Goal: Task Accomplishment & Management: Use online tool/utility

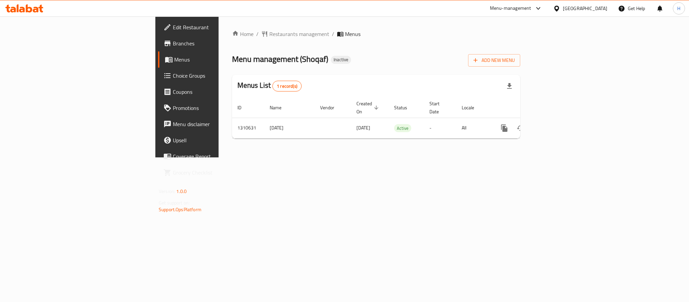
click at [491, 109] on th "Locale" at bounding box center [474, 108] width 35 height 21
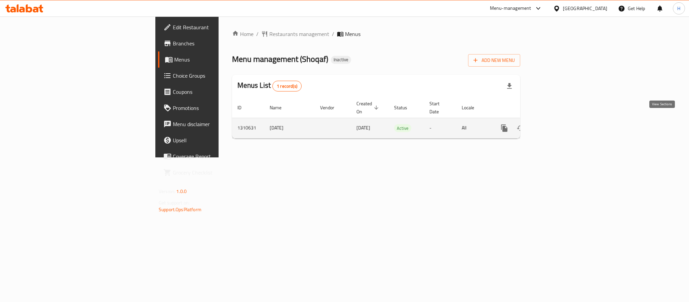
click at [557, 124] on icon "enhanced table" at bounding box center [553, 128] width 8 height 8
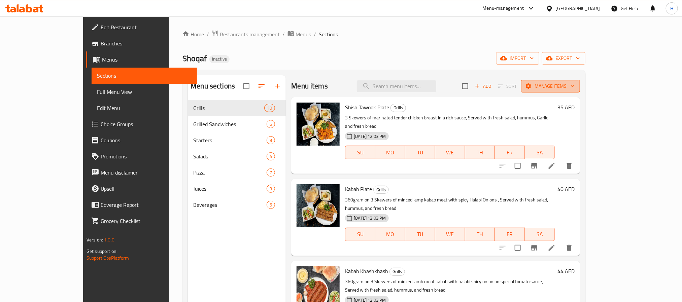
click at [574, 88] on span "Manage items" at bounding box center [550, 86] width 48 height 8
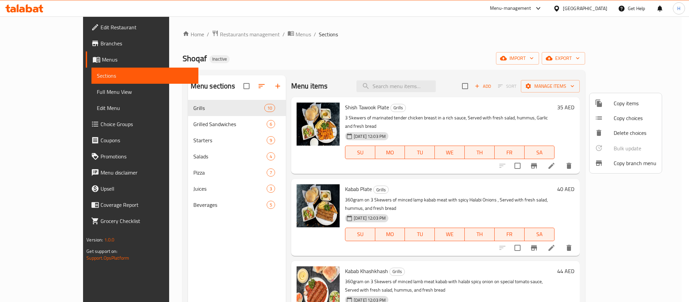
click at [653, 56] on div at bounding box center [344, 151] width 689 height 302
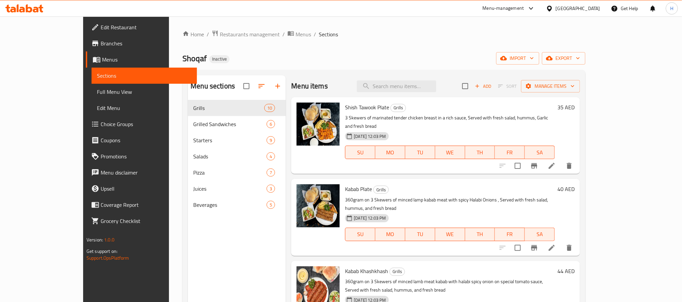
click at [580, 56] on span "export" at bounding box center [563, 58] width 33 height 8
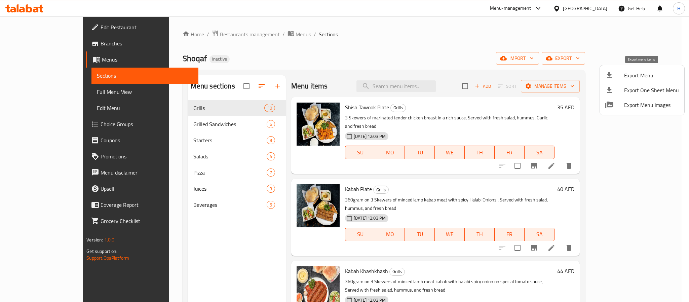
click at [613, 76] on icon at bounding box center [610, 75] width 8 height 8
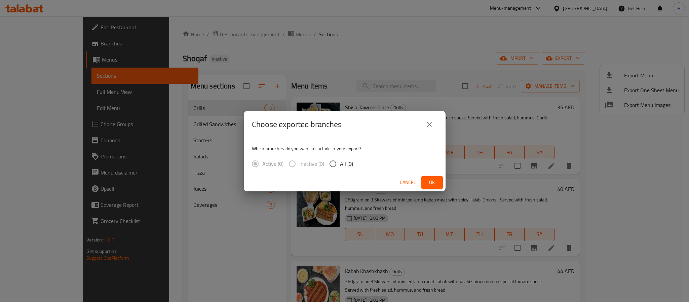
click at [333, 162] on input "All (0)" at bounding box center [333, 164] width 14 height 14
radio input "true"
click at [423, 181] on button "Ok" at bounding box center [433, 182] width 22 height 12
click at [423, 180] on button "Ok" at bounding box center [433, 182] width 22 height 12
click at [433, 184] on span "Ok" at bounding box center [432, 182] width 11 height 8
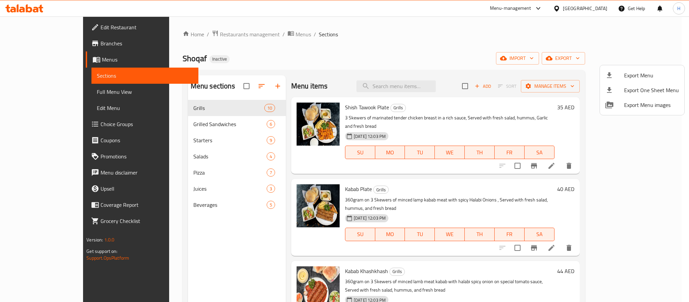
click at [408, 90] on div at bounding box center [344, 151] width 689 height 302
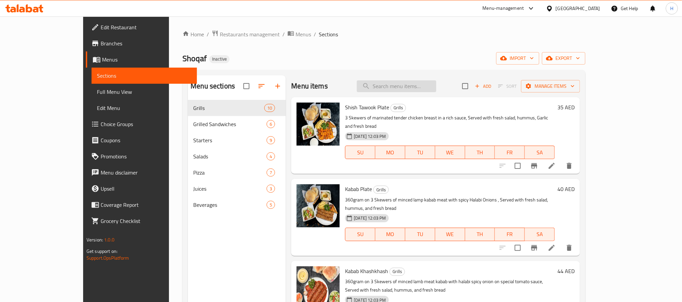
click at [415, 84] on input "search" at bounding box center [396, 86] width 79 height 12
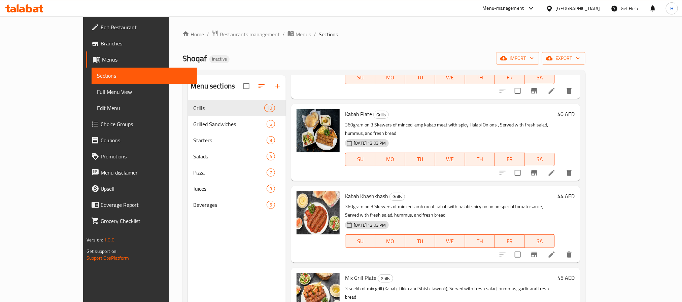
scroll to position [50, 0]
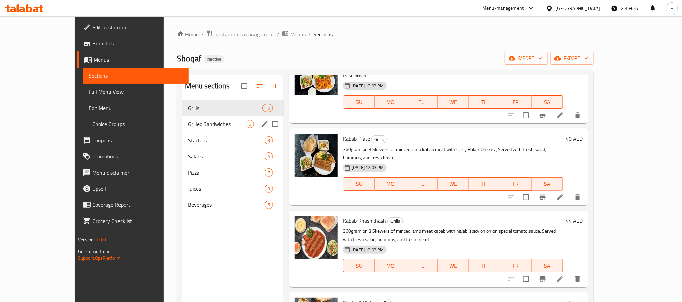
click at [182, 120] on div "Grilled Sandwiches 6" at bounding box center [232, 124] width 101 height 16
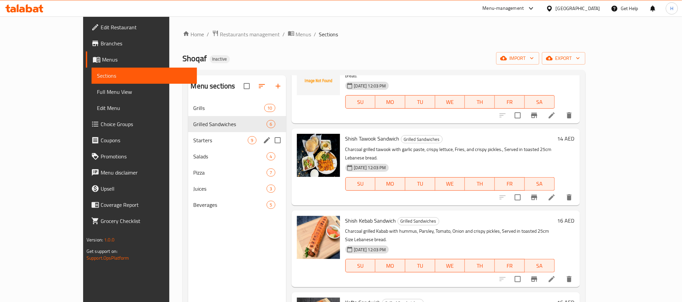
click at [193, 140] on span "Starters" at bounding box center [220, 140] width 55 height 8
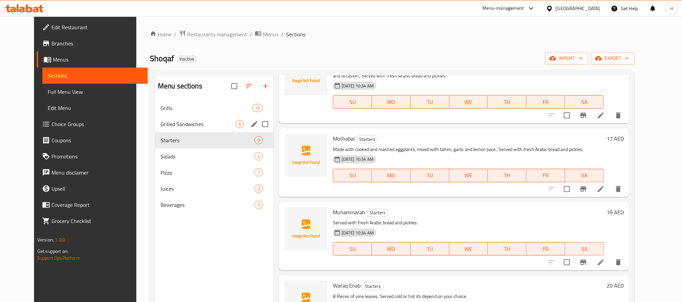
click at [161, 107] on span "Grills" at bounding box center [206, 108] width 92 height 8
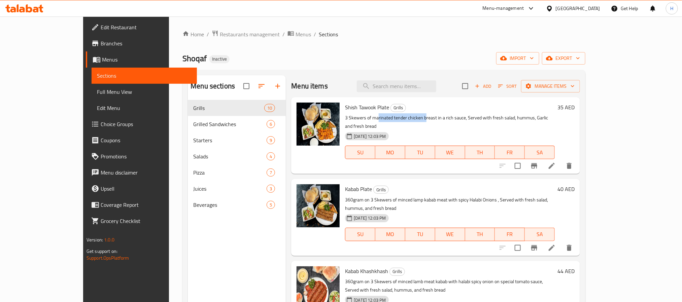
drag, startPoint x: 358, startPoint y: 117, endPoint x: 404, endPoint y: 119, distance: 46.1
click at [404, 119] on p "3 Skewers of marinated tender chicken breast in a rich sauce, Served with fresh…" at bounding box center [450, 122] width 210 height 17
drag, startPoint x: 419, startPoint y: 120, endPoint x: 460, endPoint y: 119, distance: 40.4
click at [460, 119] on p "3 Skewers of marinated tender chicken breast in a rich sauce, Served with fresh…" at bounding box center [450, 122] width 210 height 17
drag, startPoint x: 480, startPoint y: 116, endPoint x: 509, endPoint y: 115, distance: 29.3
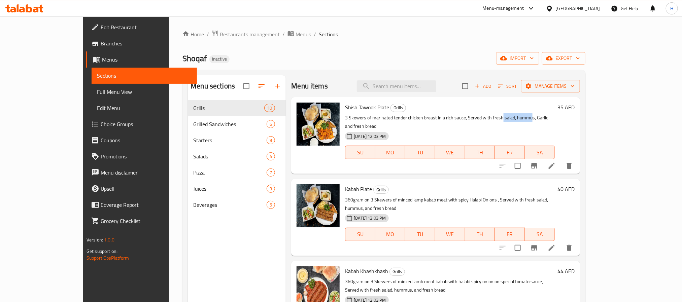
click at [509, 115] on p "3 Skewers of marinated tender chicken breast in a rich sauce, Served with fresh…" at bounding box center [450, 122] width 210 height 17
drag, startPoint x: 514, startPoint y: 117, endPoint x: 557, endPoint y: 117, distance: 43.4
click at [547, 117] on p "3 Skewers of marinated tender chicken breast in a rich sauce, Served with fresh…" at bounding box center [450, 122] width 210 height 17
click at [326, 112] on icon "delete image" at bounding box center [330, 112] width 8 height 8
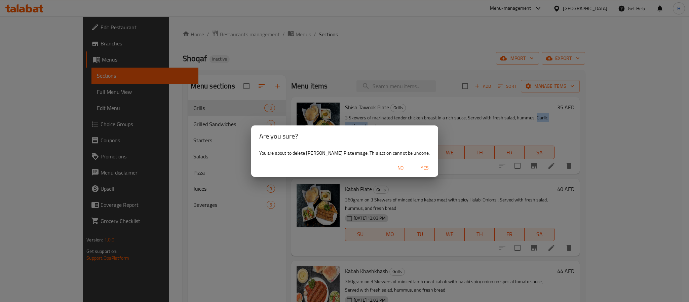
click at [418, 164] on span "Yes" at bounding box center [425, 168] width 16 height 8
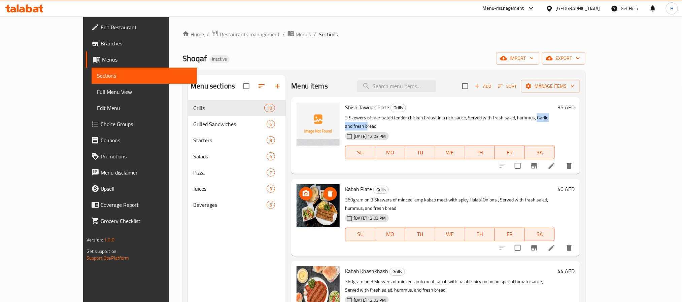
click at [323, 190] on span "delete image" at bounding box center [329, 194] width 13 height 8
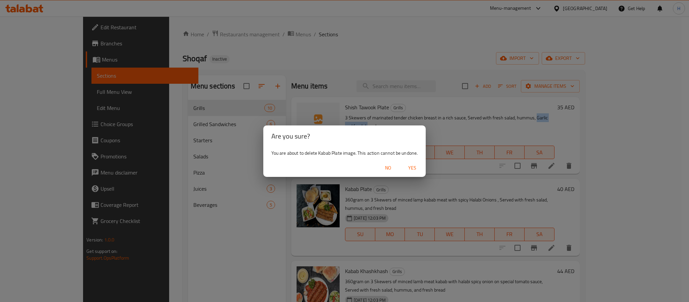
click at [420, 166] on span "Yes" at bounding box center [412, 168] width 16 height 8
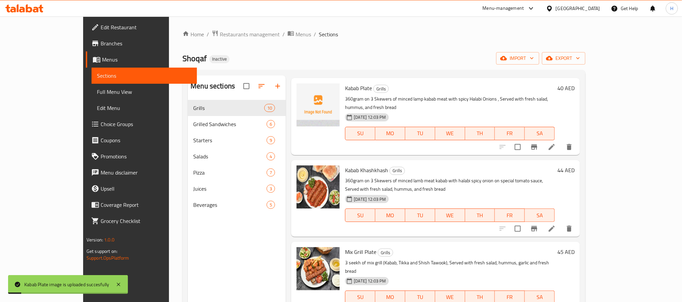
scroll to position [151, 0]
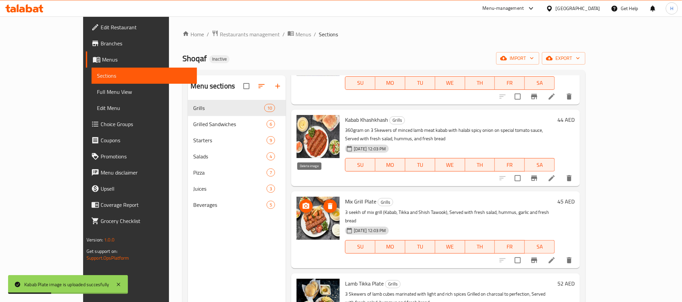
click at [328, 203] on icon "delete image" at bounding box center [330, 206] width 5 height 6
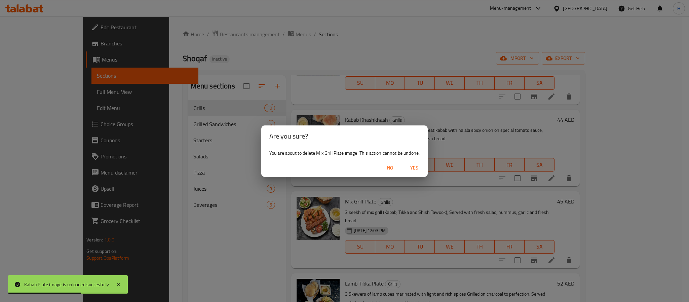
click at [425, 160] on div "No Yes" at bounding box center [344, 168] width 167 height 18
click at [418, 164] on span "Yes" at bounding box center [414, 168] width 16 height 8
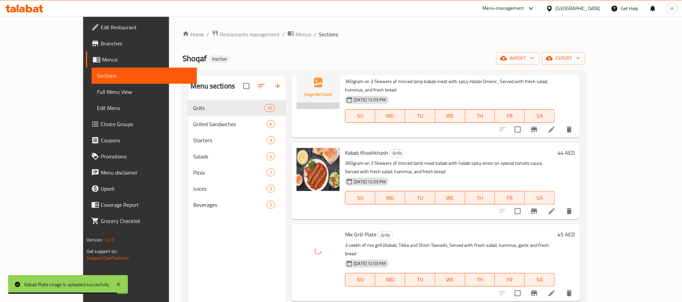
scroll to position [101, 0]
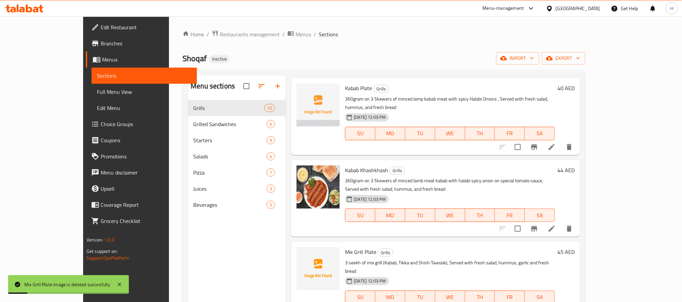
click at [345, 83] on span "Kabab Plate" at bounding box center [358, 88] width 27 height 10
copy h6 "Kabab Plate"
click at [343, 242] on div "Mix Grill Plate Grills 3 seekh of mix grill (Kabab, Tikka and Shish Tawook), Se…" at bounding box center [435, 280] width 289 height 77
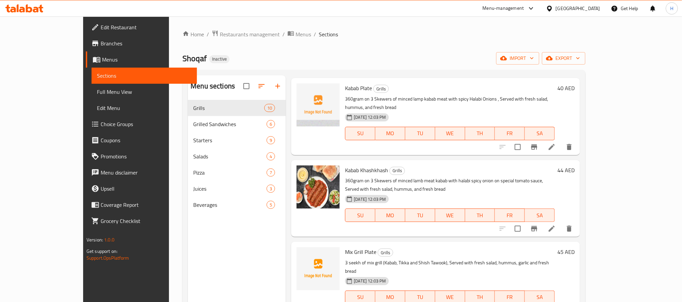
click at [345, 247] on span "Mix Grill Plate" at bounding box center [360, 252] width 31 height 10
copy h6 "Mix Grill Plate"
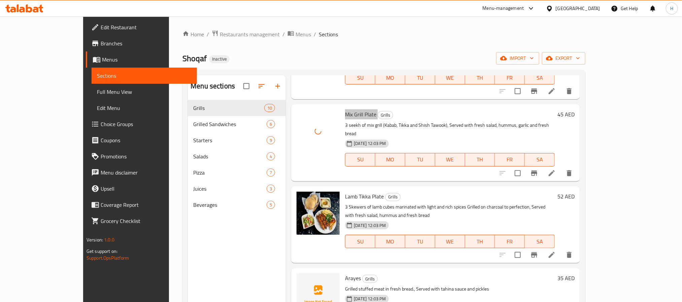
scroll to position [252, 0]
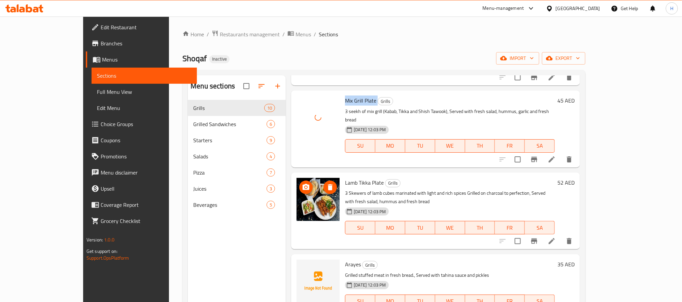
click at [296, 178] on img at bounding box center [317, 199] width 43 height 43
click at [326, 183] on icon "delete image" at bounding box center [330, 187] width 8 height 8
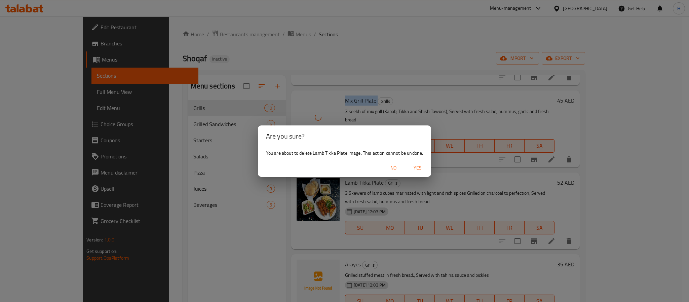
click at [420, 168] on span "Yes" at bounding box center [418, 168] width 16 height 8
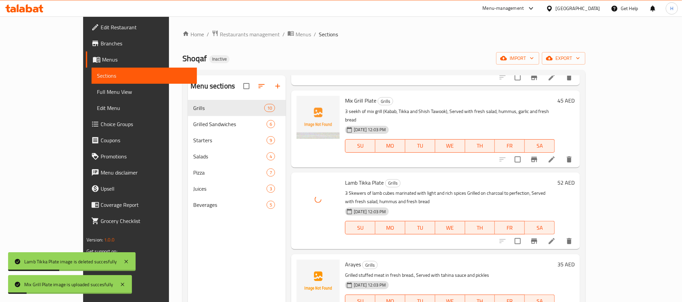
click at [345, 178] on span "Lamb Tikka Plate" at bounding box center [364, 183] width 39 height 10
copy h6 "Lamb Tikka Plate"
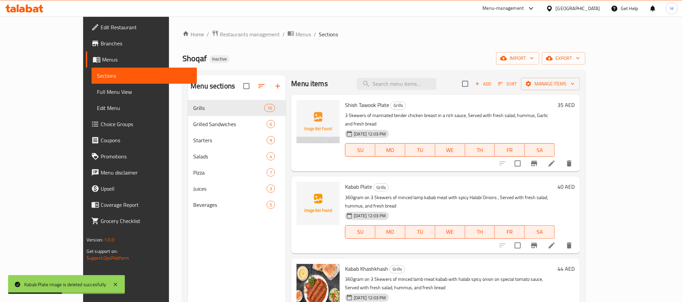
scroll to position [0, 0]
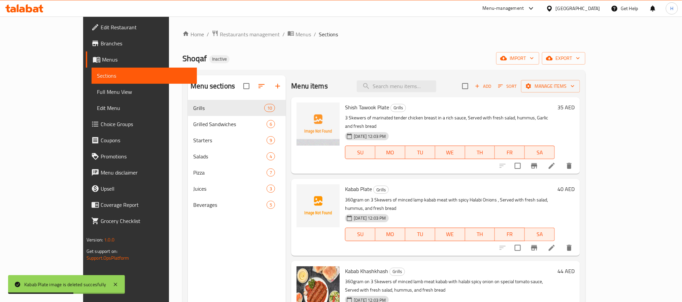
click at [551, 108] on h6 "Shish Tawook Plate Grills" at bounding box center [450, 107] width 210 height 9
click at [435, 92] on input "search" at bounding box center [396, 86] width 79 height 12
paste input "Arabic Salad"
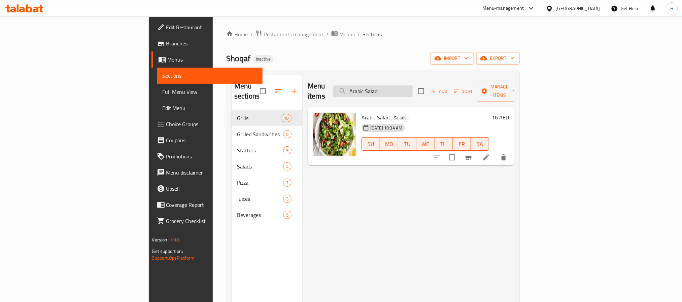
click at [412, 85] on input "Arabic Salad" at bounding box center [372, 91] width 79 height 12
paste input "BBQ Chicken Pizza"
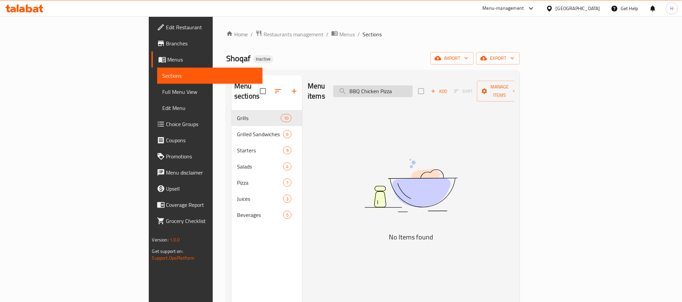
click at [412, 88] on input "BBQ Chicken Pizza" at bounding box center [372, 91] width 79 height 12
click at [412, 86] on input "BBQ Chicken" at bounding box center [372, 91] width 79 height 12
click at [404, 85] on input "BBQ" at bounding box center [372, 91] width 79 height 12
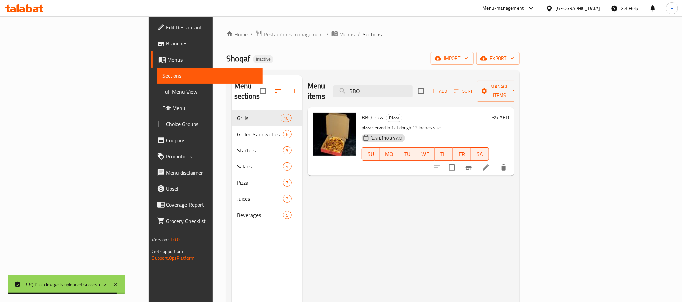
drag, startPoint x: 433, startPoint y: 90, endPoint x: 279, endPoint y: 93, distance: 154.8
click at [308, 93] on div "Menu items BBQ Add Sort Manage items" at bounding box center [411, 91] width 207 height 32
paste input "rand Image1"
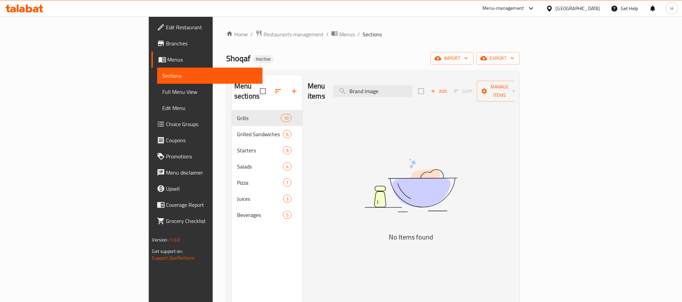
drag, startPoint x: 452, startPoint y: 88, endPoint x: 372, endPoint y: 90, distance: 79.8
click at [372, 90] on div "Menu items Brand Image Add Sort Manage items" at bounding box center [411, 91] width 207 height 32
paste input "Chicken Caesar Salad"
click at [412, 87] on input "Chicken Caesar Salad" at bounding box center [372, 91] width 79 height 12
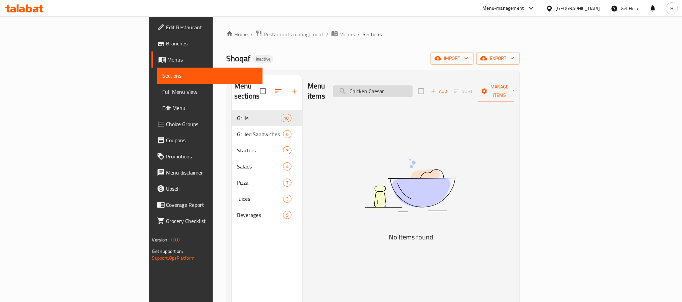
click at [404, 86] on input "Chicken Caesar" at bounding box center [372, 91] width 79 height 12
click at [412, 88] on input "Chicken Caesar" at bounding box center [372, 91] width 79 height 12
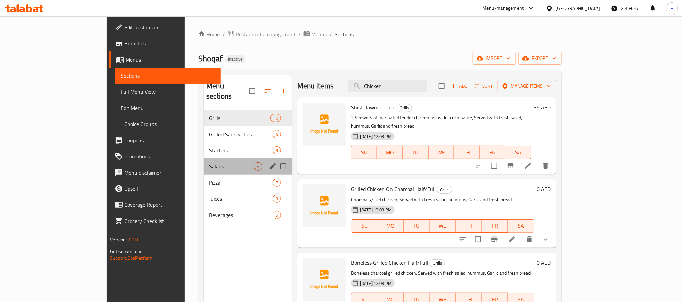
click at [204, 158] on div "Salads 4" at bounding box center [248, 166] width 88 height 16
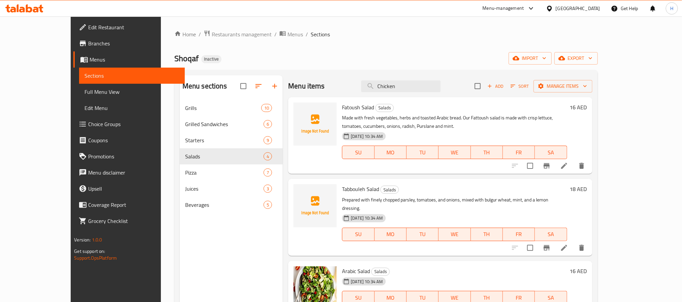
drag, startPoint x: 394, startPoint y: 87, endPoint x: 375, endPoint y: 89, distance: 19.3
click at [375, 89] on div "Menu items Chicken Add Sort Manage items" at bounding box center [440, 86] width 304 height 22
paste input "Caesar Salad"
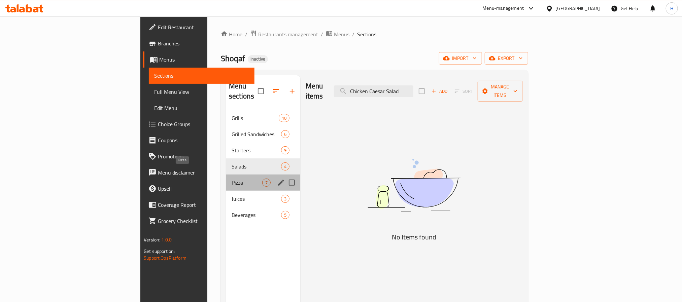
click at [231, 179] on span "Pizza" at bounding box center [246, 183] width 31 height 8
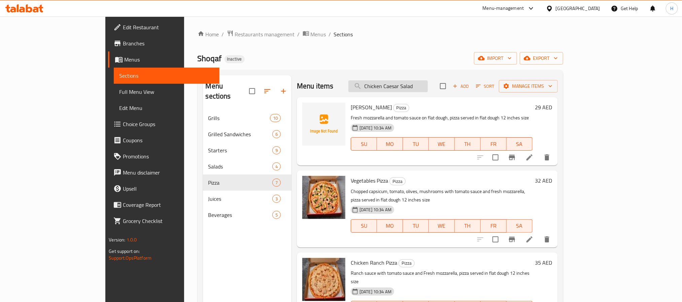
click at [427, 91] on input "Chicken Caesar Salad" at bounding box center [387, 86] width 79 height 12
paste input "Fatoush"
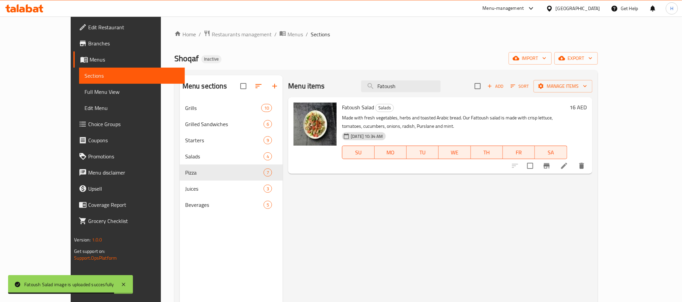
drag, startPoint x: 405, startPoint y: 89, endPoint x: 363, endPoint y: 100, distance: 43.2
click at [358, 90] on div "Menu items Fatoush Add Sort Manage items" at bounding box center [440, 86] width 304 height 22
paste input "Grilled Kebbe"
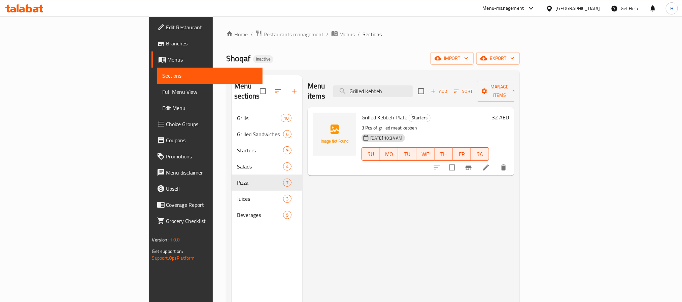
drag, startPoint x: 379, startPoint y: 84, endPoint x: 395, endPoint y: 116, distance: 35.7
click at [371, 84] on div "Menu items Grilled Kebbeh Add Sort Manage items" at bounding box center [411, 91] width 207 height 32
click at [412, 86] on input "Grilled Kebbeh" at bounding box center [372, 91] width 79 height 12
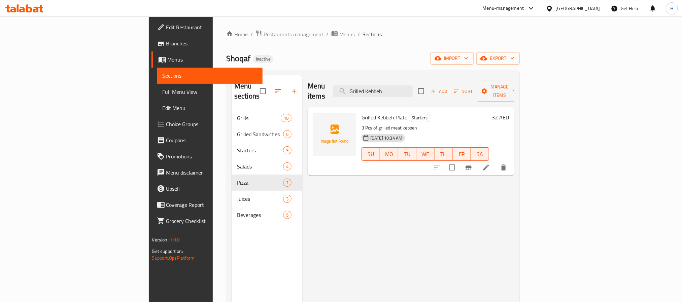
paste input "Half Kilo"
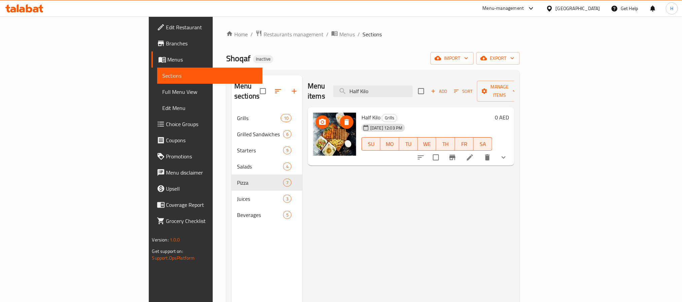
click at [342, 118] on icon "delete image" at bounding box center [346, 122] width 8 height 8
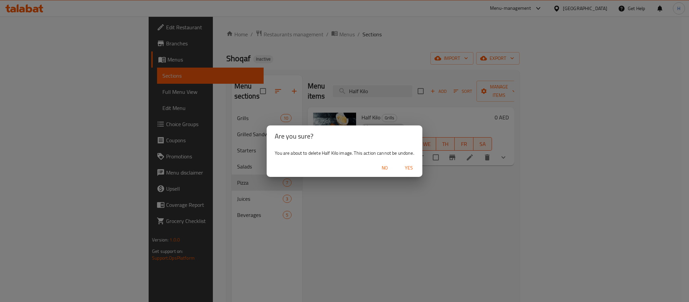
click at [410, 164] on span "Yes" at bounding box center [409, 168] width 16 height 8
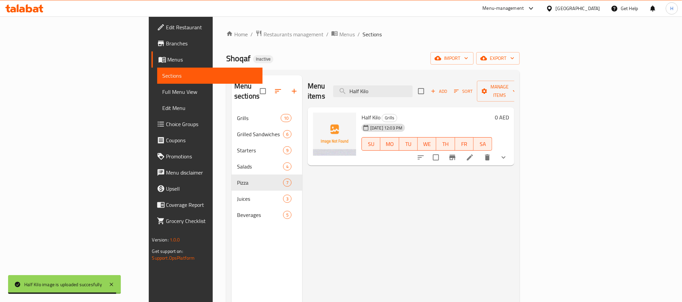
drag, startPoint x: 355, startPoint y: 91, endPoint x: 420, endPoint y: 98, distance: 66.0
click at [355, 91] on div "Menu items Half Kilo Add Sort Manage items" at bounding box center [411, 91] width 207 height 32
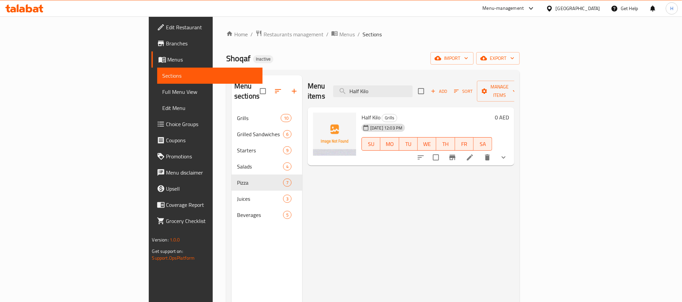
drag, startPoint x: 417, startPoint y: 88, endPoint x: 342, endPoint y: 94, distance: 75.2
click at [342, 94] on div "Menu items Half Kilo Add Sort Manage items" at bounding box center [411, 91] width 207 height 32
paste input "Grilled Kebbeh"
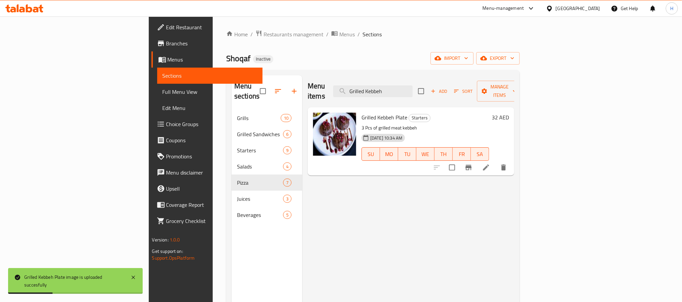
drag, startPoint x: 445, startPoint y: 87, endPoint x: 373, endPoint y: 99, distance: 73.3
click at [373, 99] on div "Menu items Grilled Kebbeh Add Sort Manage items Grilled Kebbeh Plate Starters 3…" at bounding box center [408, 226] width 212 height 302
paste input "Hummus With Meat"
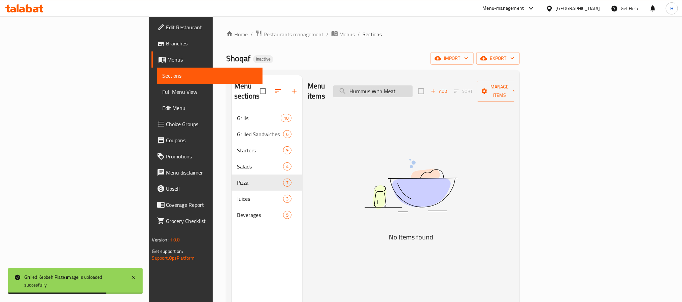
click at [412, 87] on input "Hummus With Meat" at bounding box center [372, 91] width 79 height 12
click at [412, 88] on input "Hummus With" at bounding box center [372, 91] width 79 height 12
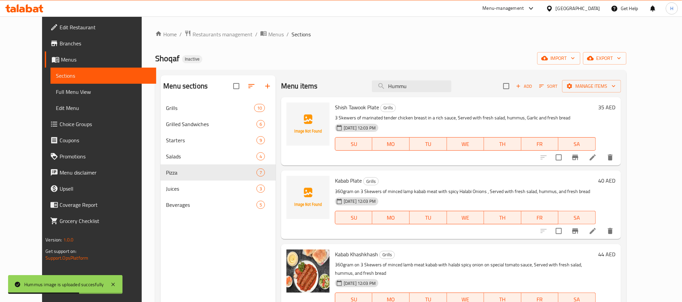
drag, startPoint x: 382, startPoint y: 87, endPoint x: 364, endPoint y: 88, distance: 17.8
click at [364, 88] on div "Menu items Hummu Add Sort Manage items" at bounding box center [451, 86] width 340 height 22
paste input "Kabab Plate"
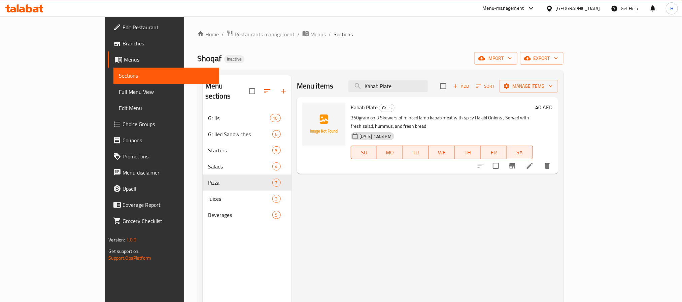
drag, startPoint x: 302, startPoint y: 52, endPoint x: 362, endPoint y: 79, distance: 66.0
click at [302, 52] on div "Shoqaf Inactive import export" at bounding box center [380, 58] width 366 height 12
click at [374, 81] on div "Menu items Kabab Plate Add Sort Manage items" at bounding box center [427, 86] width 261 height 22
click at [428, 82] on input "Kabab Plate" at bounding box center [387, 86] width 79 height 12
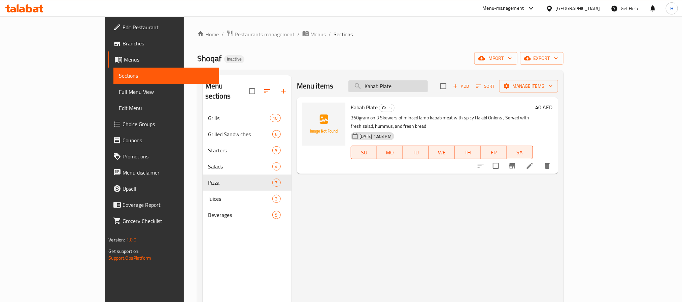
click at [428, 82] on input "Kabab Plate" at bounding box center [387, 86] width 79 height 12
paste input "Sandwich"
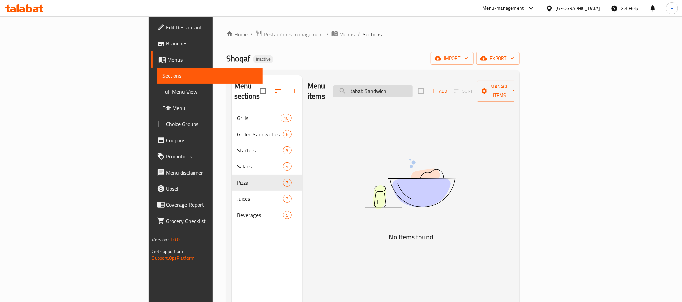
click at [412, 89] on input "Kabab Sandwich" at bounding box center [372, 91] width 79 height 12
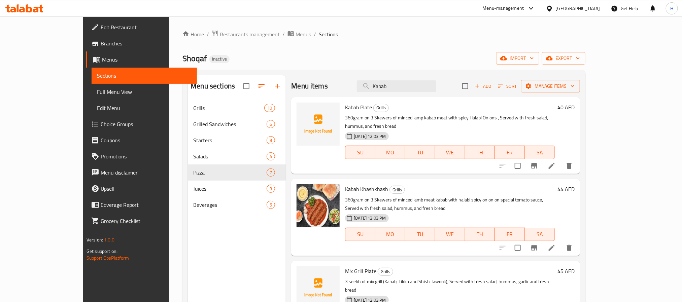
drag, startPoint x: 422, startPoint y: 85, endPoint x: 327, endPoint y: 85, distance: 94.9
click at [327, 85] on div "Menu items Kabab Add Sort Manage items" at bounding box center [435, 86] width 289 height 22
paste input "Laban Arran"
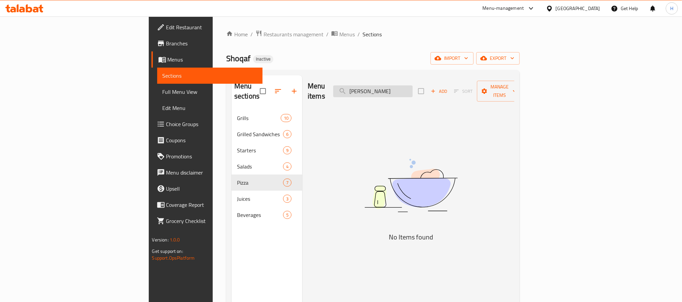
click at [412, 87] on input "Laban Arran" at bounding box center [372, 91] width 79 height 12
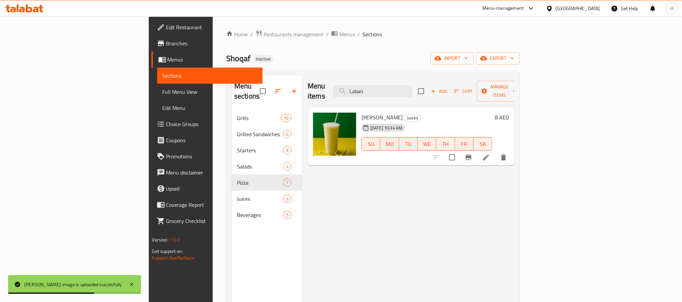
drag, startPoint x: 441, startPoint y: 83, endPoint x: 363, endPoint y: 87, distance: 78.8
click at [361, 86] on div "Menu items Laban Add Sort Manage items" at bounding box center [411, 91] width 207 height 32
paste input "mb Tikka"
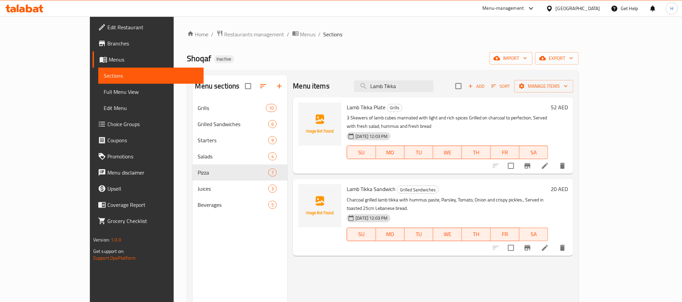
drag, startPoint x: 320, startPoint y: 71, endPoint x: 326, endPoint y: 71, distance: 5.7
click at [320, 71] on div "Menu sections Grills 10 Grilled Sandwiches 6 Starters 9 Salads 4 Pizza 7 Juices…" at bounding box center [383, 226] width 392 height 313
drag, startPoint x: 397, startPoint y: 83, endPoint x: 348, endPoint y: 85, distance: 49.5
click at [348, 85] on div "Menu items Lamb Tikka Add Sort Manage items" at bounding box center [433, 86] width 280 height 22
paste input "emon Mint Juice"
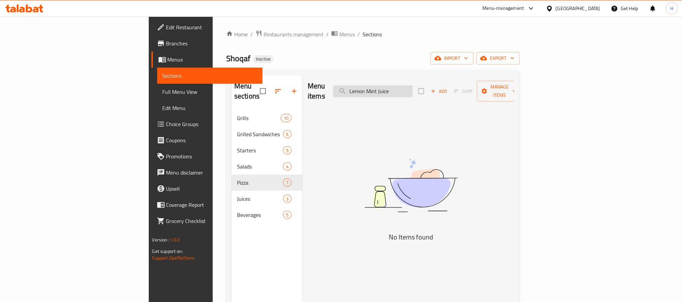
click at [412, 89] on input "Lemon Mint Juice" at bounding box center [372, 91] width 79 height 12
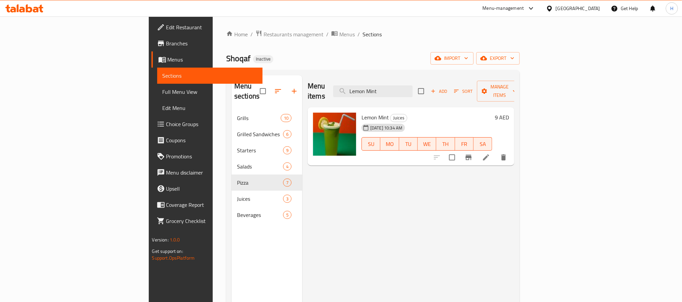
drag, startPoint x: 438, startPoint y: 96, endPoint x: 382, endPoint y: 97, distance: 56.2
click at [382, 97] on div "Menu items Lemon Mint Add Sort Manage items" at bounding box center [411, 91] width 207 height 32
click at [412, 92] on input "Lemon Mint" at bounding box center [372, 91] width 79 height 12
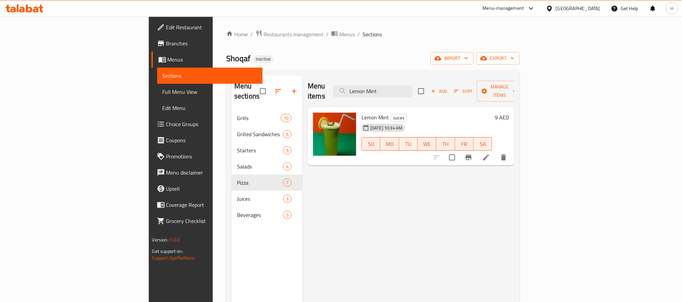
paste input "Margharita Pizza"
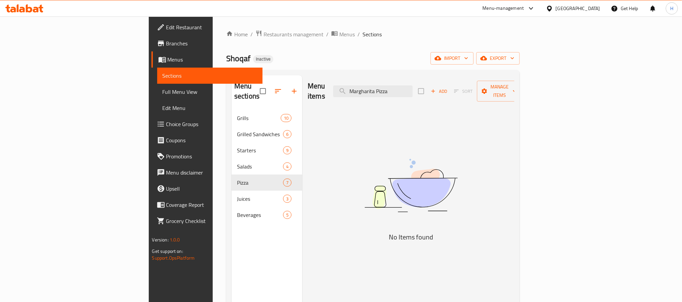
drag, startPoint x: 449, startPoint y: 86, endPoint x: 340, endPoint y: 93, distance: 109.2
click at [340, 93] on div "Menu items Margharita Pizza Add Sort Manage items" at bounding box center [411, 91] width 207 height 32
paste input "ix Grill"
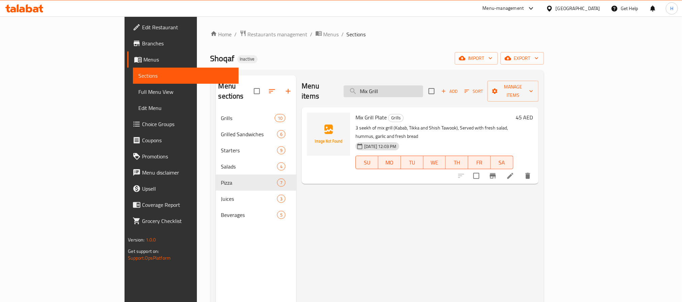
click at [423, 85] on input "Mix Grill" at bounding box center [383, 91] width 79 height 12
click at [423, 86] on input "Mix Grill" at bounding box center [383, 91] width 79 height 12
paste input "uhammarah"
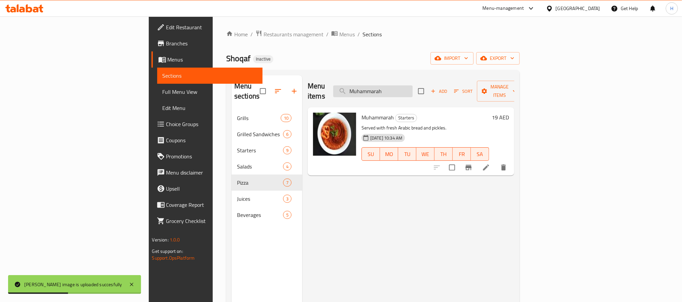
click at [412, 87] on input "Muhammarah" at bounding box center [372, 91] width 79 height 12
paste input "mmus Bairoty (1)"
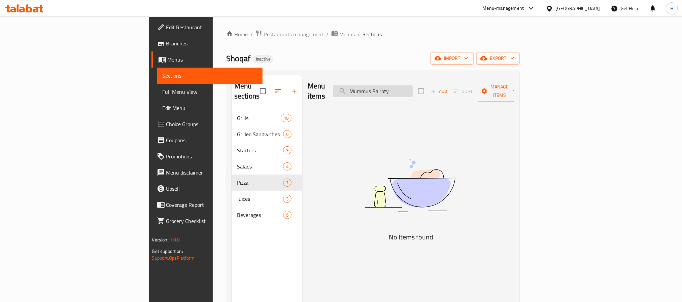
click at [412, 85] on input "Mummus Bairoty" at bounding box center [372, 91] width 79 height 12
drag, startPoint x: 468, startPoint y: 79, endPoint x: 414, endPoint y: 84, distance: 54.4
click at [414, 84] on div "Menu items Mummus Add Sort Manage items" at bounding box center [411, 91] width 207 height 32
click at [412, 85] on input "Mummus" at bounding box center [372, 91] width 79 height 12
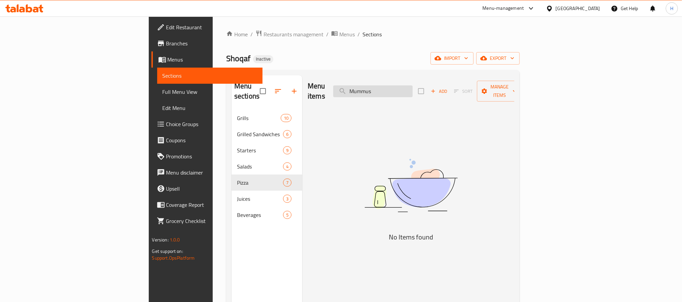
click at [412, 85] on input "Mummus" at bounding box center [372, 91] width 79 height 12
paste input "sakhan roll"
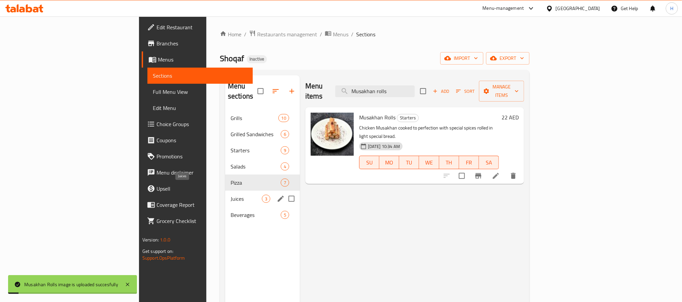
click at [230, 195] on span "Juices" at bounding box center [245, 199] width 31 height 8
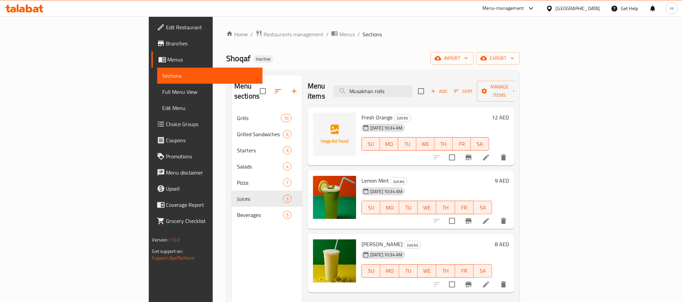
drag, startPoint x: 446, startPoint y: 80, endPoint x: 353, endPoint y: 85, distance: 93.3
click at [348, 86] on div "Menu items Musakhan rolls Add Sort Manage items" at bounding box center [411, 91] width 207 height 32
paste input "Orange Juice"
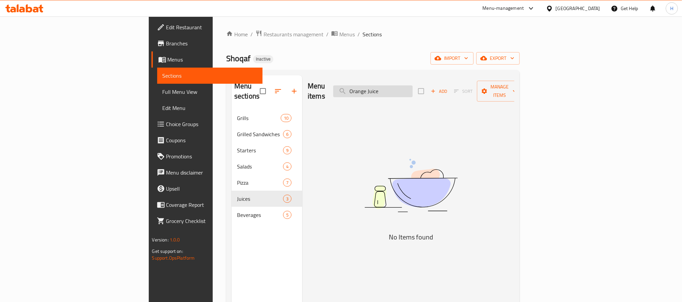
click at [412, 87] on input "Orange Juice" at bounding box center [372, 91] width 79 height 12
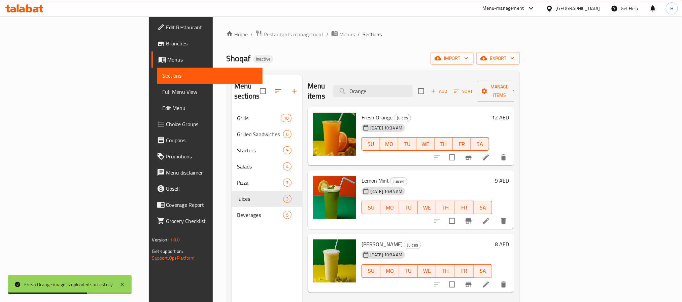
drag, startPoint x: 434, startPoint y: 82, endPoint x: 363, endPoint y: 86, distance: 71.8
click at [363, 86] on div "Menu items Orange Add Sort Manage items" at bounding box center [411, 91] width 207 height 32
paste input "Passion Fruits"
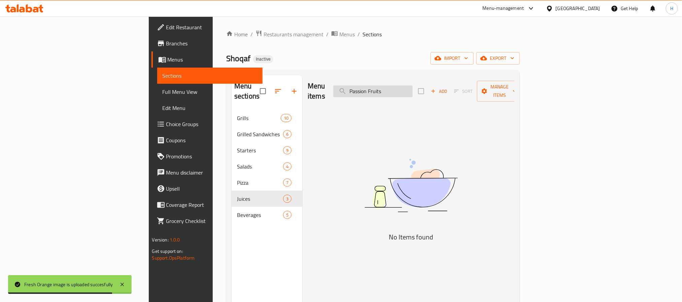
click at [412, 87] on input "Passion Fruits" at bounding box center [372, 91] width 79 height 12
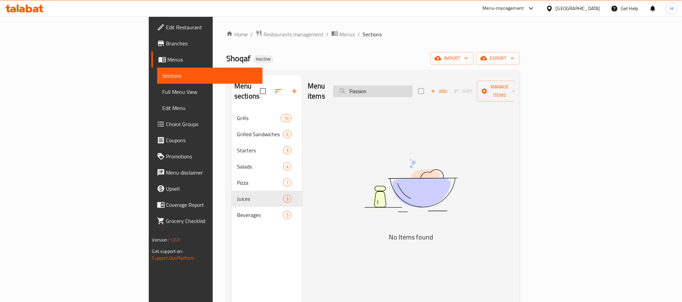
click at [405, 86] on input "Passion" at bounding box center [372, 91] width 79 height 12
drag, startPoint x: 430, startPoint y: 84, endPoint x: 366, endPoint y: 85, distance: 64.3
click at [366, 85] on div "Menu items Passion Add Sort Manage items" at bounding box center [411, 91] width 207 height 32
paste input "Shish Tawook Plate"
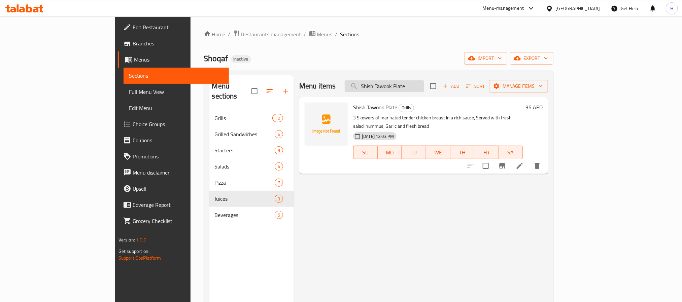
click at [424, 84] on input "Shish Tawook Plate" at bounding box center [384, 86] width 79 height 12
paste input "Sandwich"
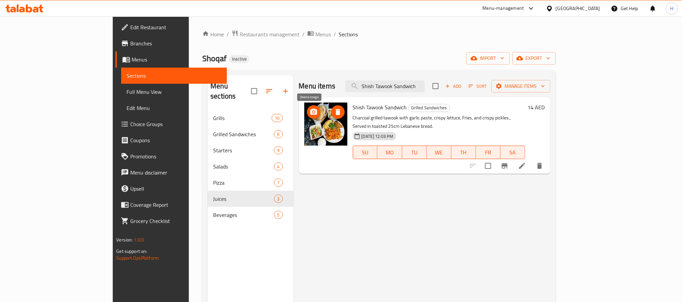
click at [334, 108] on icon "delete image" at bounding box center [338, 112] width 8 height 8
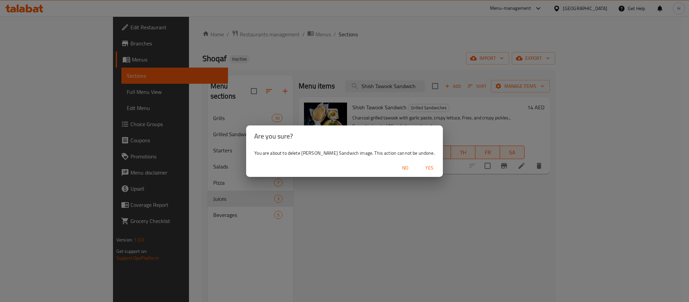
click at [420, 163] on button "Yes" at bounding box center [430, 168] width 22 height 12
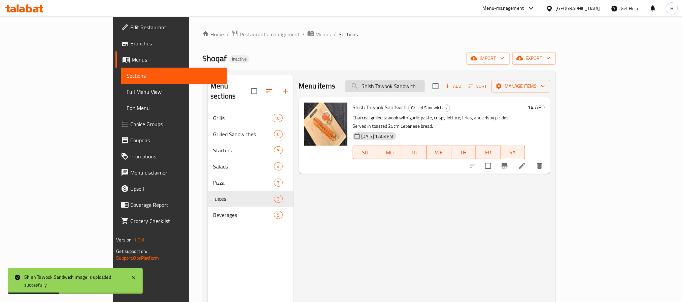
click at [425, 82] on input "Shish Tawook Sandwich" at bounding box center [384, 86] width 79 height 12
paste input "search"
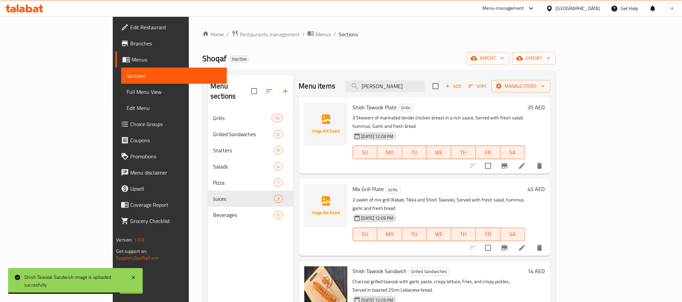
type input "Shish Tawook"
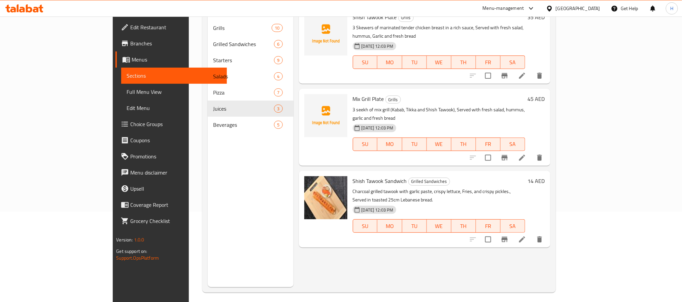
scroll to position [94, 0]
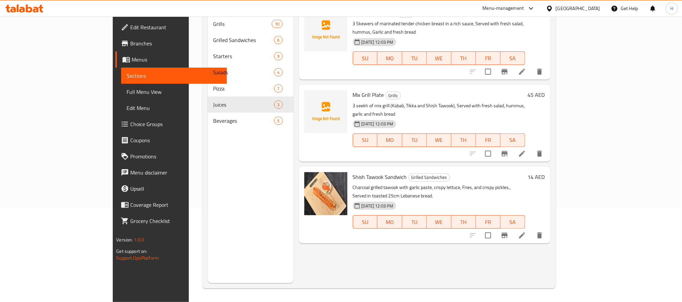
click at [350, 248] on div "Menu items Shish Tawook Add Sort Manage items Shish Tawook Plate Grills 3 Skewe…" at bounding box center [421, 132] width 257 height 302
drag, startPoint x: 49, startPoint y: 87, endPoint x: 99, endPoint y: 100, distance: 51.3
click at [121, 87] on link "Full Menu View" at bounding box center [173, 92] width 105 height 16
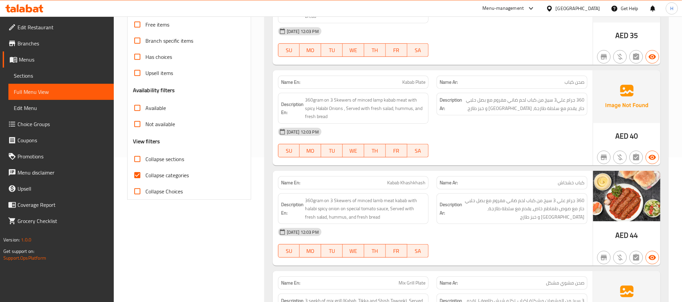
click at [180, 170] on label "Collapse categories" at bounding box center [159, 175] width 60 height 16
click at [145, 170] on input "Collapse categories" at bounding box center [137, 175] width 16 height 16
checkbox input "false"
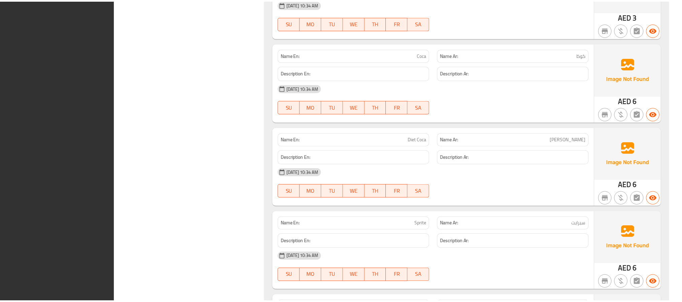
scroll to position [4803, 0]
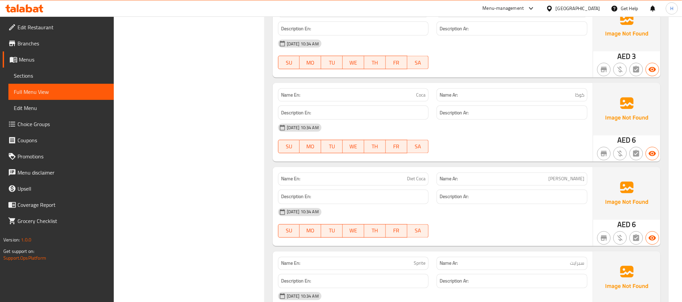
click at [44, 73] on span "Sections" at bounding box center [61, 76] width 95 height 8
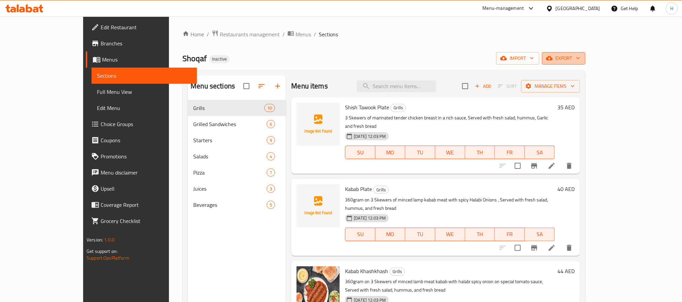
click at [552, 56] on icon "button" at bounding box center [549, 58] width 7 height 7
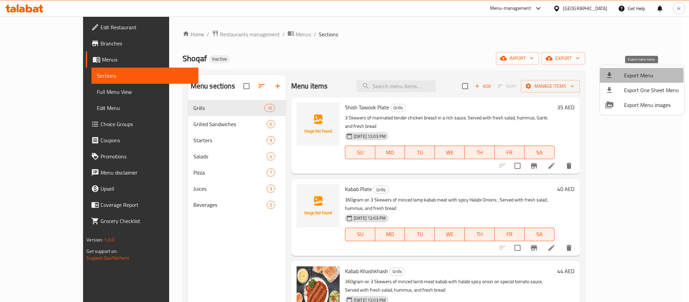
click at [606, 76] on icon at bounding box center [610, 75] width 8 height 8
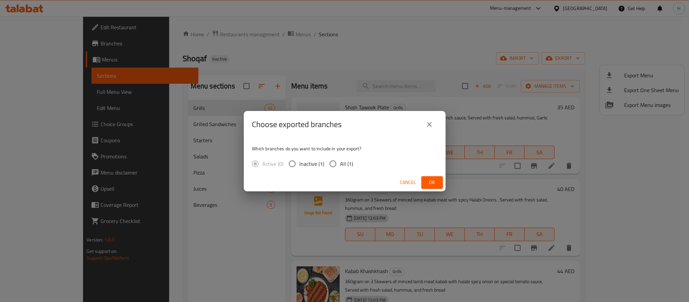
click at [340, 164] on span "All (1)" at bounding box center [346, 164] width 13 height 8
click at [340, 164] on input "All (1)" at bounding box center [333, 164] width 14 height 14
radio input "true"
click at [426, 184] on button "Ok" at bounding box center [433, 182] width 22 height 12
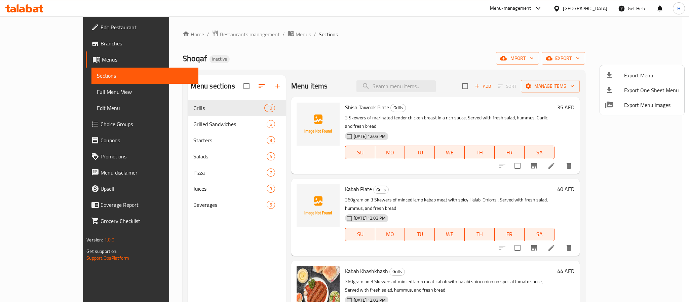
click at [67, 86] on div at bounding box center [344, 151] width 689 height 302
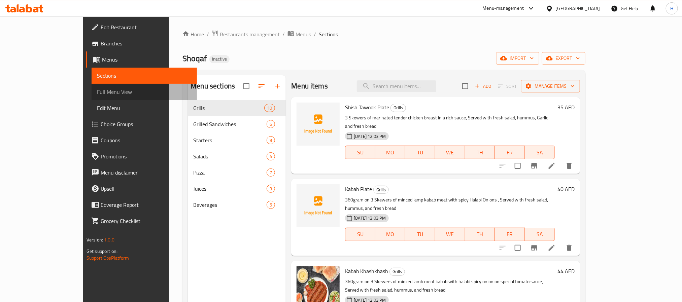
drag, startPoint x: 66, startPoint y: 91, endPoint x: 106, endPoint y: 115, distance: 47.4
click at [97, 91] on span "Full Menu View" at bounding box center [144, 92] width 95 height 8
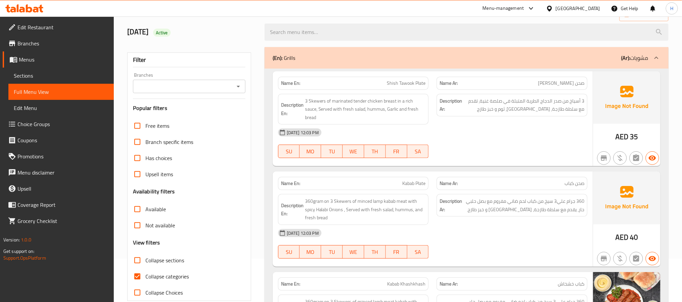
scroll to position [101, 0]
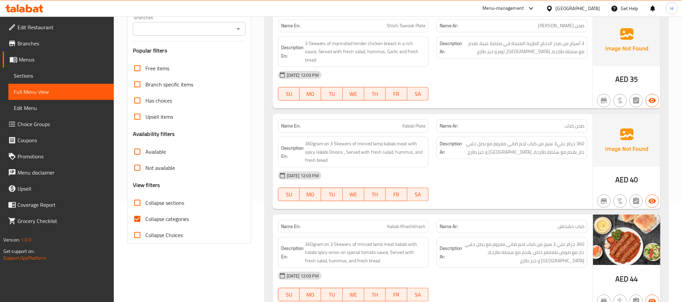
click at [190, 213] on div "Collapse categories" at bounding box center [189, 219] width 112 height 16
click at [187, 216] on span "Collapse categories" at bounding box center [166, 219] width 43 height 8
click at [145, 216] on input "Collapse categories" at bounding box center [137, 219] width 16 height 16
checkbox input "false"
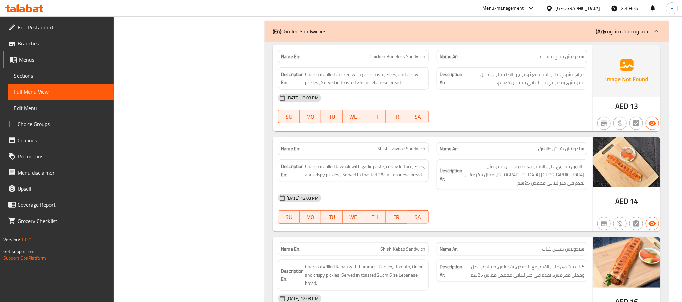
scroll to position [0, 0]
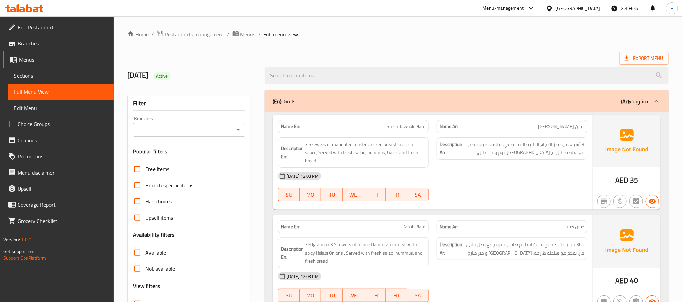
click at [512, 176] on div "09-09-2025 12:03 PM" at bounding box center [432, 176] width 317 height 16
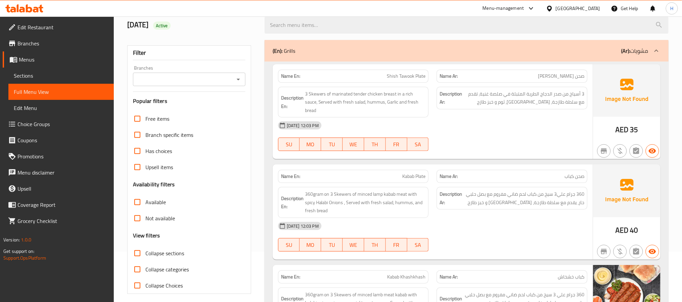
click at [469, 119] on div "09-09-2025 12:03 PM" at bounding box center [432, 125] width 317 height 16
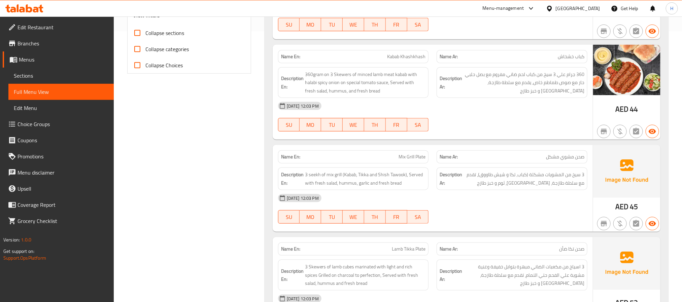
click at [505, 131] on div "Name En: Kabab Khashkhash Name Ar: كباب خشخاش Description En: 360gram on 3 Skew…" at bounding box center [433, 92] width 320 height 95
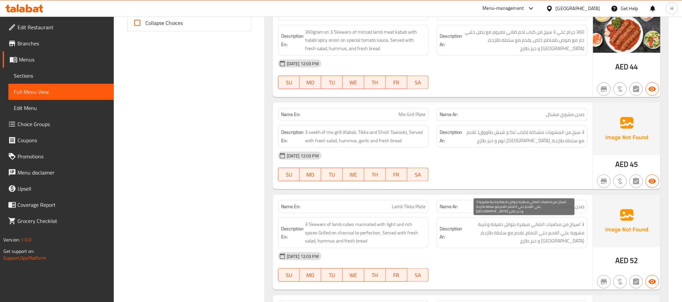
scroll to position [372, 0]
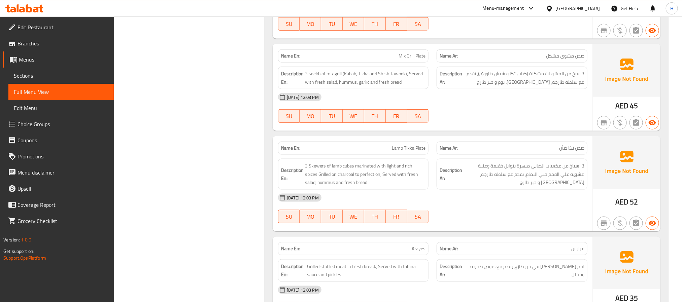
click at [468, 97] on div "09-09-2025 12:03 PM" at bounding box center [432, 97] width 317 height 16
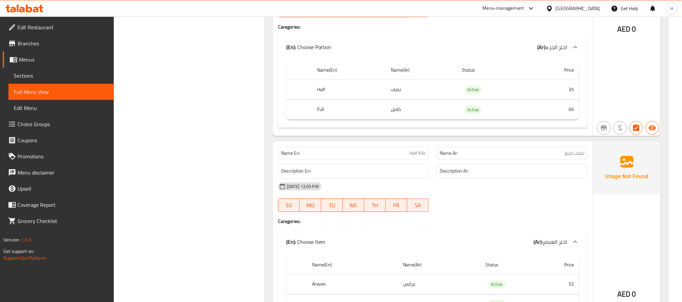
scroll to position [1016, 0]
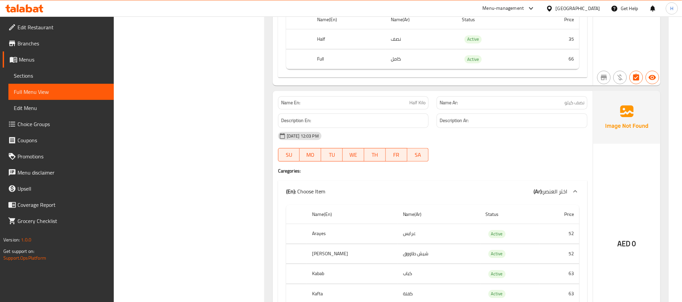
click at [485, 109] on div "Description Ar:" at bounding box center [511, 120] width 159 height 23
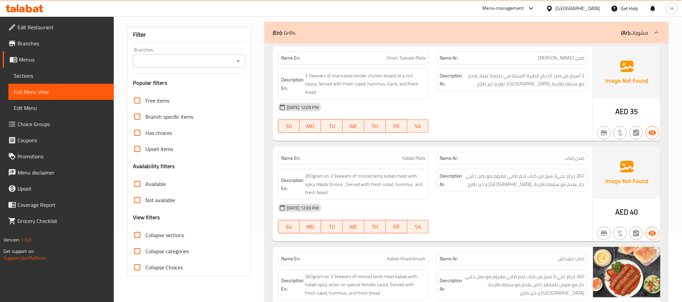
click at [491, 129] on div at bounding box center [511, 133] width 159 height 8
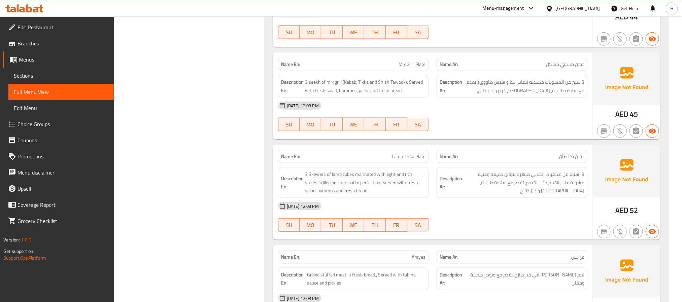
click at [489, 153] on p "Name Ar: صحن تكا ضأن" at bounding box center [511, 156] width 145 height 7
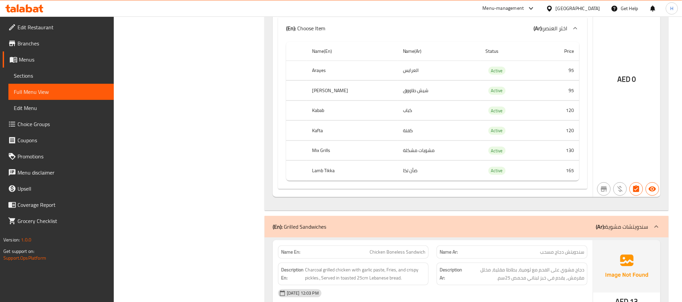
scroll to position [271, 0]
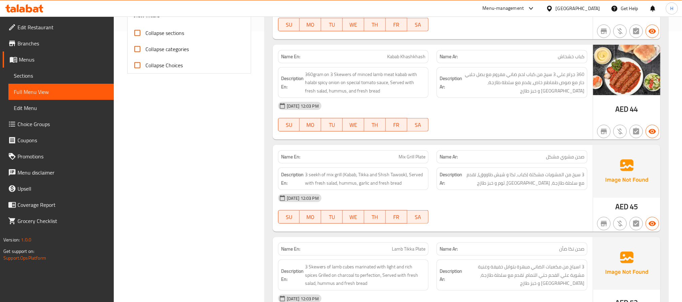
click at [468, 171] on span "3 سيخ من المشويات مشكلة (كباب، تكا و شيش طاووق)، تقدم مع سلطة طازجة، حمص، ثوم و…" at bounding box center [523, 179] width 121 height 16
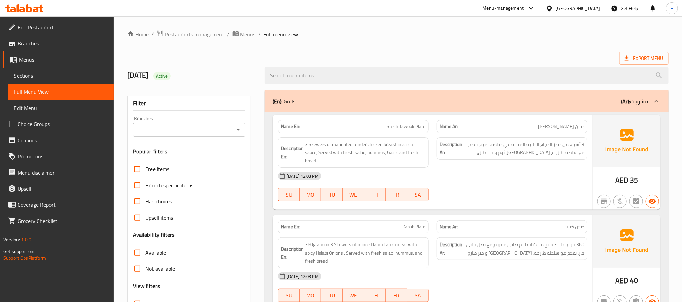
scroll to position [289, 0]
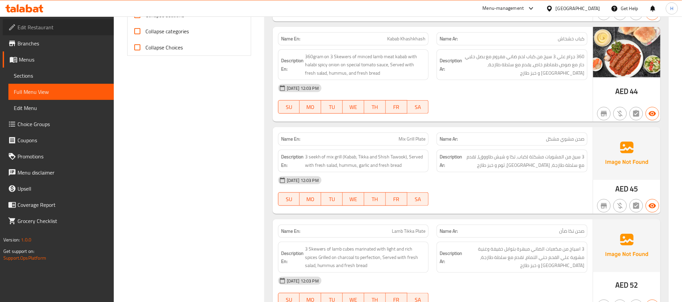
click at [42, 22] on link "Edit Restaurant" at bounding box center [58, 27] width 111 height 16
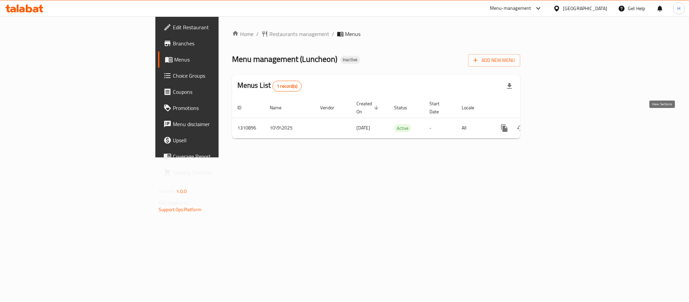
click at [561, 125] on link "enhanced table" at bounding box center [553, 128] width 16 height 16
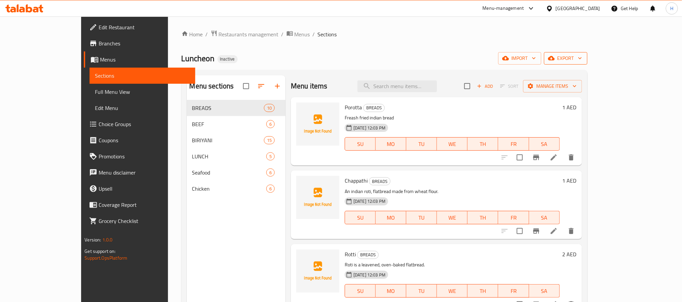
click at [587, 64] on button "export" at bounding box center [565, 58] width 43 height 12
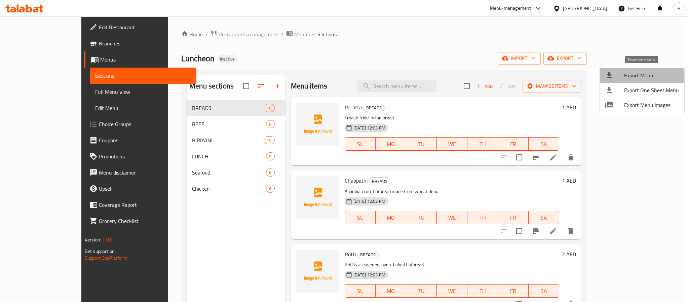
click at [622, 77] on div at bounding box center [615, 75] width 19 height 8
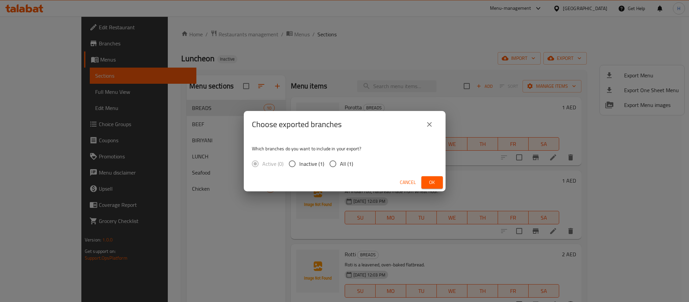
click at [333, 168] on input "All (1)" at bounding box center [333, 164] width 14 height 14
radio input "true"
click at [435, 181] on span "Ok" at bounding box center [432, 182] width 11 height 8
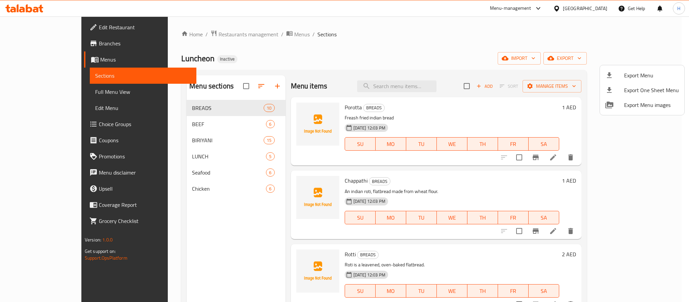
click at [411, 83] on div at bounding box center [344, 151] width 689 height 302
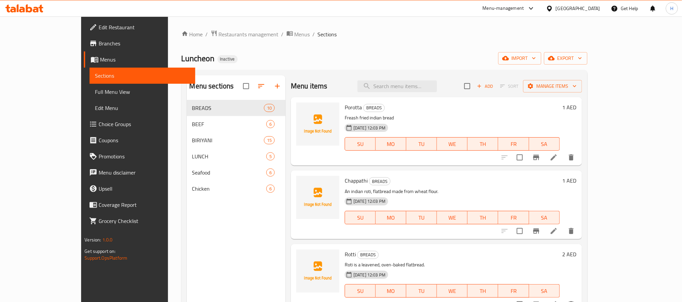
click at [411, 83] on input "search" at bounding box center [396, 86] width 79 height 12
paste input "Pothichor"
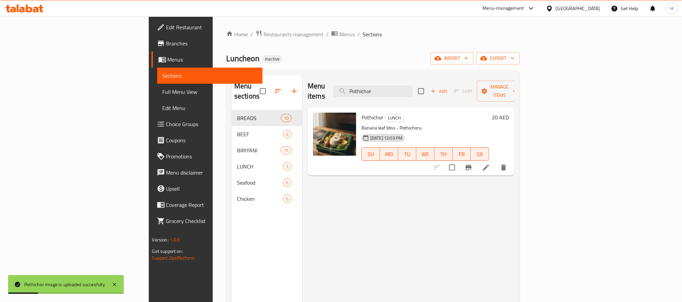
drag, startPoint x: 433, startPoint y: 86, endPoint x: 347, endPoint y: 87, distance: 86.5
click at [347, 87] on div "Menu items Pothichor Add Sort Manage items" at bounding box center [411, 91] width 207 height 32
paste input "rawns Biryani"
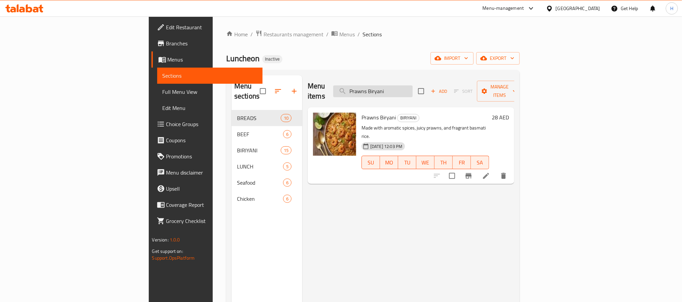
click at [412, 85] on input "Prawns Biryani" at bounding box center [372, 91] width 79 height 12
paste input "Chatti Curry"
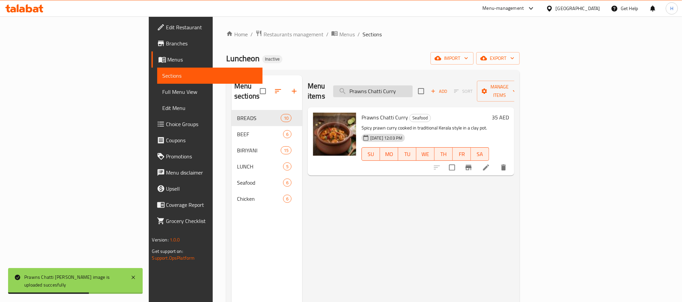
click at [412, 85] on input "Prawns Chatti Curry" at bounding box center [372, 91] width 79 height 12
paste input "uttu"
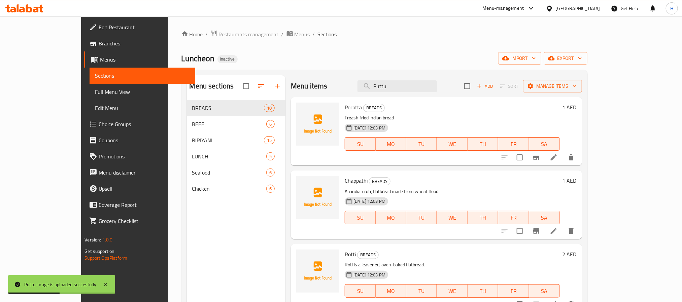
drag, startPoint x: 418, startPoint y: 86, endPoint x: 356, endPoint y: 89, distance: 62.7
click at [356, 89] on div "Menu items Puttu Add Sort Manage items" at bounding box center [436, 86] width 291 height 22
paste input "Rotti"
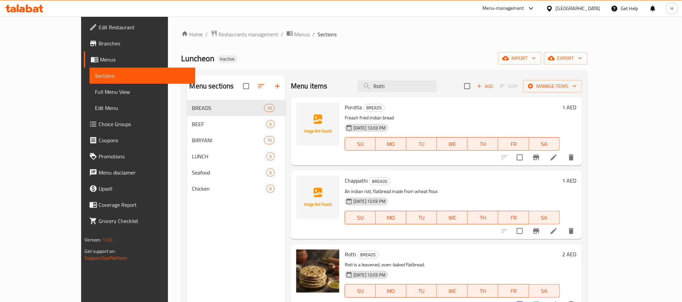
drag, startPoint x: 420, startPoint y: 84, endPoint x: 362, endPoint y: 85, distance: 58.5
click at [362, 85] on div "Menu items Rotti Add Sort Manage items" at bounding box center [436, 86] width 291 height 22
paste input "Squid Roast"
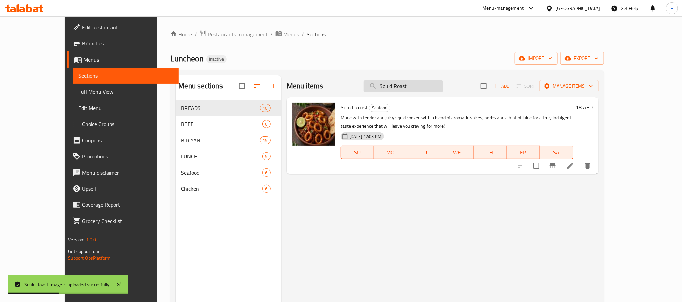
click at [431, 89] on input "Squid Roast" at bounding box center [402, 86] width 79 height 12
paste input "Ullivada"
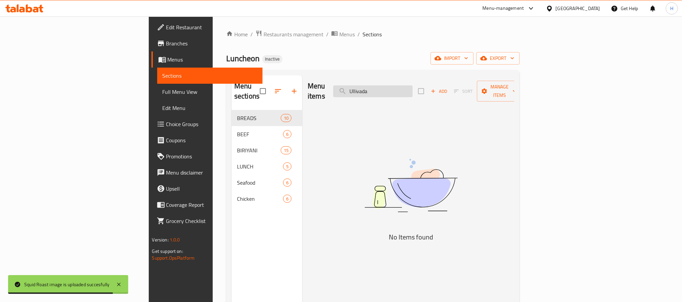
click at [412, 85] on input "Ullivada" at bounding box center [372, 91] width 79 height 12
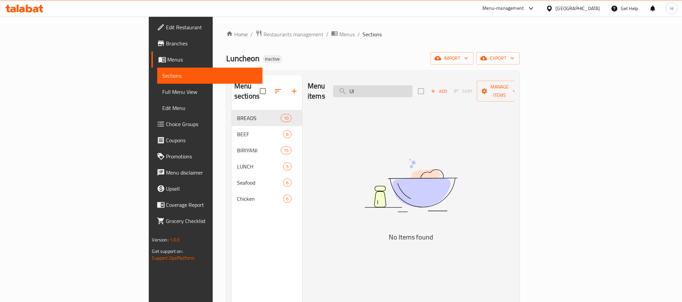
type input "U"
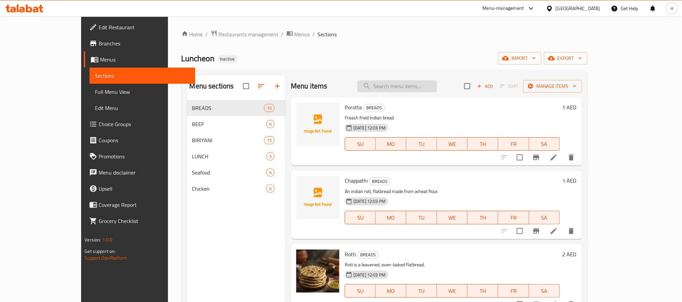
click at [436, 87] on input "search" at bounding box center [396, 86] width 79 height 12
paste input "Vegetable Biriyani"
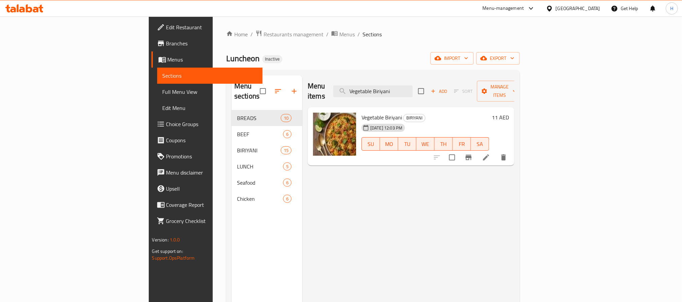
drag, startPoint x: 443, startPoint y: 83, endPoint x: 356, endPoint y: 88, distance: 87.3
click at [356, 88] on div "Menu items Vegetable Biriyani Add Sort Manage items" at bounding box center [411, 91] width 207 height 32
paste input "Meals"
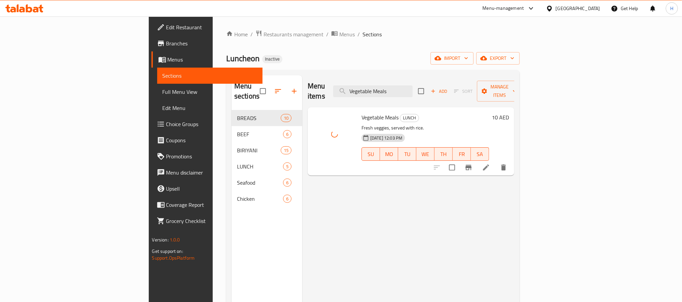
drag, startPoint x: 460, startPoint y: 82, endPoint x: 308, endPoint y: 94, distance: 151.9
click at [308, 94] on div "Menu items Vegetable Meals Add Sort Manage items" at bounding box center [411, 91] width 207 height 32
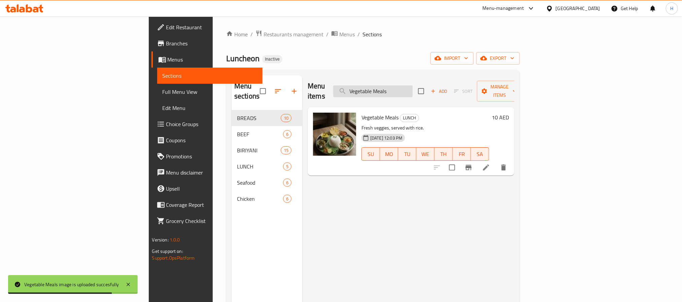
click at [412, 85] on input "Vegetable Meals" at bounding box center [372, 91] width 79 height 12
paste input "Samoosa"
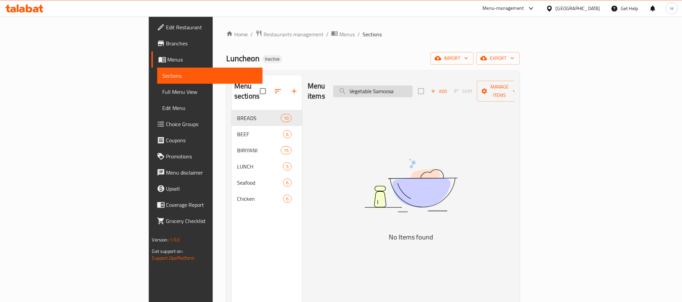
click at [412, 85] on input "Vegetable Samoosa" at bounding box center [372, 91] width 79 height 12
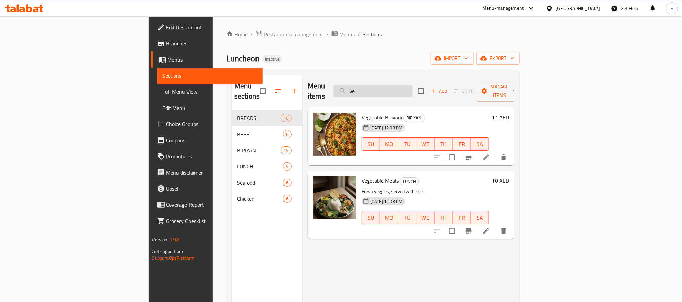
type input "V"
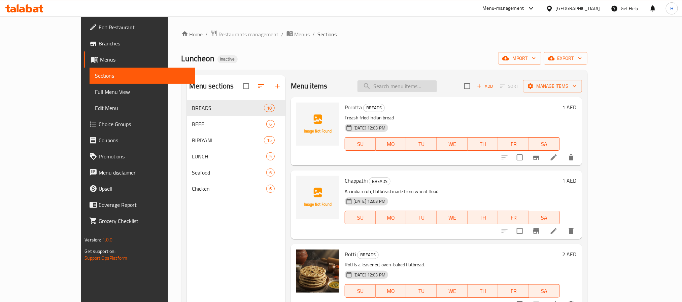
paste input "Vegetable Samoosa"
click at [402, 88] on input "Vegetable Samoosa" at bounding box center [396, 86] width 79 height 12
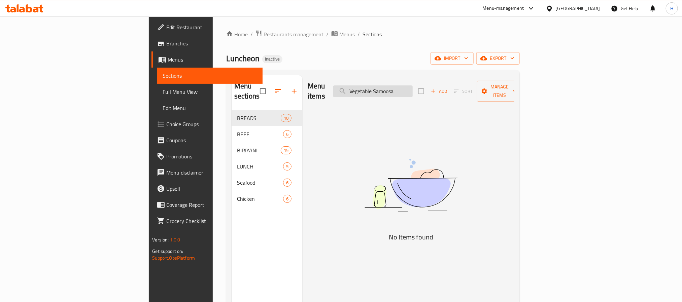
click at [402, 88] on input "Vegetable Samoosa" at bounding box center [372, 91] width 79 height 12
click at [412, 88] on input "Samoosa" at bounding box center [372, 91] width 79 height 12
drag, startPoint x: 428, startPoint y: 86, endPoint x: 355, endPoint y: 89, distance: 73.4
click at [355, 89] on div "Menu items Samo Add Sort Manage items" at bounding box center [411, 91] width 207 height 32
paste input "Wheat Porotta"
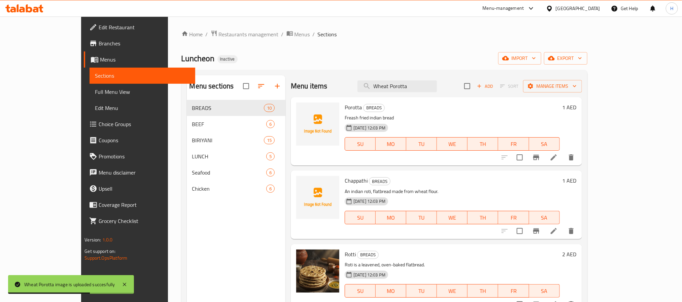
drag, startPoint x: 436, startPoint y: 83, endPoint x: 347, endPoint y: 90, distance: 89.7
click at [347, 90] on div "Menu items Wheat Porotta Add Sort Manage items" at bounding box center [436, 86] width 291 height 22
paste input "Appam"
drag, startPoint x: 428, startPoint y: 88, endPoint x: 351, endPoint y: 88, distance: 76.7
click at [351, 88] on div "Menu items Appam Add Sort Manage items" at bounding box center [436, 86] width 291 height 22
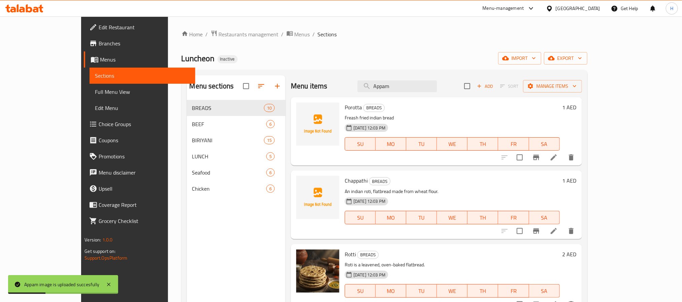
paste input "yala Mulakittath"
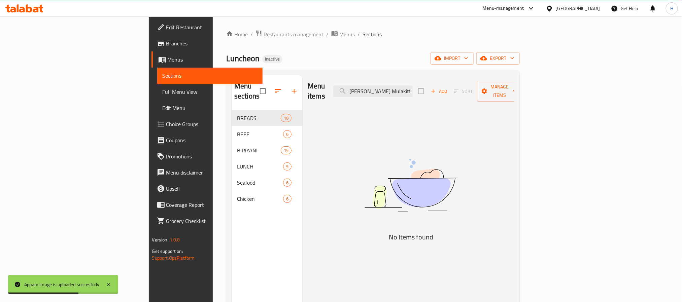
click at [431, 95] on div "Menu items Ayala Mulakittath Add Sort Manage items" at bounding box center [411, 91] width 207 height 32
click at [412, 86] on input "Ayala Mulakittath" at bounding box center [372, 91] width 79 height 12
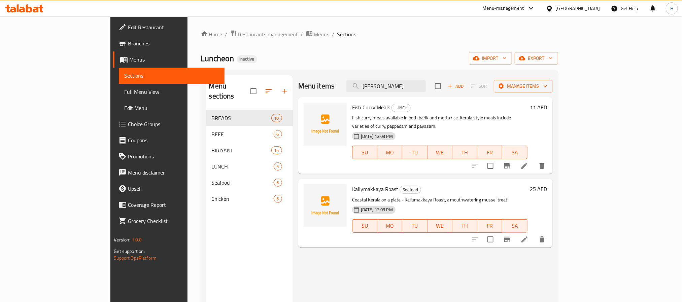
drag, startPoint x: 431, startPoint y: 84, endPoint x: 382, endPoint y: 91, distance: 50.0
click at [382, 91] on div "Menu items Aya Add Sort Manage items" at bounding box center [425, 86] width 254 height 22
paste input "Mulakittath"
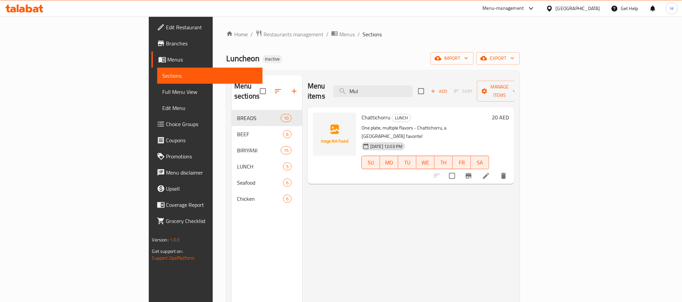
click at [436, 113] on h6 "Chattichorru LUNCH" at bounding box center [425, 117] width 128 height 9
click at [412, 89] on input "Mul" at bounding box center [372, 91] width 79 height 12
paste input "Banana Fry"
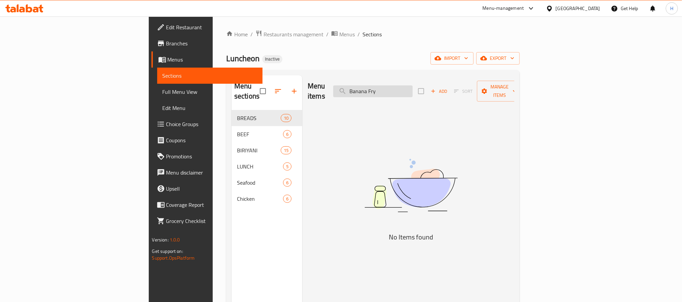
click at [412, 92] on input "Banana Fry" at bounding box center [372, 91] width 79 height 12
click at [412, 90] on input "Banana Fry" at bounding box center [372, 91] width 79 height 12
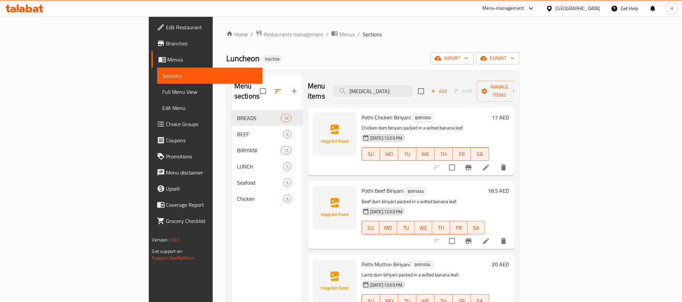
drag, startPoint x: 427, startPoint y: 84, endPoint x: 380, endPoint y: 90, distance: 47.8
click at [380, 90] on div "Menu items Banan Add Sort Manage items" at bounding box center [411, 91] width 207 height 32
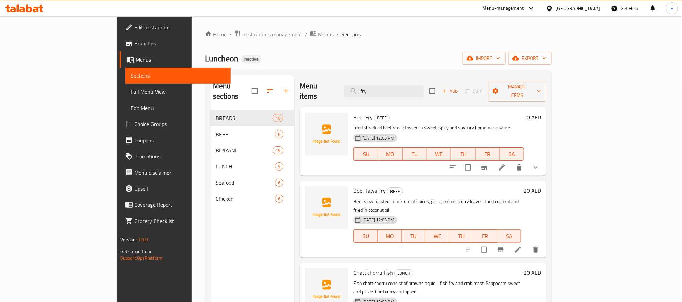
drag, startPoint x: 426, startPoint y: 92, endPoint x: 376, endPoint y: 88, distance: 49.6
click at [376, 88] on div "Menu items fry Add Sort Manage items" at bounding box center [422, 91] width 247 height 32
paste input "Beef Biriyani"
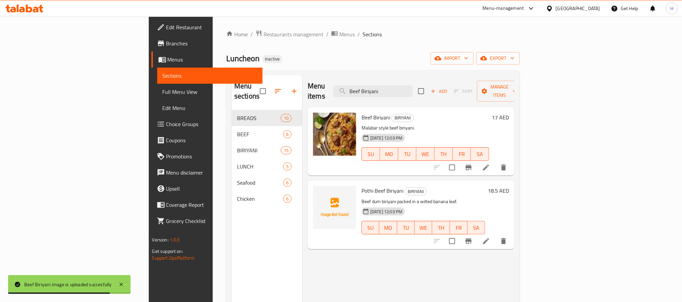
drag, startPoint x: 435, startPoint y: 83, endPoint x: 332, endPoint y: 92, distance: 103.4
click at [332, 92] on div "Menu items Beef Biriyani Add Sort Manage items" at bounding box center [411, 91] width 207 height 32
paste input "Chatti Curry"
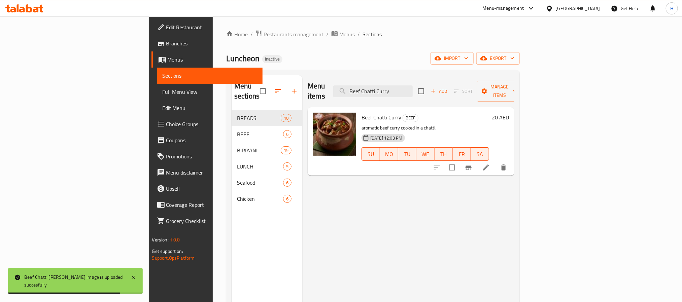
drag, startPoint x: 451, startPoint y: 84, endPoint x: 363, endPoint y: 79, distance: 88.6
click at [364, 78] on div "Menu items Beef Chatti Curry Add Sort Manage items" at bounding box center [411, 91] width 207 height 32
paste input "illy Deep Fried"
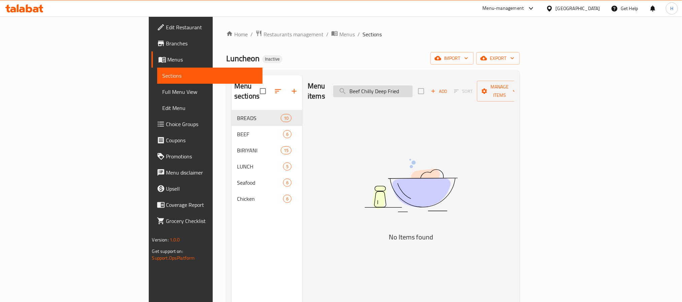
click at [412, 85] on input "Beef Chilly Deep Fried" at bounding box center [372, 91] width 79 height 12
click at [402, 85] on input "Beef Chill" at bounding box center [372, 91] width 79 height 12
click at [412, 85] on input "Beef Chill" at bounding box center [372, 91] width 79 height 12
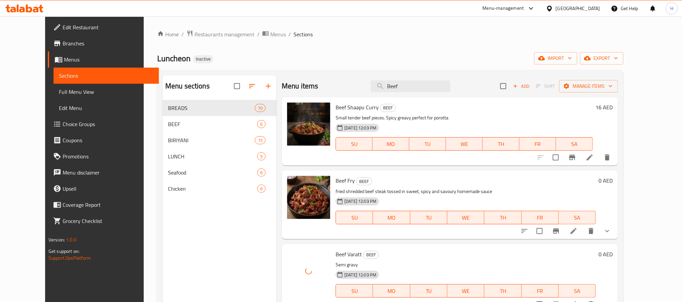
drag, startPoint x: 421, startPoint y: 86, endPoint x: 357, endPoint y: 83, distance: 63.7
click at [357, 83] on div "Menu items Beef Add Sort Manage items" at bounding box center [450, 86] width 336 height 22
paste input "ucket Biriyani"
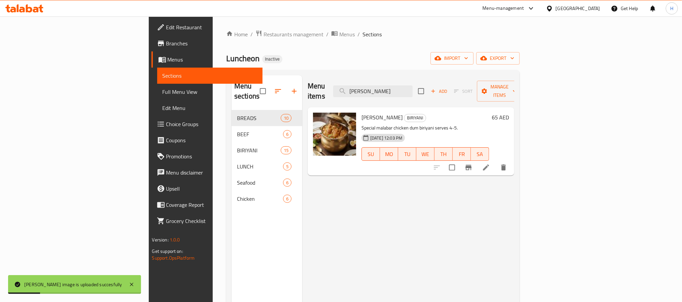
drag, startPoint x: 447, startPoint y: 83, endPoint x: 346, endPoint y: 85, distance: 101.0
click at [346, 85] on div "Menu items Bucket Biriyani Add Sort Manage items" at bounding box center [411, 91] width 207 height 32
paste input "Chappath"
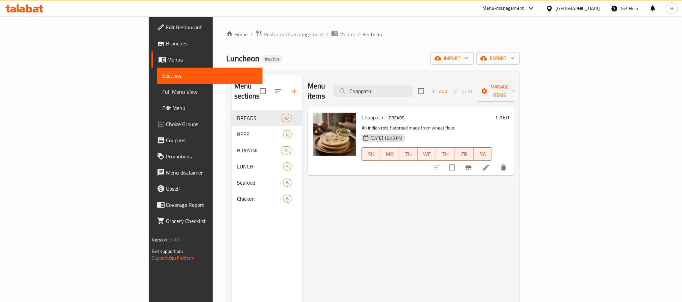
drag, startPoint x: 444, startPoint y: 84, endPoint x: 356, endPoint y: 88, distance: 88.6
click at [356, 88] on div "Menu items Chappathi Add Sort Manage items" at bounding box center [411, 91] width 207 height 32
paste input "ttichorru Fish"
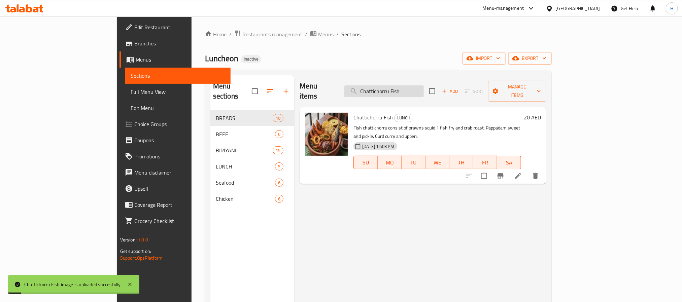
click at [424, 87] on input "Chattichorru Fish" at bounding box center [383, 91] width 79 height 12
paste input "search"
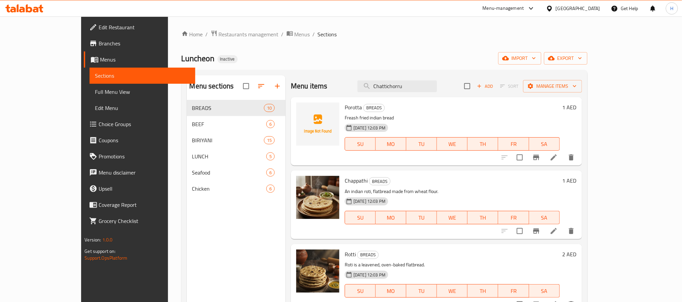
drag, startPoint x: 430, startPoint y: 89, endPoint x: 356, endPoint y: 120, distance: 81.1
click at [357, 90] on div "Menu items Chattichorru Add Sort Manage items" at bounding box center [436, 86] width 291 height 22
paste input "icken 65 Biriyani"
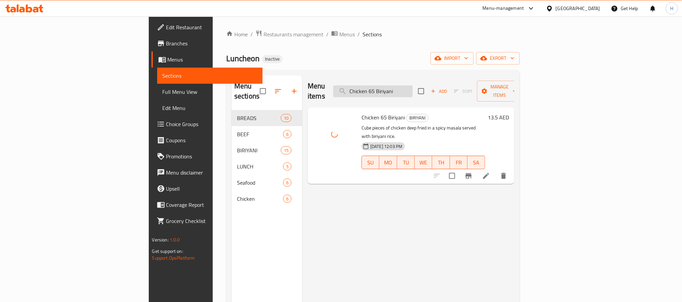
click at [412, 86] on input "Chicken 65 Biriyani" at bounding box center [372, 91] width 79 height 12
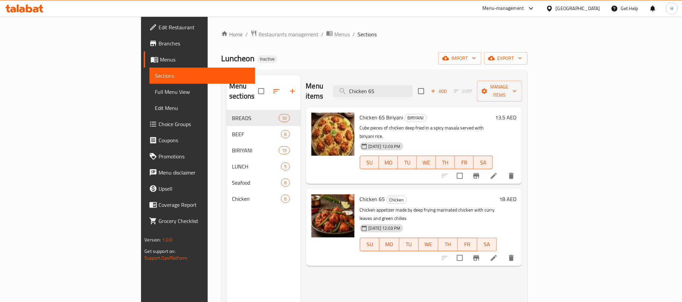
drag, startPoint x: 461, startPoint y: 88, endPoint x: 399, endPoint y: 142, distance: 81.6
click at [378, 92] on div "Menu items Chicken 65 Add Sort Manage items" at bounding box center [414, 91] width 216 height 32
paste input "Cut Fry"
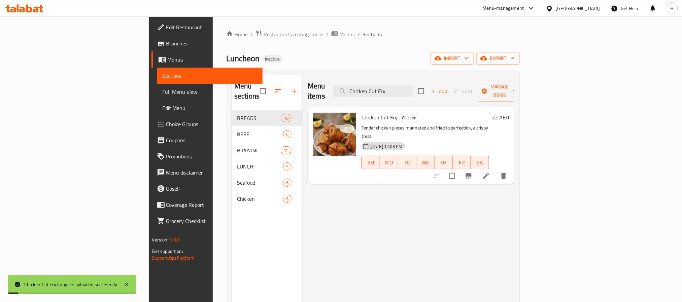
drag, startPoint x: 449, startPoint y: 86, endPoint x: 337, endPoint y: 86, distance: 112.4
click at [337, 86] on div "Menu items Chicken Cut Fry Add Sort Manage items" at bounding box center [411, 91] width 207 height 32
paste input "Dum Biriyani"
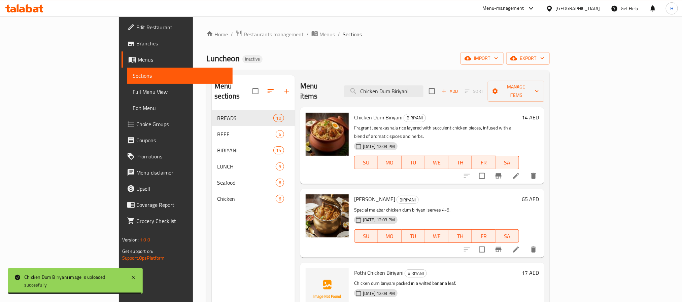
click at [446, 93] on div "Menu items Chicken Dum Biriyani Add Sort Manage items" at bounding box center [422, 91] width 244 height 32
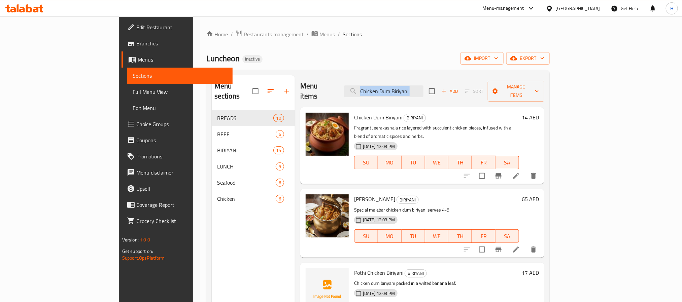
click at [446, 93] on div "Menu items Chicken Dum Biriyani Add Sort Manage items" at bounding box center [422, 91] width 244 height 32
click at [423, 90] on input "Chicken Dum Biriyani" at bounding box center [383, 91] width 79 height 12
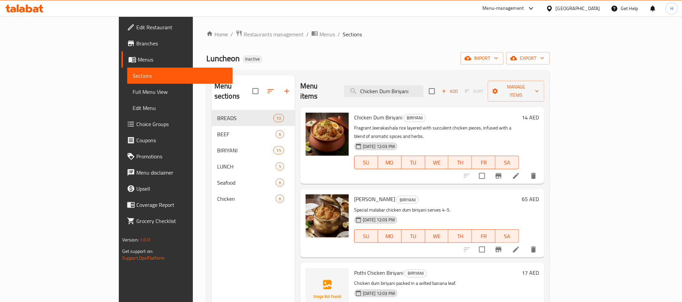
paste input "Kadai SP"
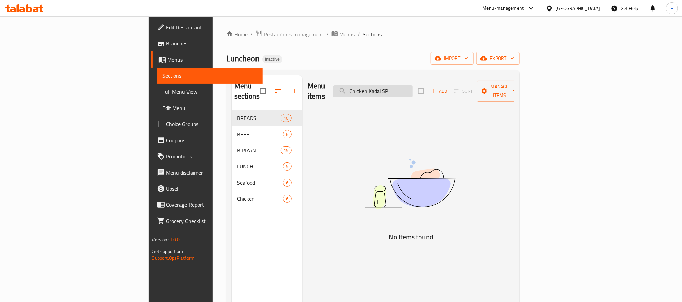
click at [412, 91] on input "Chicken Kadai SP" at bounding box center [372, 91] width 79 height 12
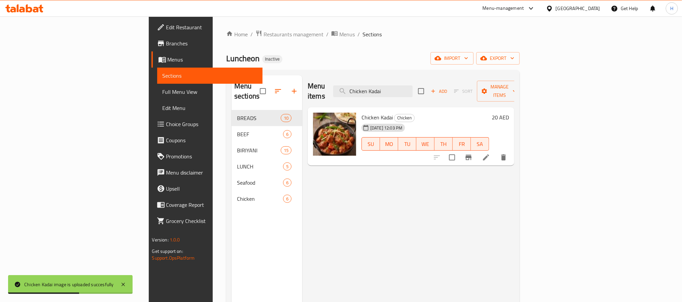
drag, startPoint x: 451, startPoint y: 84, endPoint x: 354, endPoint y: 87, distance: 97.6
click at [354, 87] on div "Menu items Chicken Kadai Add Sort Manage items" at bounding box center [411, 91] width 207 height 32
paste input "nthaar"
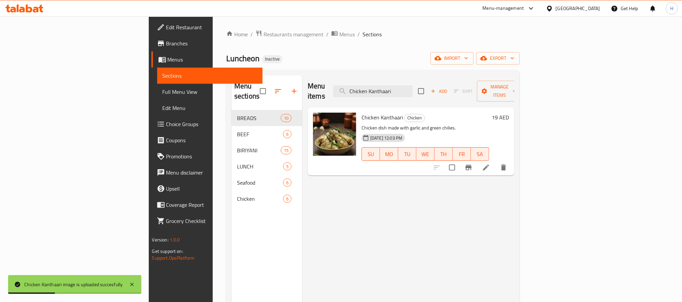
drag, startPoint x: 450, startPoint y: 87, endPoint x: 384, endPoint y: 96, distance: 67.6
click at [384, 96] on div "Menu items Chicken Kanthaari Add Sort Manage items" at bounding box center [411, 91] width 207 height 32
paste input "Roll"
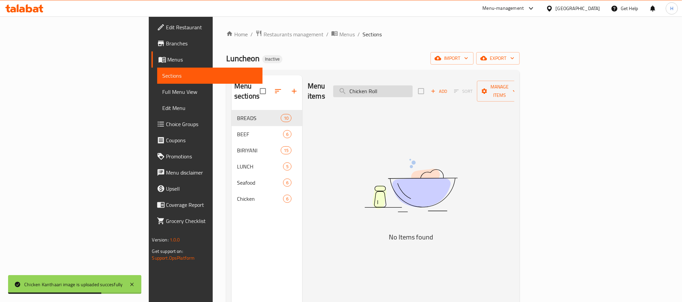
click at [412, 85] on input "Chicken Roll" at bounding box center [372, 91] width 79 height 12
click at [412, 87] on input "Chicken Roll" at bounding box center [372, 91] width 79 height 12
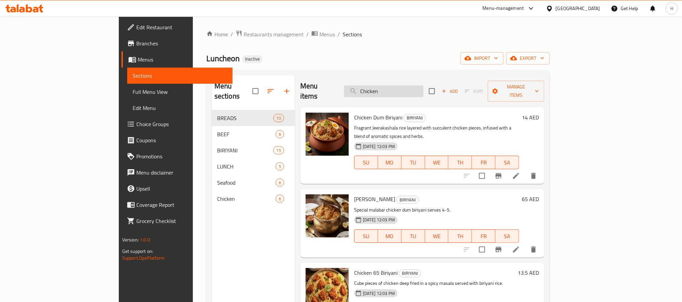
click at [404, 88] on input "Chicken" at bounding box center [383, 91] width 79 height 12
click at [423, 87] on input "icken" at bounding box center [383, 91] width 79 height 12
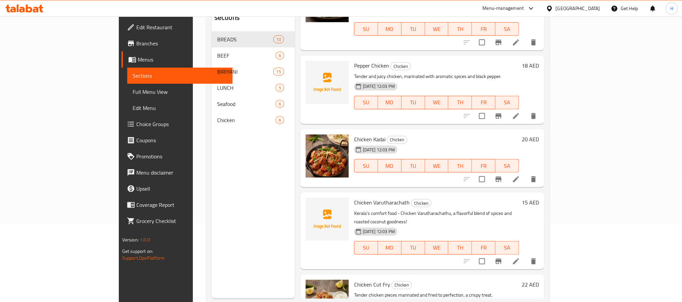
scroll to position [94, 0]
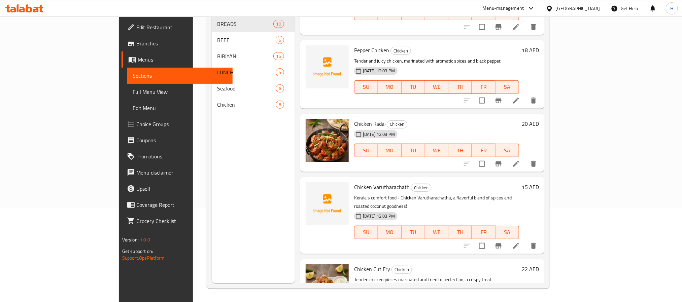
click at [488, 262] on div "Chicken Cut Fry Chicken Tender chicken pieces marinated and fried to perfection…" at bounding box center [436, 293] width 170 height 63
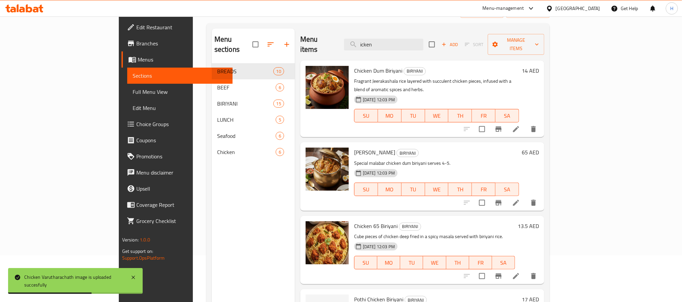
scroll to position [0, 0]
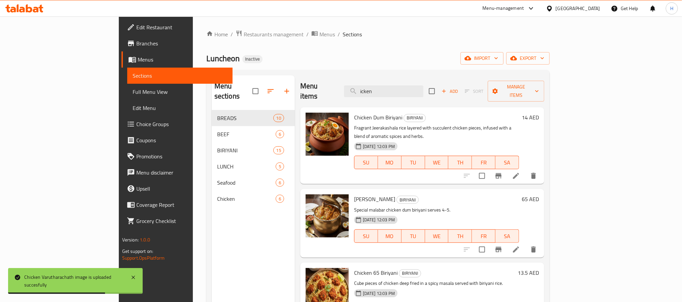
drag, startPoint x: 428, startPoint y: 92, endPoint x: 357, endPoint y: 90, distance: 70.7
click at [357, 90] on div "Menu items icken Add Sort Manage items" at bounding box center [422, 91] width 244 height 32
paste input "Dosa"
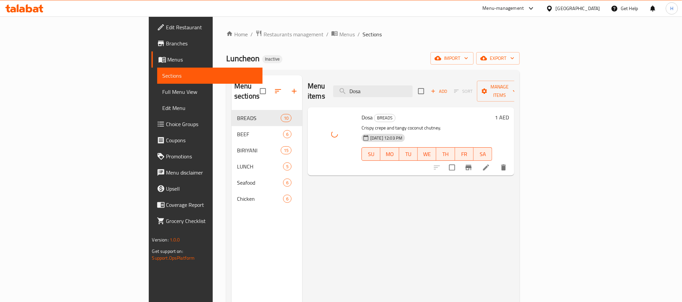
drag, startPoint x: 433, startPoint y: 89, endPoint x: 376, endPoint y: 91, distance: 57.2
click at [376, 91] on div "Menu items Dosa Add Sort Manage items" at bounding box center [411, 91] width 207 height 32
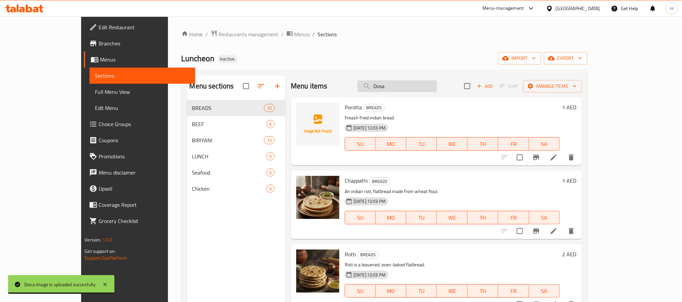
click at [419, 87] on input "Dosa" at bounding box center [396, 86] width 79 height 12
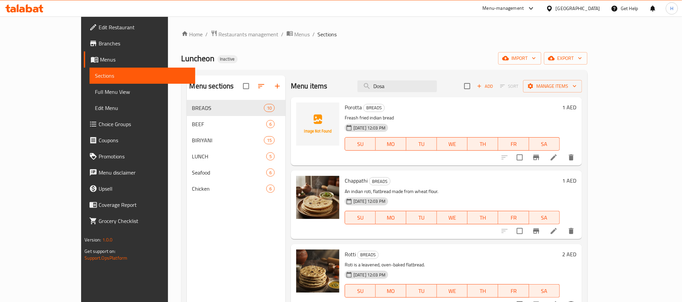
paste input "Egg Biriyani"
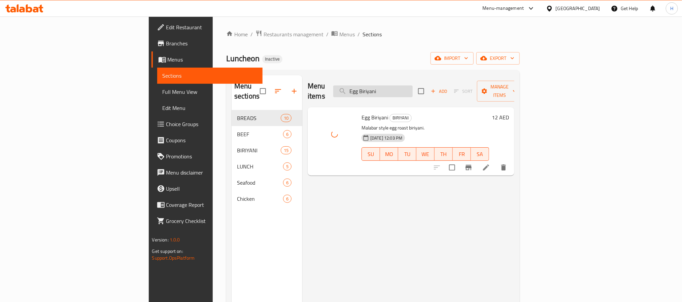
drag, startPoint x: 442, startPoint y: 89, endPoint x: 395, endPoint y: 85, distance: 47.9
click at [395, 85] on input "Egg Biriyani" at bounding box center [372, 91] width 79 height 12
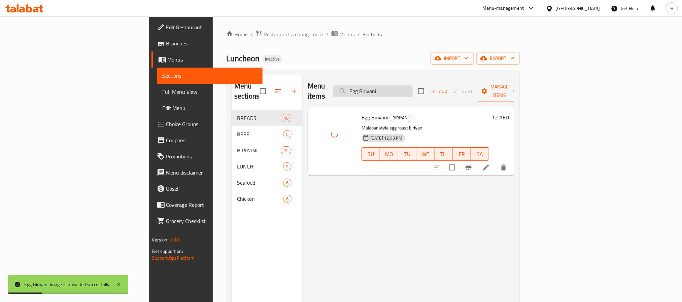
click at [412, 87] on input "Egg Biriyani" at bounding box center [372, 91] width 79 height 12
paste input "lanj"
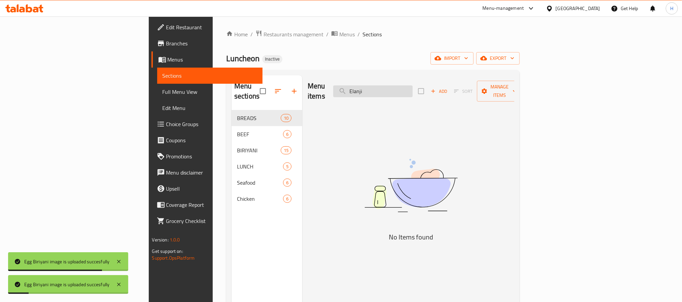
click at [412, 88] on input "Elanji" at bounding box center [372, 91] width 79 height 12
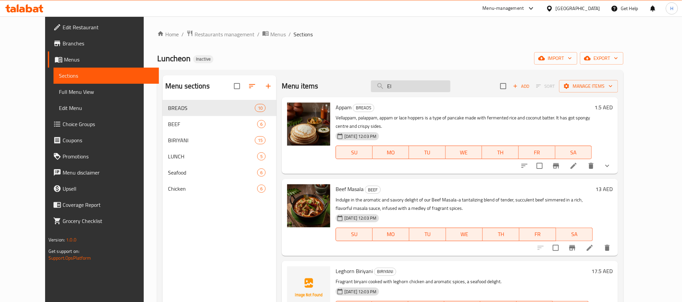
drag, startPoint x: 426, startPoint y: 93, endPoint x: 406, endPoint y: 88, distance: 20.6
click at [406, 88] on div "Menu items El Add Sort Manage items" at bounding box center [450, 86] width 336 height 22
drag, startPoint x: 399, startPoint y: 86, endPoint x: 384, endPoint y: 88, distance: 15.2
click at [384, 86] on input "El" at bounding box center [410, 86] width 79 height 12
paste input "ayada"
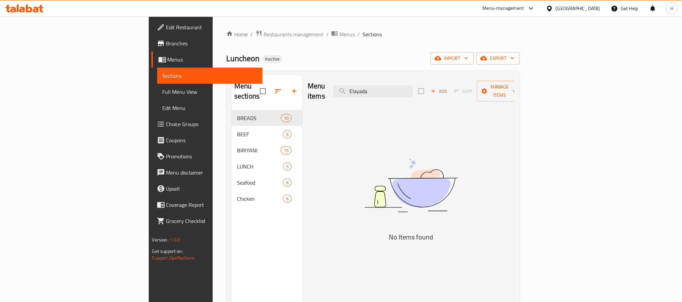
click at [444, 76] on div "Menu items Elayada Add Sort Manage items" at bounding box center [411, 91] width 207 height 32
click at [412, 87] on input "Elayada" at bounding box center [372, 91] width 79 height 12
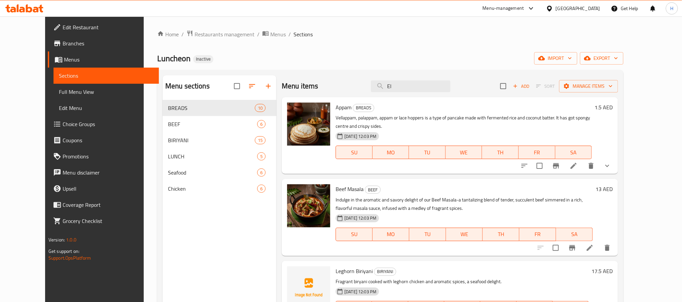
drag, startPoint x: 423, startPoint y: 90, endPoint x: 332, endPoint y: 94, distance: 90.6
click at [332, 94] on div "Menu items El Add Sort Manage items" at bounding box center [450, 86] width 336 height 22
paste input "rachi Chorru"
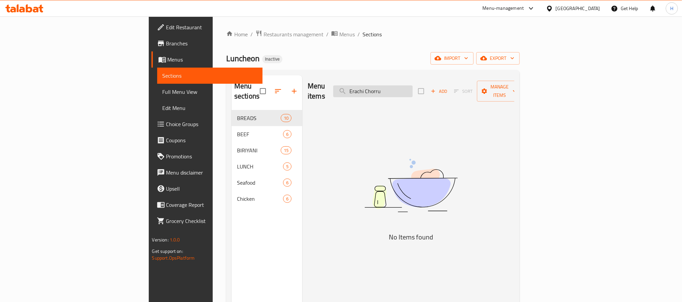
click at [412, 90] on input "Erachi Chorru" at bounding box center [372, 91] width 79 height 12
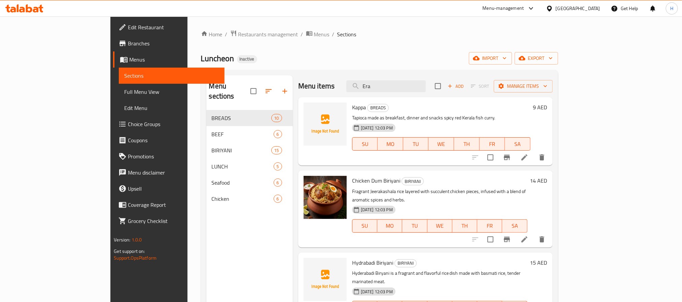
click at [444, 79] on div "Menu items Era Add Sort Manage items" at bounding box center [425, 86] width 254 height 22
paste input "Fish Biriyani"
drag, startPoint x: 435, startPoint y: 84, endPoint x: 396, endPoint y: 84, distance: 39.7
click at [392, 85] on input "Fish Biriyani" at bounding box center [385, 86] width 79 height 12
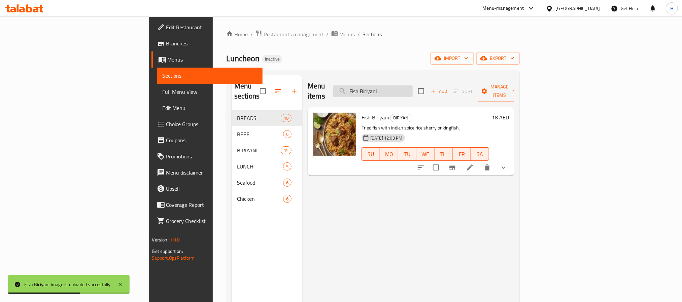
drag, startPoint x: 457, startPoint y: 89, endPoint x: 388, endPoint y: 92, distance: 69.4
click at [388, 92] on input "Fish Biriyani" at bounding box center [372, 91] width 79 height 12
paste input "Curry Meals"
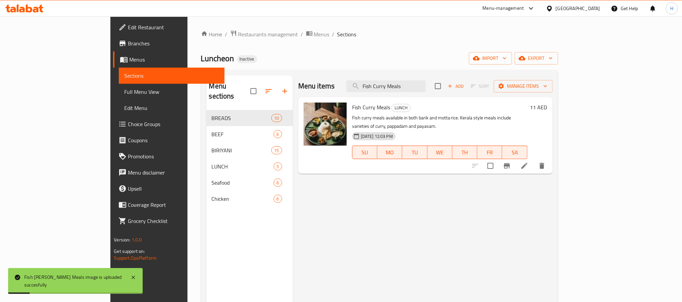
drag, startPoint x: 452, startPoint y: 87, endPoint x: 341, endPoint y: 96, distance: 110.4
click at [341, 96] on div "Menu items Fish Curry Meals Add Sort Manage items" at bounding box center [425, 86] width 254 height 22
paste input "Pothi Biriyani"
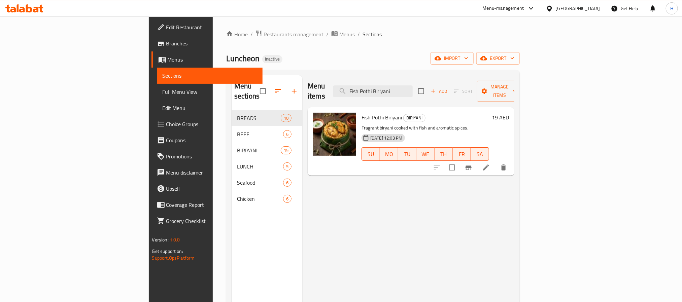
drag, startPoint x: 452, startPoint y: 85, endPoint x: 294, endPoint y: 100, distance: 158.2
click at [302, 100] on div "Menu items Fish Pothi Biriyani Add Sort Manage items Fish Pothi Biriyani BIRIYA…" at bounding box center [408, 226] width 212 height 302
paste input "resh Mutton Stew"
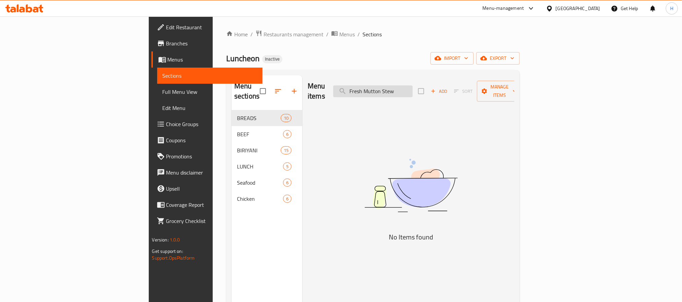
click at [412, 88] on input "Fresh Mutton Stew" at bounding box center [372, 91] width 79 height 12
click at [412, 85] on input "Fresh Mutton" at bounding box center [372, 91] width 79 height 12
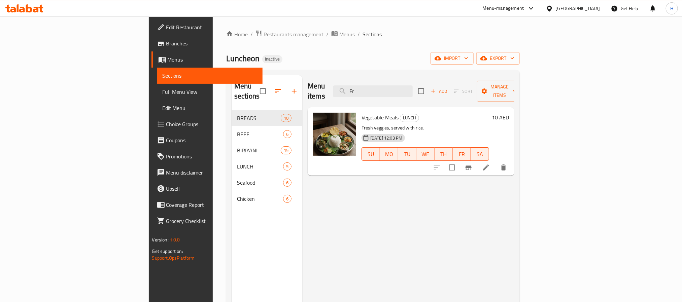
type input "F"
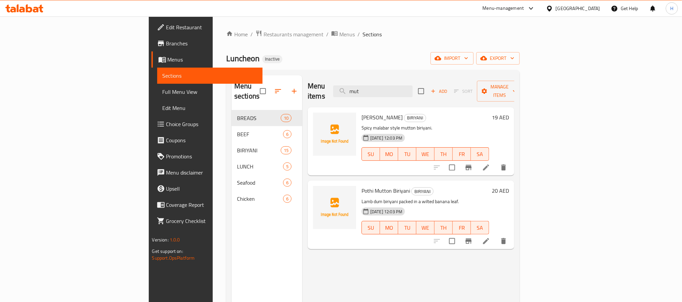
drag, startPoint x: 432, startPoint y: 89, endPoint x: 358, endPoint y: 94, distance: 73.9
click at [358, 94] on div "Menu items mut Add Sort Manage items" at bounding box center [411, 91] width 207 height 32
paste input "Hydrabadi Biriyani"
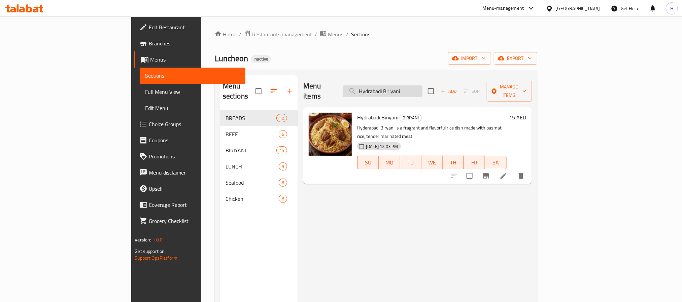
click at [422, 87] on input "Hydrabadi Biriyani" at bounding box center [382, 91] width 79 height 12
paste input "Idiyappam"
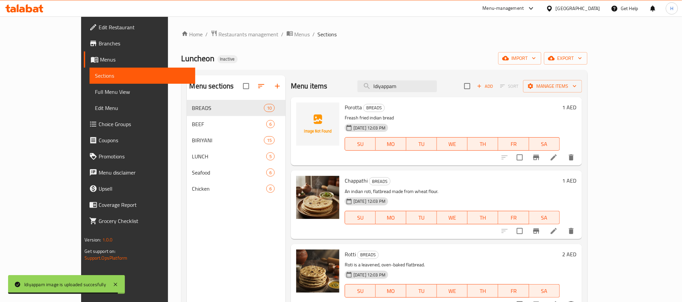
drag, startPoint x: 453, startPoint y: 84, endPoint x: 344, endPoint y: 98, distance: 109.3
click at [344, 98] on div "Menu items Idiyappam Add Sort Manage items Porotta BREADS Freash fried indian b…" at bounding box center [433, 226] width 296 height 302
paste input "Kallymakkaya Roast"
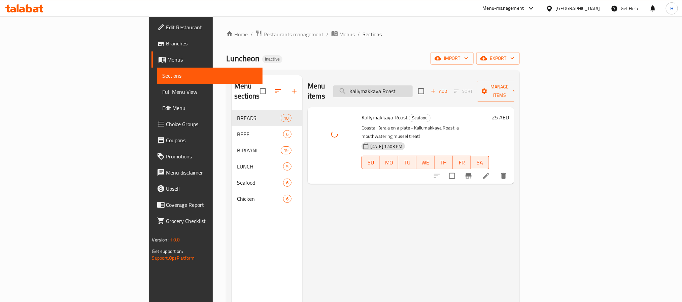
click at [412, 91] on input "Kallymakkaya Roast" at bounding box center [372, 91] width 79 height 12
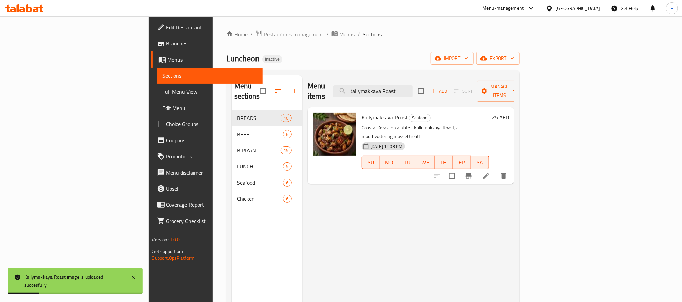
paste input "ppa"
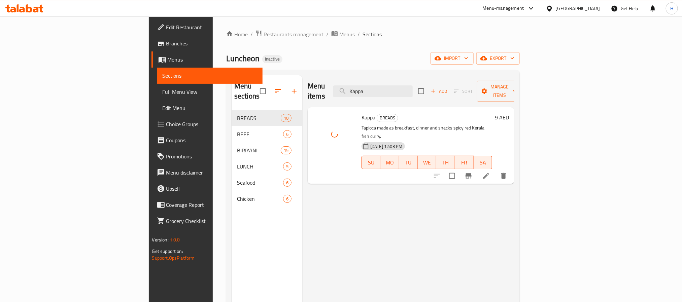
drag, startPoint x: 443, startPoint y: 85, endPoint x: 326, endPoint y: 96, distance: 117.3
click at [326, 96] on div "Menu items Kappa Add Sort Manage items" at bounding box center [411, 91] width 207 height 32
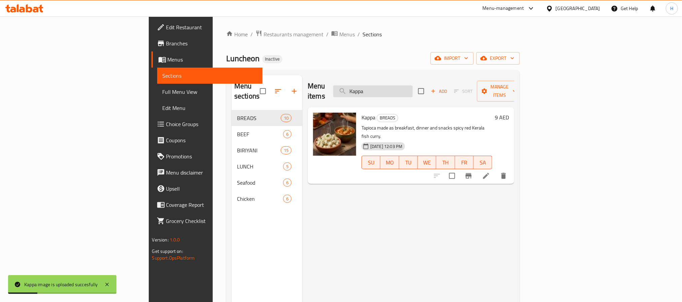
click at [412, 86] on input "Kappa" at bounding box center [372, 91] width 79 height 12
paste input "ing Fish Fry"
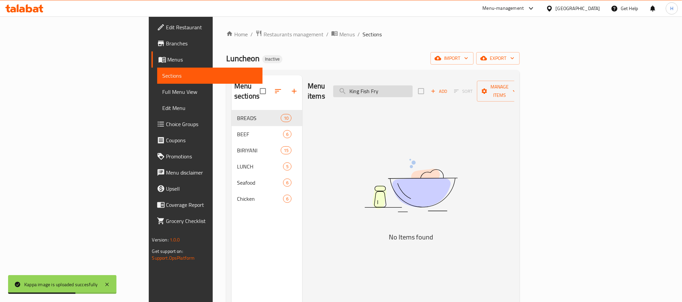
click at [412, 85] on input "King Fish Fry" at bounding box center [372, 91] width 79 height 12
click at [412, 86] on input "King Fish Fry" at bounding box center [372, 91] width 79 height 12
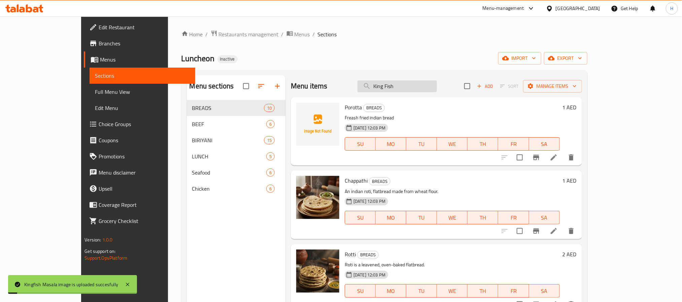
click at [432, 86] on input "King Fish" at bounding box center [396, 86] width 79 height 12
paste input "unjan Mathi Tawa Fry"
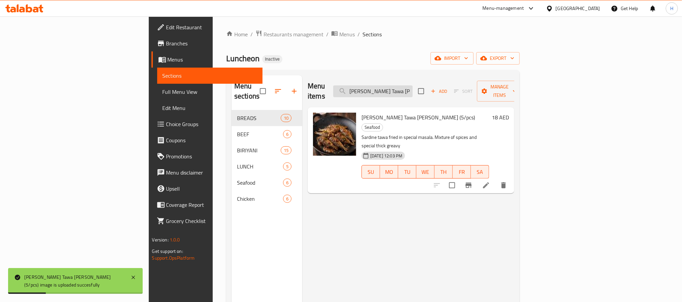
click at [412, 89] on input "Kunjan Mathi Tawa Fry" at bounding box center [372, 91] width 79 height 12
paste input "Leghorn Biriyani"
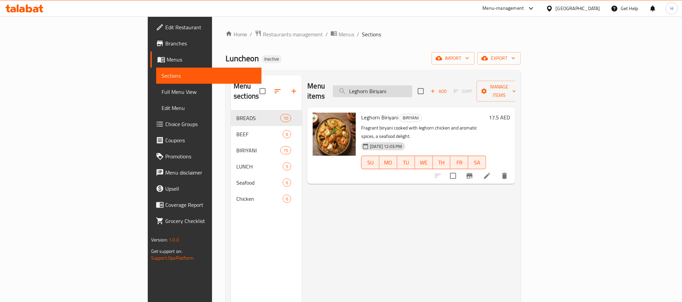
click at [412, 85] on input "Leghorn Biriyani" at bounding box center [372, 91] width 79 height 12
paste input "Mathi Fry"
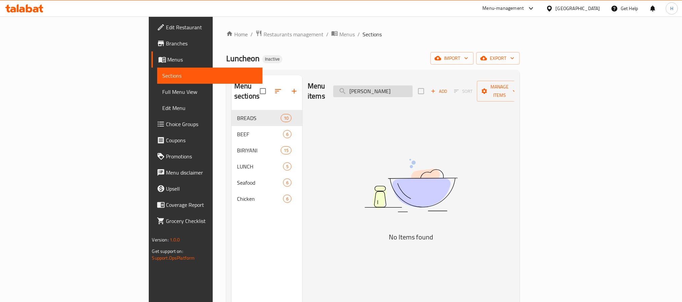
click at [412, 87] on input "Mathi Fry" at bounding box center [372, 91] width 79 height 12
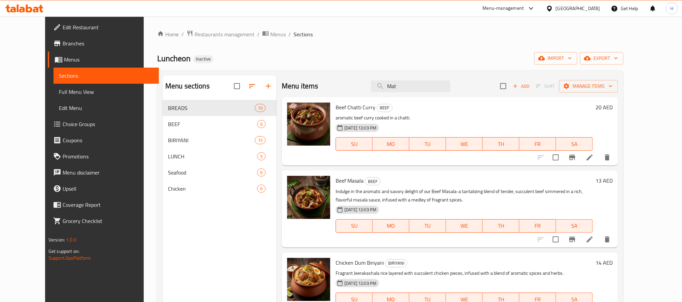
drag, startPoint x: 438, startPoint y: 81, endPoint x: 372, endPoint y: 82, distance: 66.6
click at [372, 81] on div "Menu items Mat Add Sort Manage items" at bounding box center [450, 86] width 336 height 22
paste input "een Mulakittath"
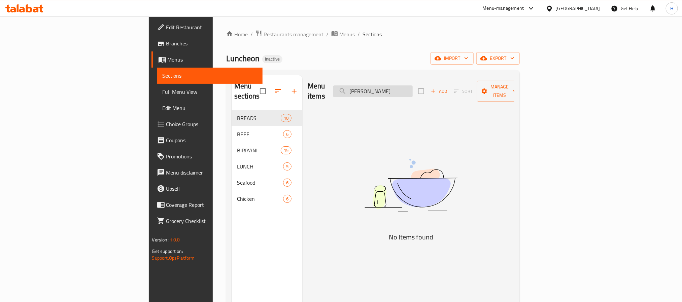
click at [412, 86] on input "Meen Mulakittath" at bounding box center [372, 91] width 79 height 12
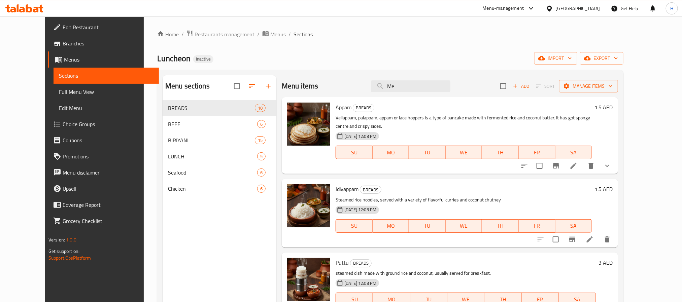
drag, startPoint x: 428, startPoint y: 85, endPoint x: 361, endPoint y: 98, distance: 68.3
click at [361, 98] on div "Menu items Me Add Sort Manage items Appam BREADS Vellappam, palappam, appam or …" at bounding box center [446, 226] width 341 height 302
paste input "ix Snacks"
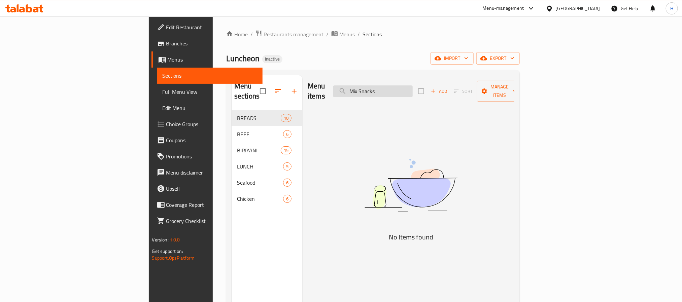
click at [412, 91] on input "Mix Snacks" at bounding box center [372, 91] width 79 height 12
click at [412, 85] on input "Mix Snacks" at bounding box center [372, 91] width 79 height 12
click at [412, 87] on input "Mix Snacks" at bounding box center [372, 91] width 79 height 12
click at [412, 86] on input "Mix Snaks" at bounding box center [372, 91] width 79 height 12
click at [412, 87] on input "Mix Snaks" at bounding box center [372, 91] width 79 height 12
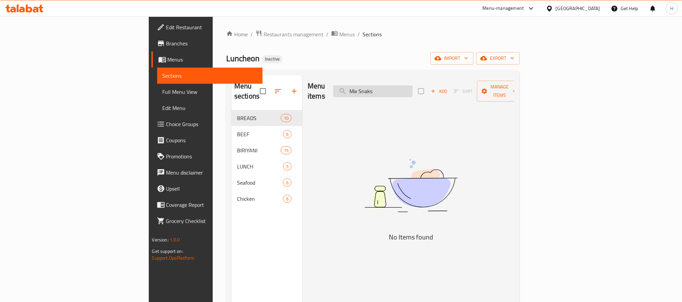
click at [412, 87] on input "Mix Snaks" at bounding box center [372, 91] width 79 height 12
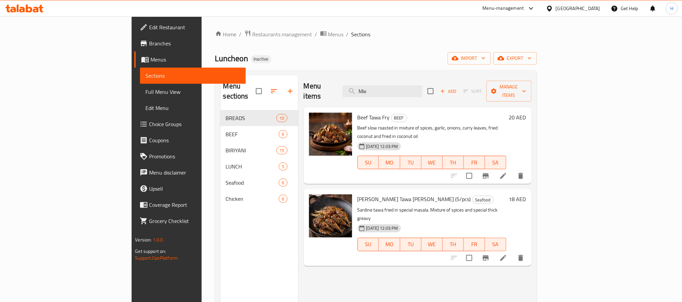
drag, startPoint x: 444, startPoint y: 86, endPoint x: 377, endPoint y: 90, distance: 67.1
click at [378, 86] on div "Menu items Mix Add Sort Manage items" at bounding box center [417, 91] width 228 height 32
paste input "utton Biriyani"
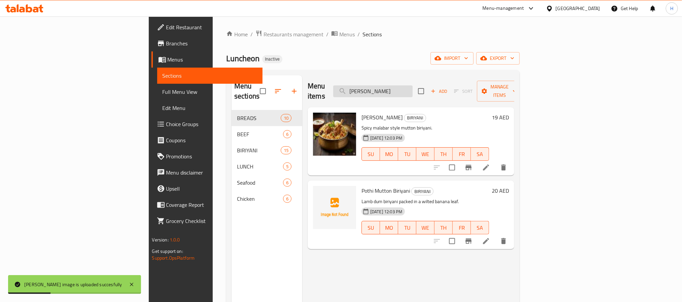
click at [412, 87] on input "Mutton Biriyani" at bounding box center [372, 91] width 79 height 12
paste input "Netholi Fry"
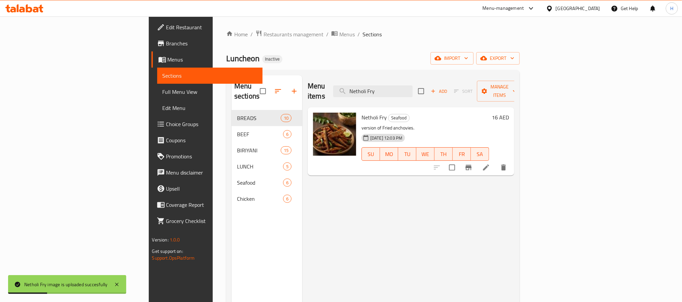
drag, startPoint x: 443, startPoint y: 89, endPoint x: 386, endPoint y: 106, distance: 60.4
click at [376, 94] on div "Menu items Netholi Fry Add Sort Manage items" at bounding box center [411, 91] width 207 height 32
paste input "ice Pathiri"
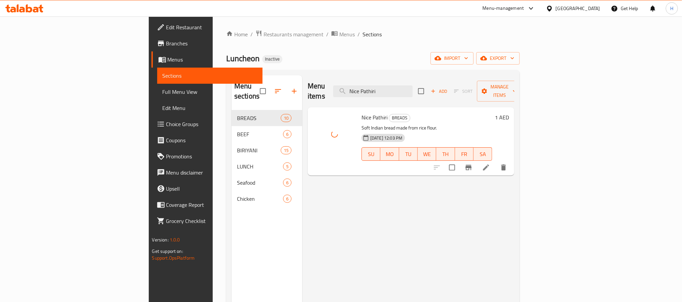
drag, startPoint x: 439, startPoint y: 87, endPoint x: 364, endPoint y: 88, distance: 75.7
click at [364, 88] on div "Menu items Nice Pathiri Add Sort Manage items" at bounding box center [411, 91] width 207 height 32
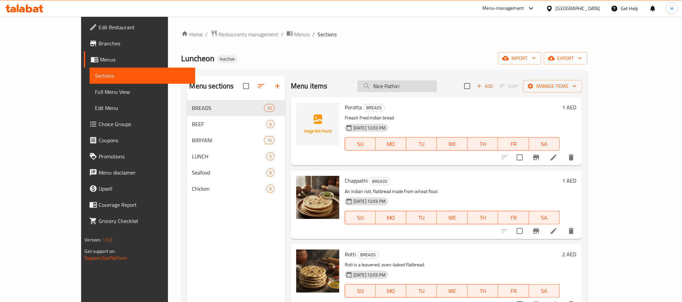
click at [429, 87] on input "Nice Pathiri" at bounding box center [396, 86] width 79 height 12
paste input "Pepper Chicken"
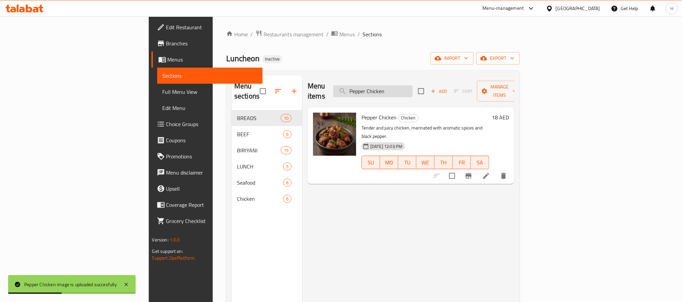
click at [412, 86] on input "Pepper Chicken" at bounding box center [372, 91] width 79 height 12
paste input "omphret Fry"
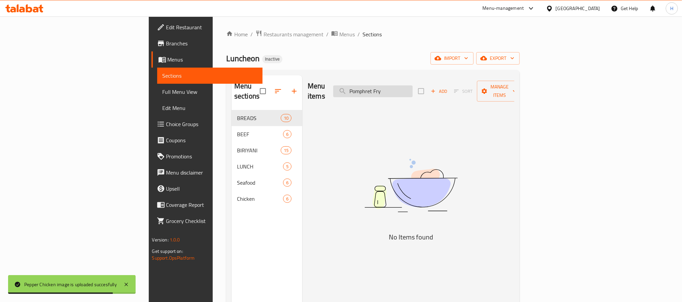
click at [412, 87] on input "Pomphret Fry" at bounding box center [372, 91] width 79 height 12
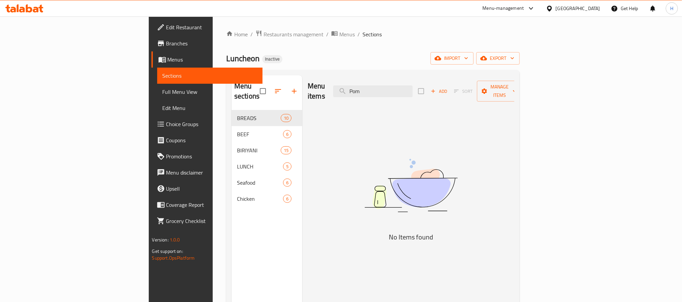
drag, startPoint x: 416, startPoint y: 84, endPoint x: 378, endPoint y: 90, distance: 37.8
click at [380, 89] on div "Menu items Pom Add Sort Manage items" at bounding box center [411, 91] width 207 height 32
paste input "rotta"
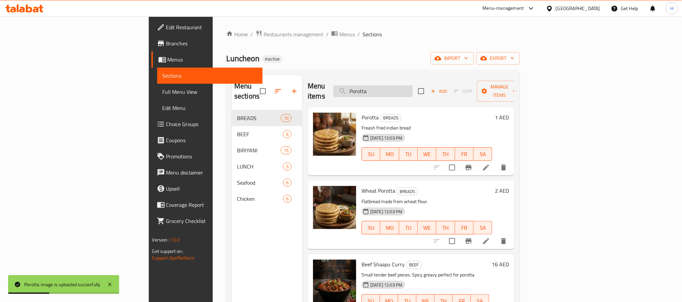
click at [412, 88] on input "Porotta" at bounding box center [372, 91] width 79 height 12
paste input "thi Beef Biriyani"
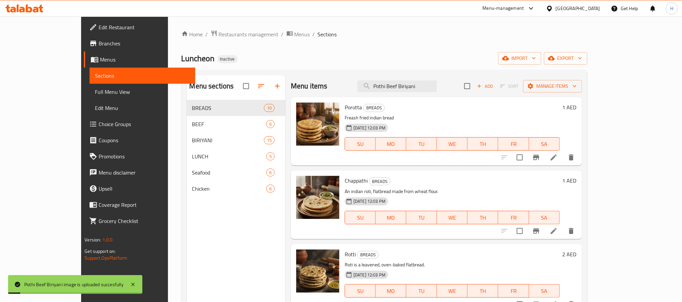
click at [431, 79] on div "Menu items Pothi Beef Biriyani Add Sort Manage items" at bounding box center [436, 86] width 291 height 22
click at [431, 87] on input "Pothi Beef Biriyani" at bounding box center [396, 86] width 79 height 12
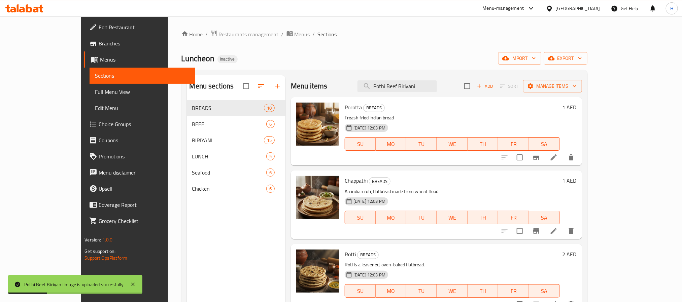
paste input "Chicken"
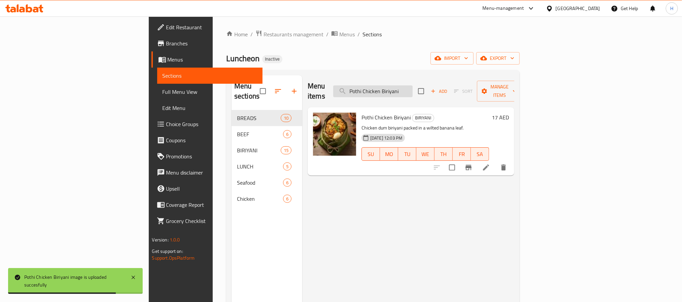
click at [412, 87] on input "Pothi Chicken Biriyani" at bounding box center [372, 91] width 79 height 12
paste input "Mutto"
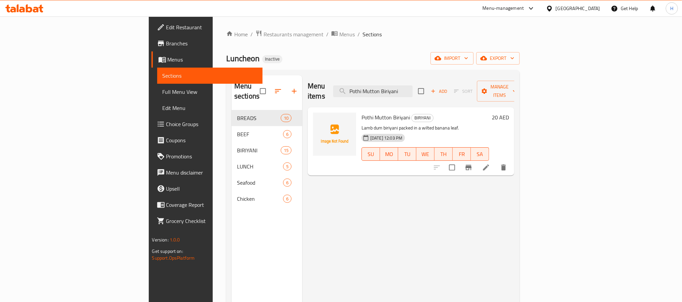
type input "Pothi Mutton Biriyani"
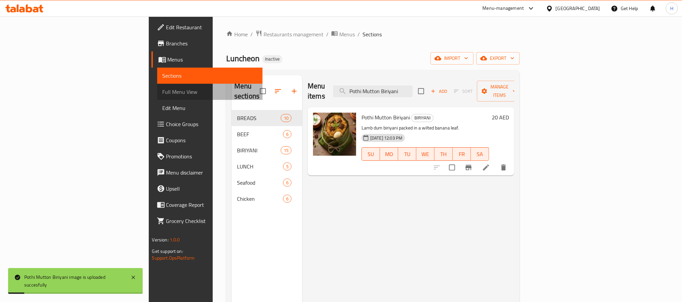
click at [163, 92] on span "Full Menu View" at bounding box center [210, 92] width 95 height 8
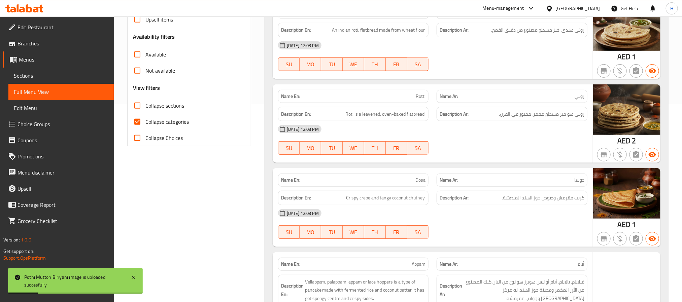
scroll to position [202, 0]
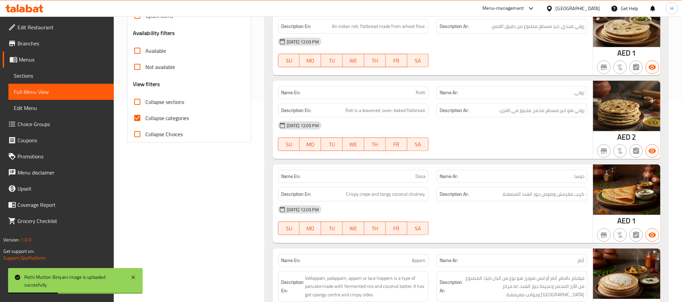
click at [188, 118] on span "Collapse categories" at bounding box center [166, 118] width 43 height 8
click at [145, 118] on input "Collapse categories" at bounding box center [137, 118] width 16 height 16
checkbox input "false"
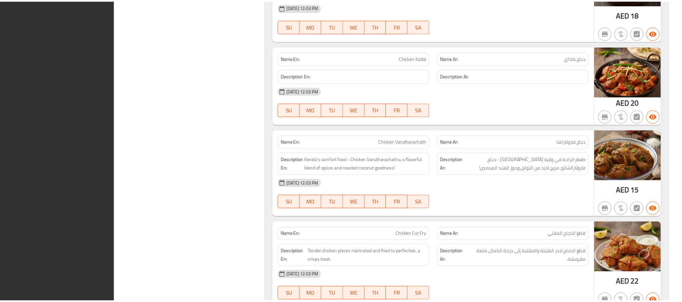
scroll to position [4757, 0]
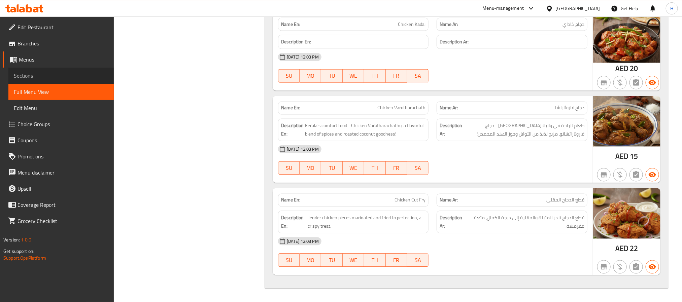
click at [87, 80] on link "Sections" at bounding box center [60, 76] width 105 height 16
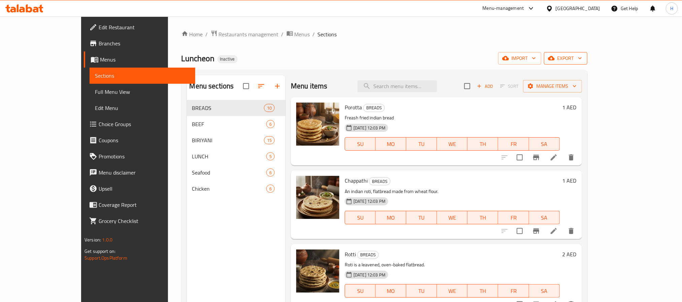
click at [582, 57] on span "export" at bounding box center [565, 58] width 33 height 8
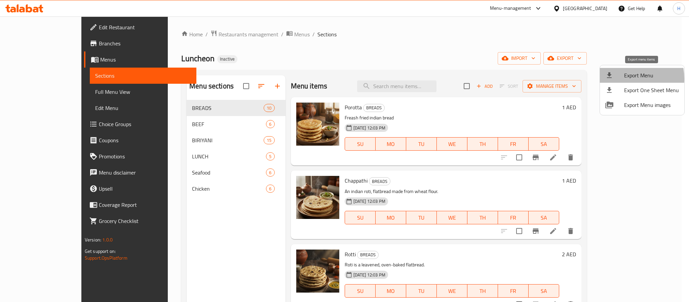
click at [620, 79] on div at bounding box center [615, 75] width 19 height 8
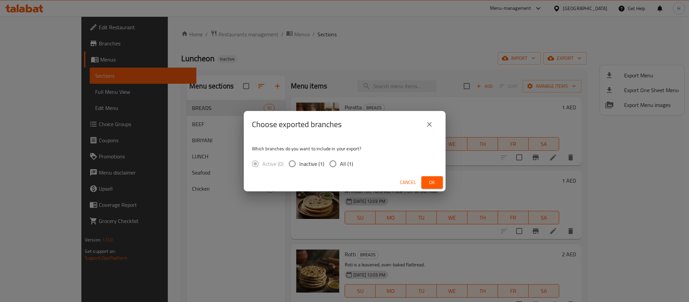
click at [344, 166] on span "All (1)" at bounding box center [346, 164] width 13 height 8
click at [340, 166] on input "All (1)" at bounding box center [333, 164] width 14 height 14
radio input "true"
click at [430, 185] on span "Ok" at bounding box center [432, 182] width 11 height 8
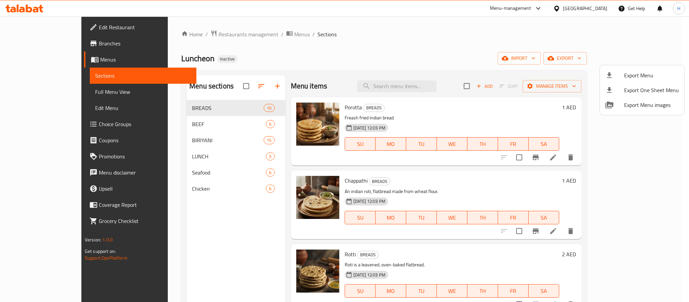
click at [42, 12] on div at bounding box center [344, 151] width 689 height 302
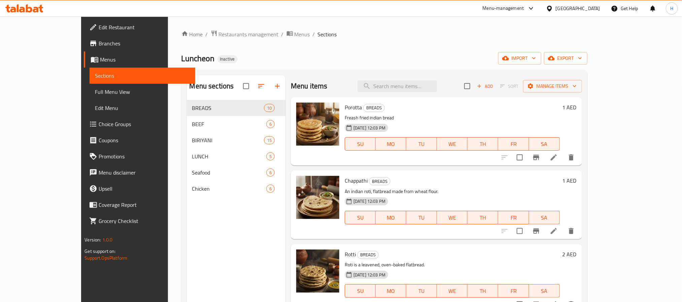
click at [35, 10] on icon at bounding box center [36, 10] width 6 height 6
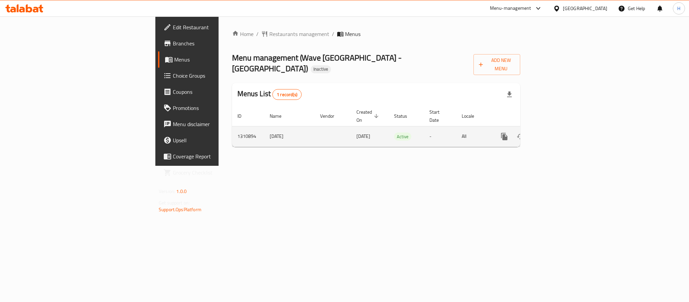
click at [561, 120] on link "enhanced table" at bounding box center [553, 128] width 16 height 16
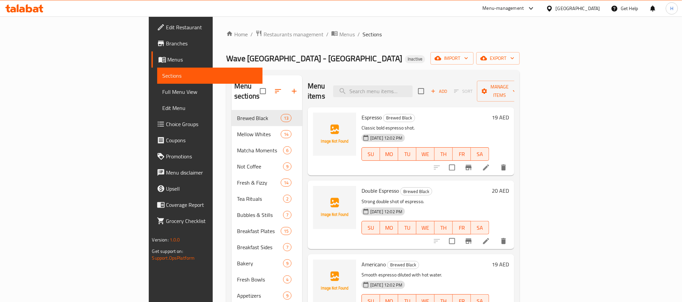
click at [526, 47] on div "Home / Restaurants management / Menus / Sections Wave Dubai - 3rd Avenue Inacti…" at bounding box center [374, 219] width 304 height 379
click at [526, 53] on button "export" at bounding box center [504, 58] width 43 height 12
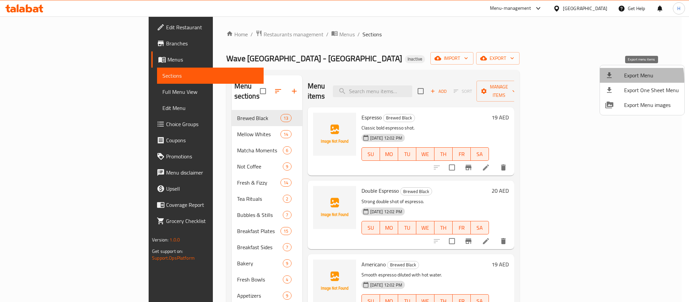
click at [613, 80] on li "Export Menu" at bounding box center [642, 75] width 84 height 15
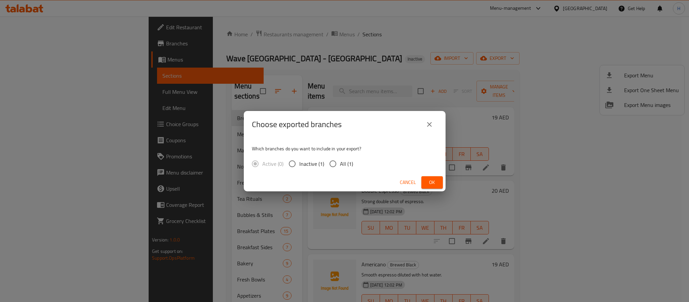
click at [343, 163] on span "All (1)" at bounding box center [346, 164] width 13 height 8
click at [340, 163] on input "All (1)" at bounding box center [333, 164] width 14 height 14
radio input "true"
click at [434, 184] on span "Ok" at bounding box center [432, 182] width 11 height 8
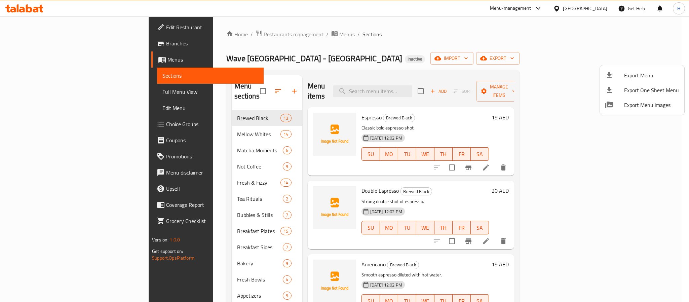
click at [420, 85] on div at bounding box center [344, 151] width 689 height 302
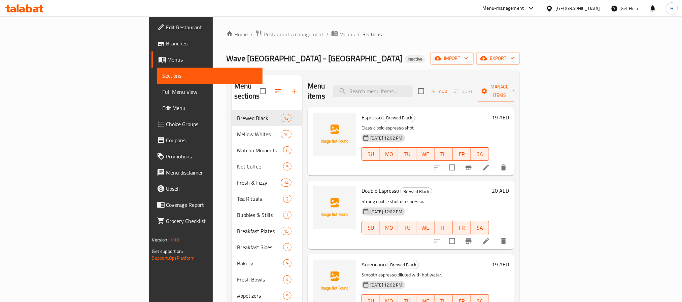
click at [411, 85] on input "search" at bounding box center [371, 91] width 79 height 12
click at [408, 88] on input "search" at bounding box center [371, 91] width 79 height 12
paste input "Ac╠ºai╠ü Smoothie"
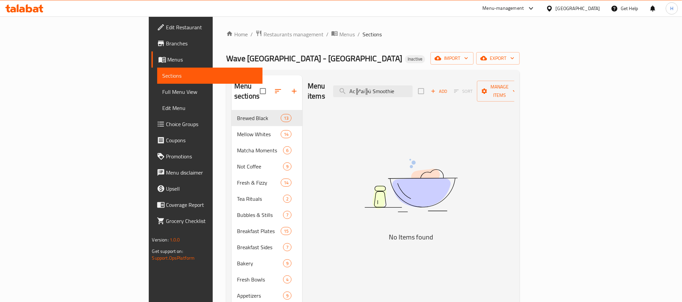
drag, startPoint x: 429, startPoint y: 88, endPoint x: 377, endPoint y: 87, distance: 51.8
click at [377, 87] on div "Menu items Ac╠ºai╠ü Smoothie Add Sort Manage items" at bounding box center [411, 91] width 207 height 32
click at [412, 89] on input "Ac╠ºai╠ü Smoothie" at bounding box center [372, 91] width 79 height 12
click at [412, 85] on input "Ac╠ºai╠ü Smoothie" at bounding box center [372, 91] width 79 height 12
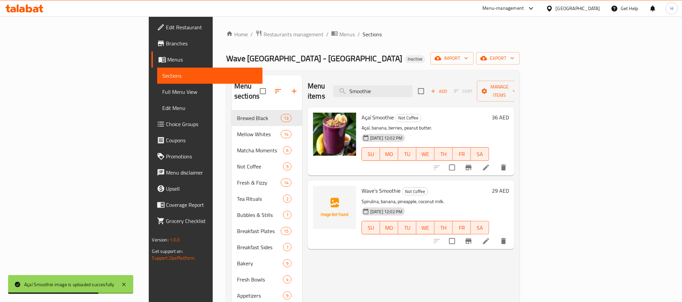
click at [433, 80] on div "Menu items Smoothie Add Sort Manage items" at bounding box center [411, 91] width 207 height 32
click at [412, 85] on input "Smoothie" at bounding box center [372, 91] width 79 height 12
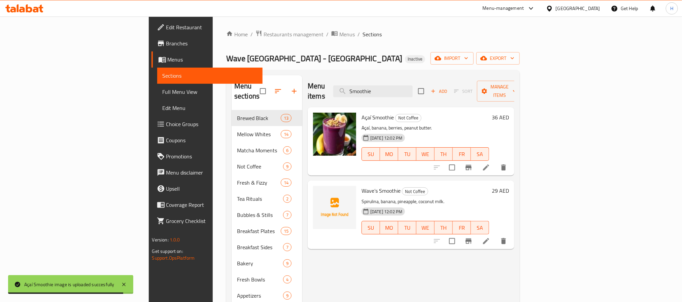
paste input "Chicken Vol-au-Vent"
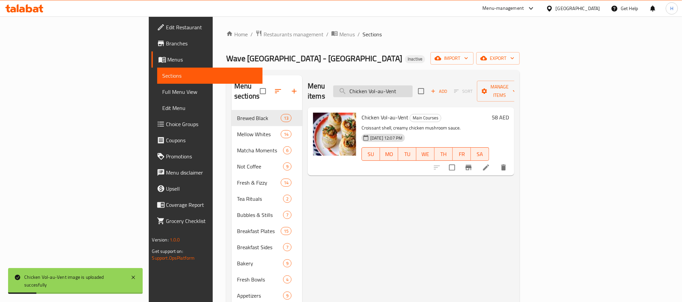
click at [412, 88] on input "Chicken Vol-au-Vent" at bounding box center [372, 91] width 79 height 12
paste input "lassic Mojito"
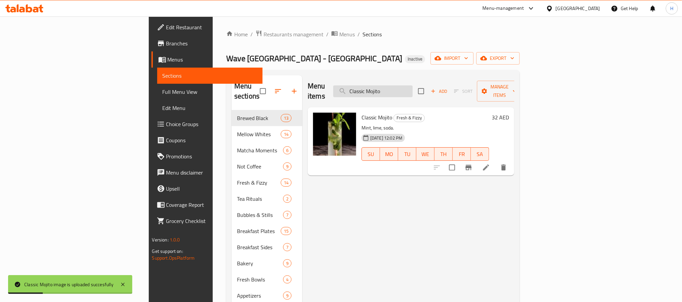
drag, startPoint x: 458, startPoint y: 94, endPoint x: 419, endPoint y: 90, distance: 38.9
click at [419, 90] on div "Menu items Classic Mojito Add Sort Manage items" at bounding box center [411, 91] width 207 height 32
click at [412, 86] on input "Classic Mojito" at bounding box center [372, 91] width 79 height 12
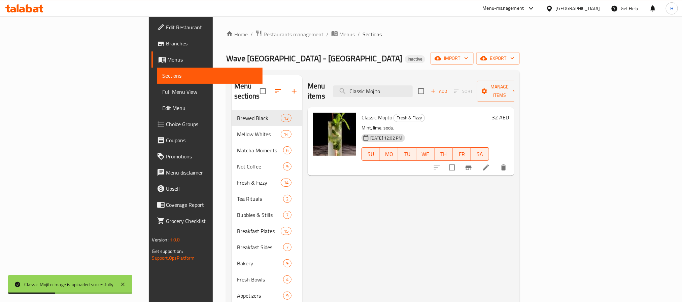
paste input "Green Tea"
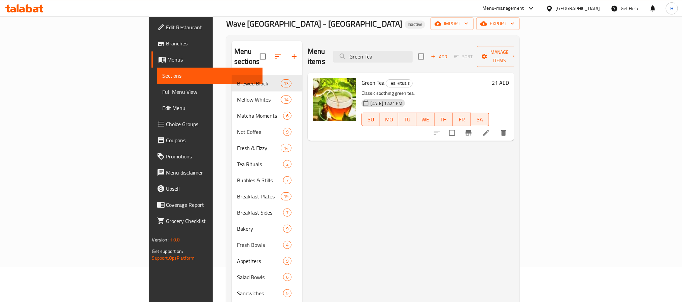
scroll to position [50, 0]
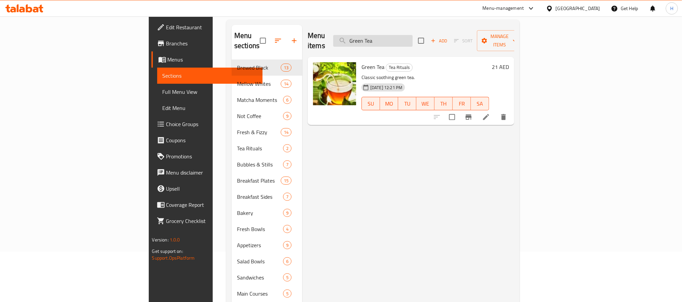
click at [412, 40] on input "Green Tea" at bounding box center [372, 41] width 79 height 12
paste input "Iced Chocolate"
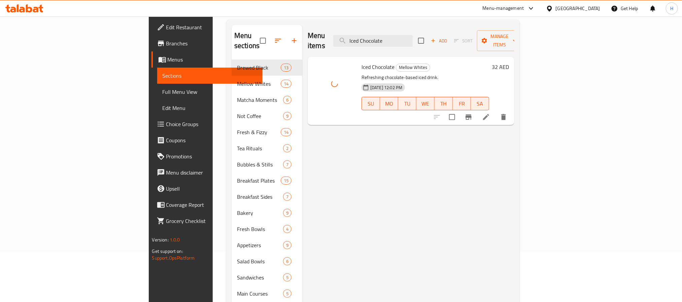
click at [501, 213] on div "Menu items Iced Chocolate Add Sort Manage items Iced Chocolate Mellow Whites Re…" at bounding box center [408, 189] width 212 height 328
click at [452, 159] on div "Menu items Iced Chocolate Add Sort Manage items Iced Chocolate Mellow Whites Re…" at bounding box center [408, 189] width 212 height 328
drag, startPoint x: 438, startPoint y: 35, endPoint x: 373, endPoint y: 35, distance: 64.6
click at [373, 35] on div "Menu items Iced Chocolate Add Sort Manage items" at bounding box center [411, 41] width 207 height 32
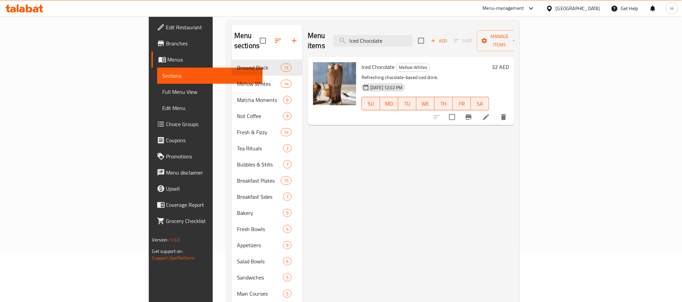
paste input "Lat"
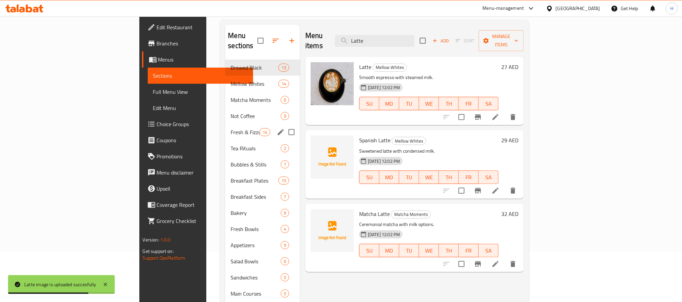
scroll to position [0, 0]
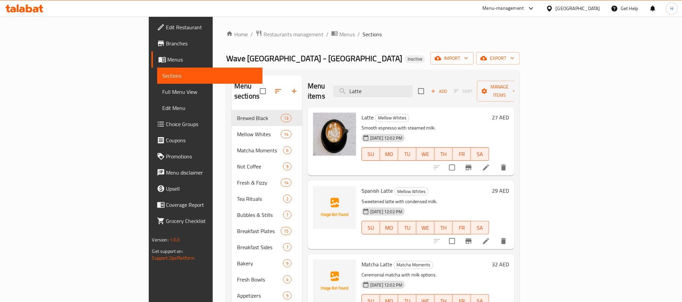
drag, startPoint x: 420, startPoint y: 88, endPoint x: 375, endPoint y: 88, distance: 45.4
click at [375, 88] on div "Menu items Latte Add Sort Manage items" at bounding box center [411, 91] width 207 height 32
paste input "Pineappl"
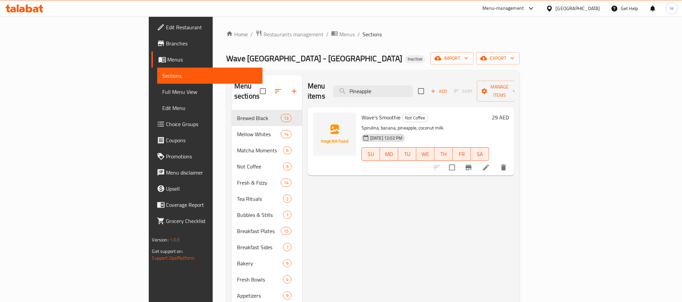
type input "Pineapple"
click at [439, 93] on div "Menu items Pineapple Add Sort Manage items" at bounding box center [411, 91] width 207 height 32
click at [412, 89] on input "Pineapple" at bounding box center [372, 91] width 79 height 12
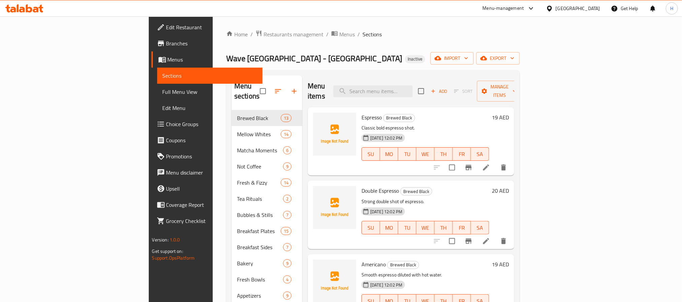
click at [421, 93] on div "Menu items Add Sort Manage items" at bounding box center [413, 91] width 215 height 32
click at [411, 85] on input "search" at bounding box center [371, 91] width 79 height 12
paste input "Latte"
drag, startPoint x: 433, startPoint y: 88, endPoint x: 353, endPoint y: 95, distance: 80.7
click at [353, 95] on div "Menu items Latte Add Sort Manage items" at bounding box center [411, 91] width 207 height 32
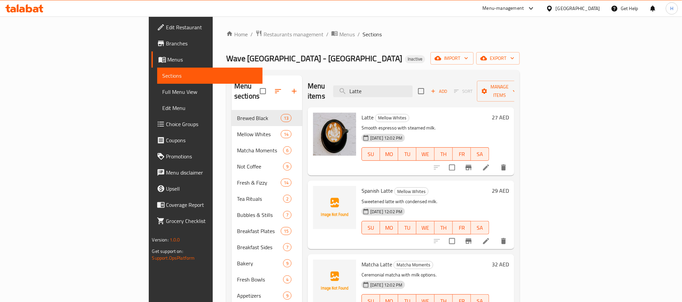
paste input "ittle Gem Caesar"
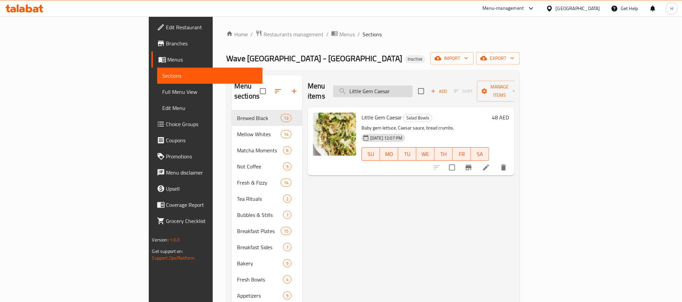
click at [412, 85] on input "Little Gem Caesar" at bounding box center [372, 91] width 79 height 12
paste input "Matcha Affogato"
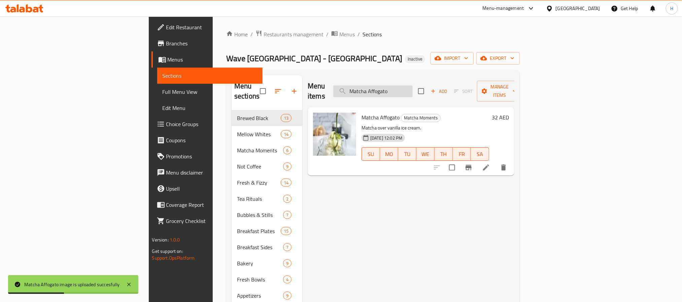
click at [401, 89] on input "Matcha Affogato" at bounding box center [372, 91] width 79 height 12
paste input "editerranean Eggs"
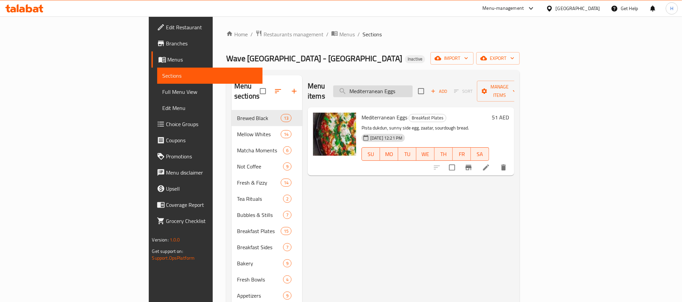
click at [412, 90] on input "Mediterranean Eggs" at bounding box center [372, 91] width 79 height 12
paste input "llow Whites ΓÇô Spanish Cortado_"
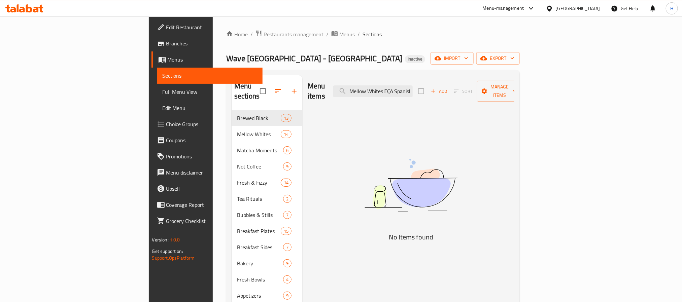
drag, startPoint x: 426, startPoint y: 86, endPoint x: 375, endPoint y: 88, distance: 51.5
click at [373, 88] on div "Menu items Mellow Whites ΓÇô Spanish Cortado Add Sort Manage items" at bounding box center [411, 91] width 207 height 32
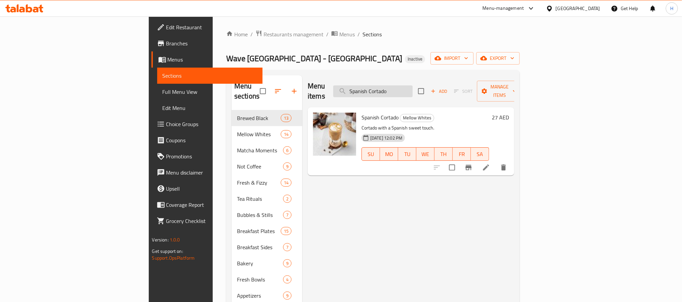
click at [412, 90] on input "Spanish Cortado" at bounding box center [372, 91] width 79 height 12
paste input "Mexican Salad"
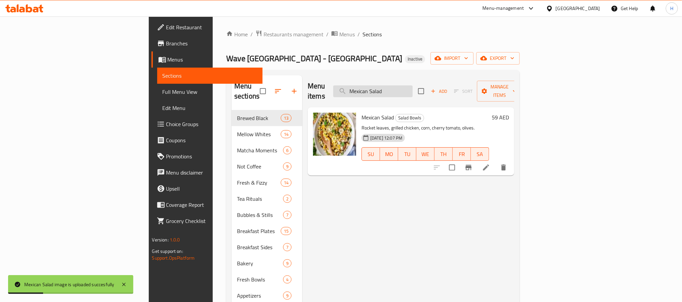
click at [412, 91] on input "Mexican Salad" at bounding box center [372, 91] width 79 height 12
paste input "Passion Mojito"
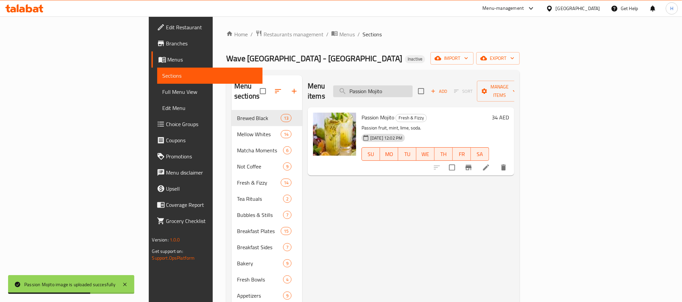
click at [412, 89] on input "Passion Mojito" at bounding box center [372, 91] width 79 height 12
paste input "tty Melt"
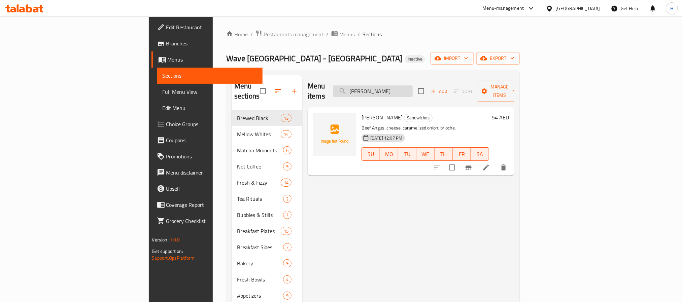
click at [412, 87] on input "Patty Melt" at bounding box center [372, 91] width 79 height 12
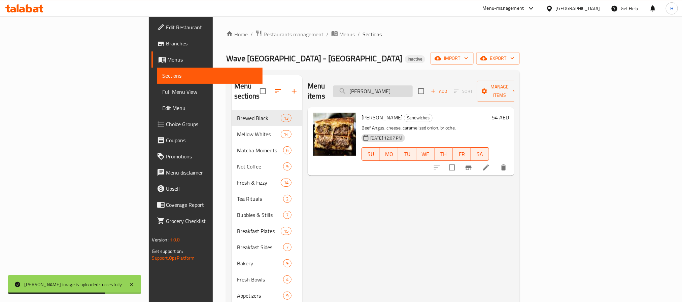
click at [412, 86] on input "Patty Melt" at bounding box center [372, 91] width 79 height 12
click at [412, 85] on input "Patty Melt" at bounding box center [372, 91] width 79 height 12
paste input "B&J Shake"
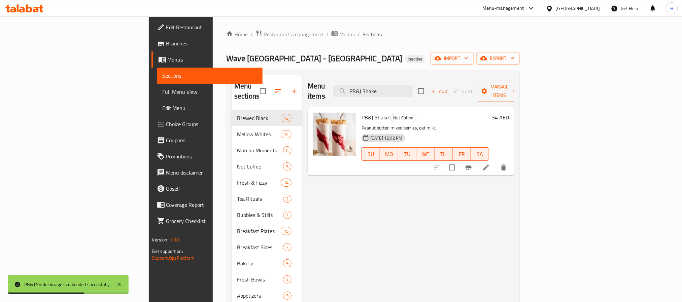
drag, startPoint x: 430, startPoint y: 88, endPoint x: 386, endPoint y: 122, distance: 56.1
click at [356, 95] on div "Menu items PB&J Shake Add Sort Manage items" at bounding box center [411, 91] width 207 height 32
paste input "ecan Croissant"
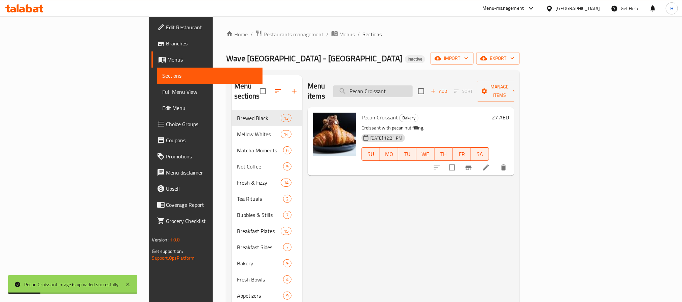
click at [412, 92] on input "Pecan Croissant" at bounding box center [372, 91] width 79 height 12
paste input "Shrimp Tacos"
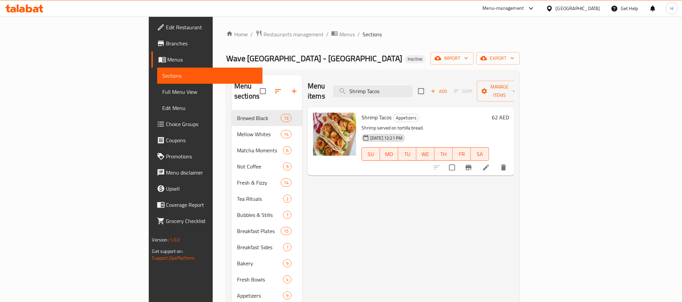
click at [313, 119] on img at bounding box center [334, 134] width 43 height 43
click at [340, 118] on span "delete image" at bounding box center [346, 122] width 13 height 8
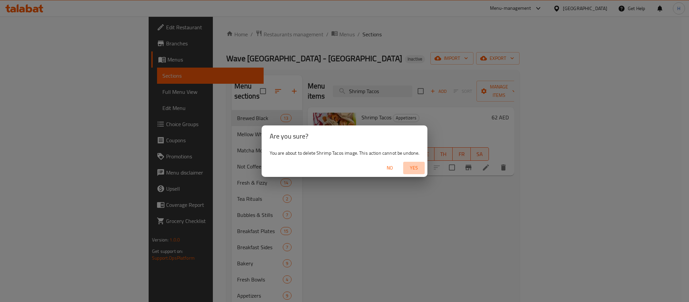
click at [414, 170] on span "Yes" at bounding box center [414, 168] width 16 height 8
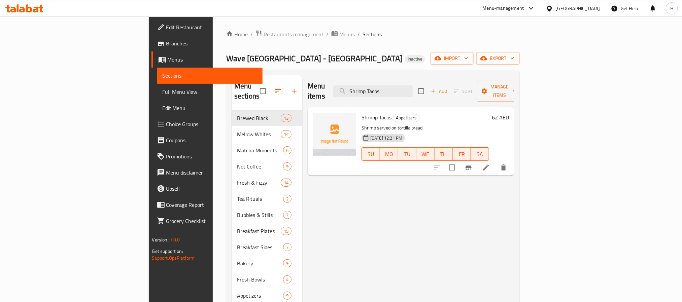
drag, startPoint x: 448, startPoint y: 84, endPoint x: 378, endPoint y: 85, distance: 70.0
click at [378, 85] on div "Menu items Shrimp Tacos Add Sort Manage items" at bounding box center [411, 91] width 207 height 32
click at [327, 107] on div "Shrimp Tacos Appetizers Shrimp served on tortilla bread. 10-09-2025 12:21 PM SU…" at bounding box center [411, 141] width 207 height 68
click at [361, 112] on span "Shrimp Tacos" at bounding box center [376, 117] width 30 height 10
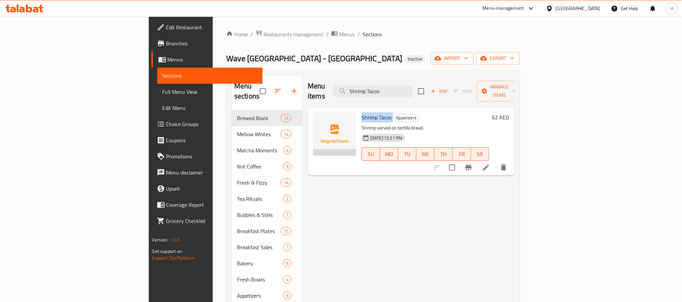
click at [361, 112] on span "Shrimp Tacos" at bounding box center [376, 117] width 30 height 10
copy h6 "Shrimp Tacos"
click at [469, 204] on div "Menu items Shrimp Tacos Add Sort Manage items Shrimp Tacos Appetizers Shrimp se…" at bounding box center [408, 239] width 212 height 328
click at [412, 85] on input "Shrimp Tacos" at bounding box center [372, 91] width 79 height 12
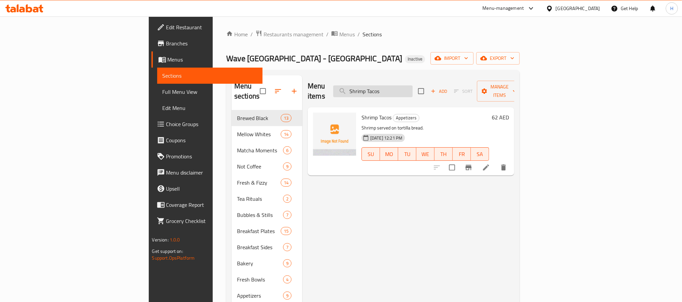
click at [412, 85] on input "Shrimp Tacos" at bounding box center [372, 91] width 79 height 12
paste input "piced Sweet Potato"
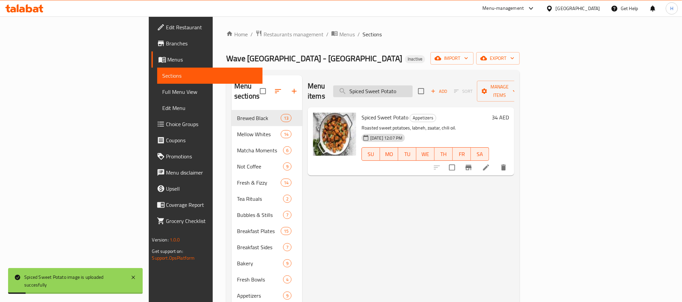
click at [412, 85] on input "Spiced Sweet Potato" at bounding box center [372, 91] width 79 height 12
paste input "teamed Rice"
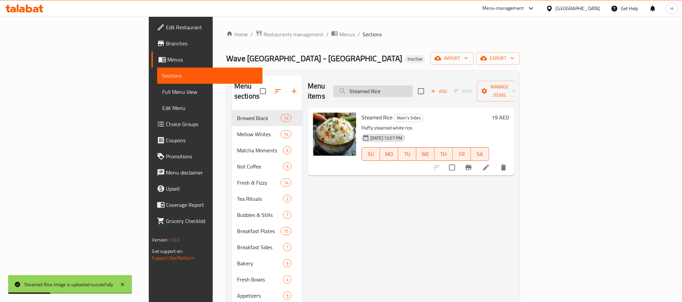
click at [412, 88] on input "Steamed Rice" at bounding box center [372, 91] width 79 height 12
paste input "Tuna Melt"
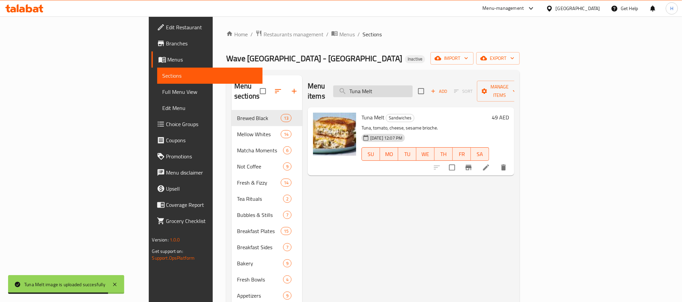
click at [412, 87] on input "Tuna Melt" at bounding box center [372, 91] width 79 height 12
paste input "Zaatar Babka"
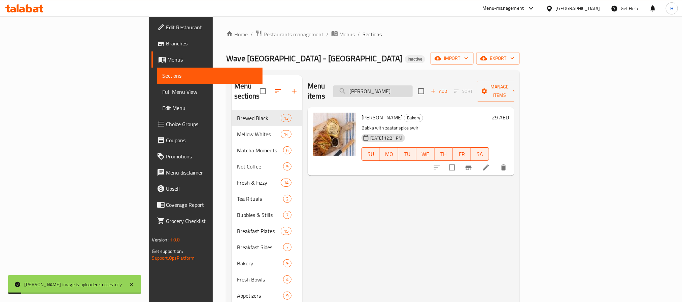
click at [412, 89] on input "Zaatar Babka" at bounding box center [372, 91] width 79 height 12
paste input "Appetizers ΓÇô Feta Watermelon Bites_"
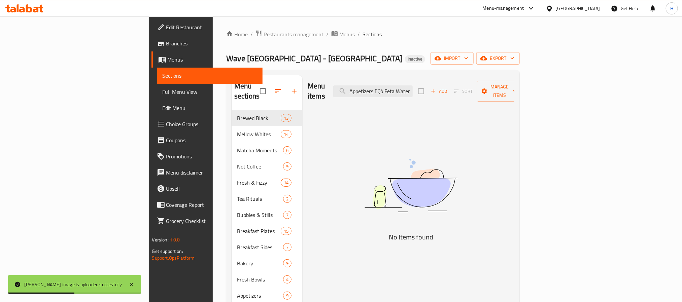
drag, startPoint x: 444, startPoint y: 85, endPoint x: 342, endPoint y: 91, distance: 102.1
click at [342, 91] on div "Menu items Appetizers ΓÇô Feta Watermelon Bites_ Add Sort Manage items" at bounding box center [411, 91] width 207 height 32
drag, startPoint x: 411, startPoint y: 88, endPoint x: 369, endPoint y: 95, distance: 42.3
click at [369, 95] on div "Menu items s_ Add Sort Manage items" at bounding box center [411, 91] width 207 height 32
paste input "Appetizers ΓÇô Feta Watermelon Bite"
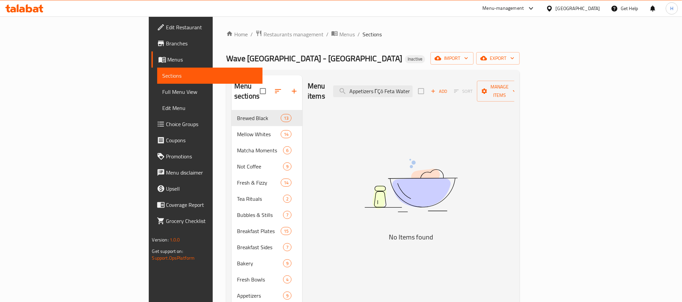
drag, startPoint x: 419, startPoint y: 86, endPoint x: 352, endPoint y: 93, distance: 68.0
click at [352, 93] on div "Menu items Appetizers ΓÇô Feta Watermelon Bites_ Add Sort Manage items" at bounding box center [411, 91] width 207 height 32
click at [412, 88] on input "Watermelon Bites_" at bounding box center [372, 91] width 79 height 12
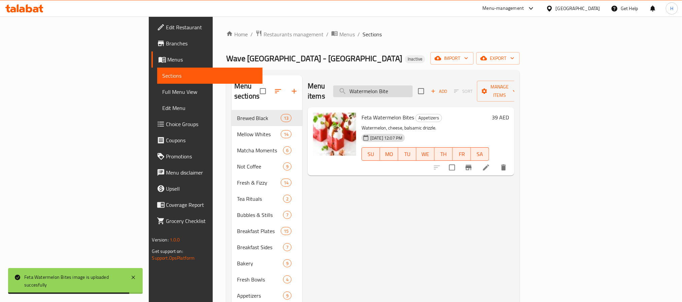
click at [412, 85] on input "Watermelon Bite" at bounding box center [372, 91] width 79 height 12
paste input "Arabic Coffe"
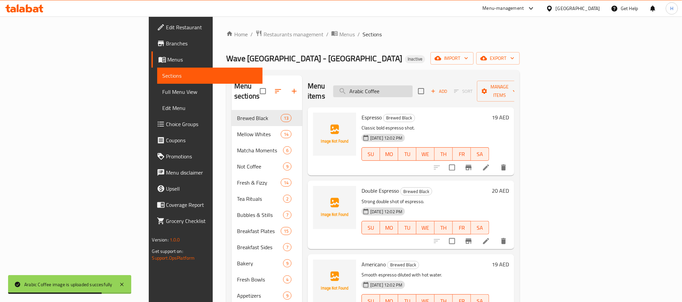
click at [411, 91] on input "Arabic Coffee" at bounding box center [371, 91] width 79 height 12
paste input "seer Cocktail"
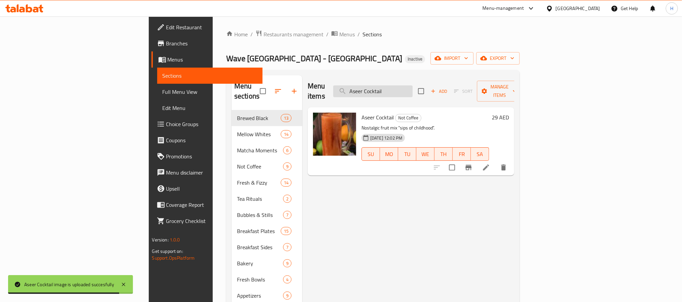
click at [412, 89] on input "Aseer Cocktail" at bounding box center [372, 91] width 79 height 12
paste input "Bakery ΓÇô Khameer Babka_"
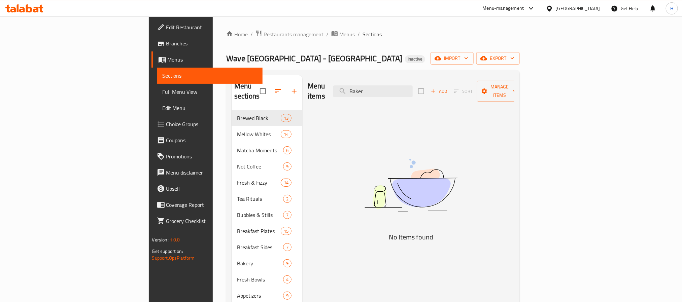
paste input "Khameer Babka"
drag, startPoint x: 434, startPoint y: 84, endPoint x: 376, endPoint y: 84, distance: 58.5
click at [376, 84] on div "Menu items Khameer Babka Add Sort Manage items" at bounding box center [411, 91] width 207 height 32
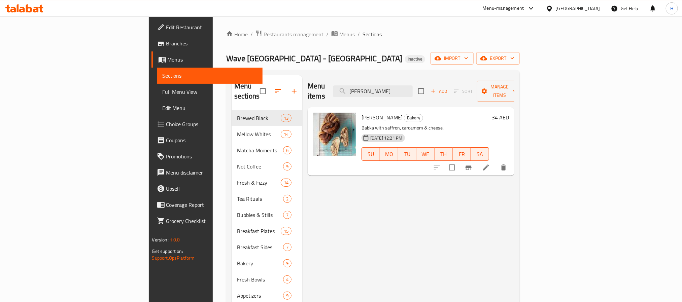
drag, startPoint x: 459, startPoint y: 83, endPoint x: 373, endPoint y: 90, distance: 86.8
click at [373, 90] on div "Menu items Khameer Babka Add Sort Manage items" at bounding box center [411, 91] width 207 height 32
paste input "Balaleet"
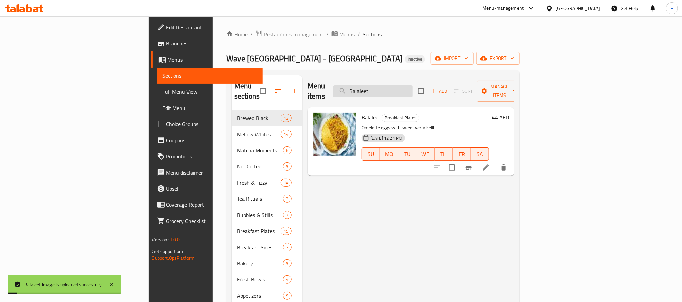
drag, startPoint x: 454, startPoint y: 88, endPoint x: 395, endPoint y: 92, distance: 59.4
click at [395, 92] on input "Balaleet" at bounding box center [372, 91] width 79 height 12
paste input "sil Lemonade"
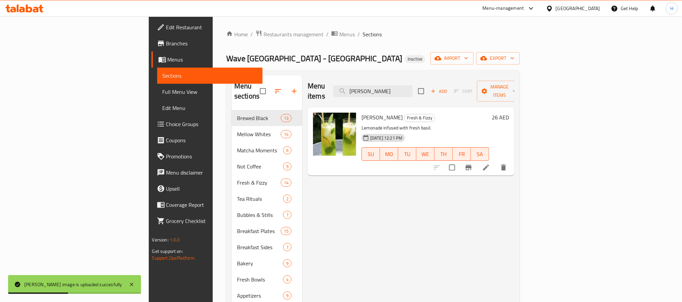
click at [432, 79] on div "Menu items Basil Lemonade Add Sort Manage items" at bounding box center [411, 91] width 207 height 32
click at [412, 86] on input "Basil Lemonade" at bounding box center [372, 91] width 79 height 12
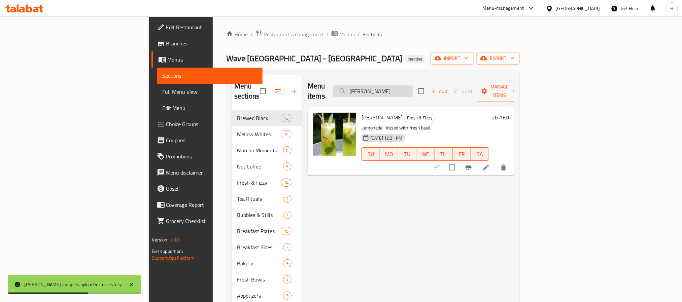
paste input "eetroot Carpaccio"
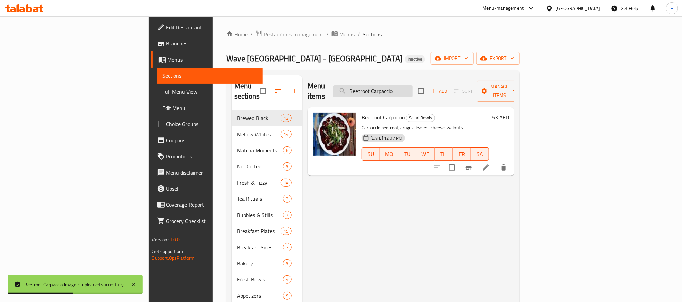
click at [412, 88] on input "Beetroot Carpaccio" at bounding box center [372, 91] width 79 height 12
paste input "reakfast Plates ΓÇô Mediterranean Eggs_"
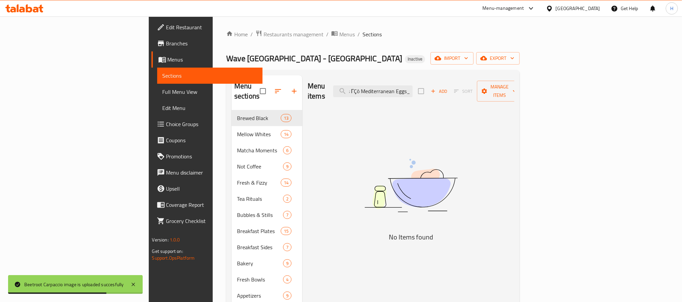
drag, startPoint x: 459, startPoint y: 86, endPoint x: 494, endPoint y: 87, distance: 34.3
click at [494, 87] on div "Menu items Breakfast Plates ΓÇô Mediterranean Eggs_ Add Sort Manage items" at bounding box center [411, 91] width 207 height 32
drag, startPoint x: 420, startPoint y: 85, endPoint x: 366, endPoint y: 96, distance: 55.3
click at [366, 96] on div "Menu items Breakfast Plates ΓÇô Mediterranean Egg Add Sort Manage items" at bounding box center [411, 91] width 207 height 32
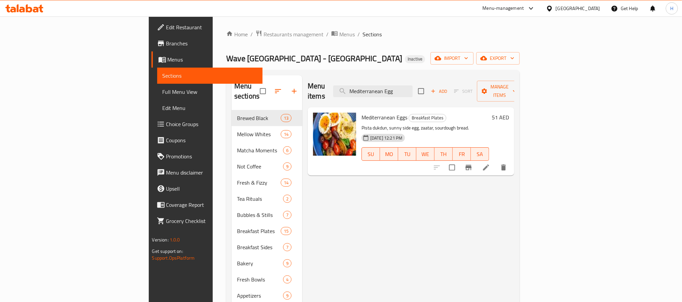
click at [412, 93] on div "Menu items Mediterranean Egg Add Sort Manage items" at bounding box center [411, 91] width 207 height 32
click at [412, 85] on input "Mediterranean Egg" at bounding box center [372, 91] width 79 height 12
paste input "Cheese Croissant"
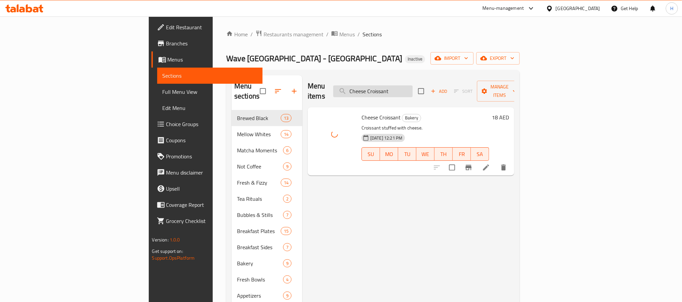
click at [412, 86] on input "Cheese Croissant" at bounding box center [372, 91] width 79 height 12
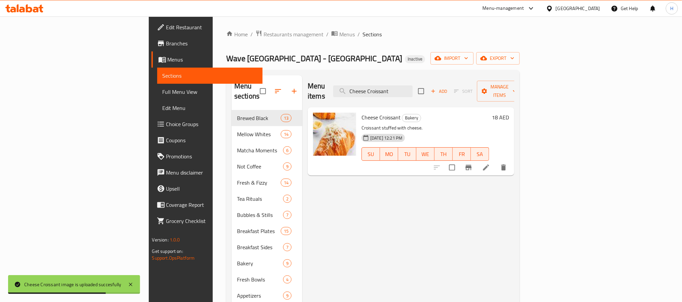
paste input "offee Cream"
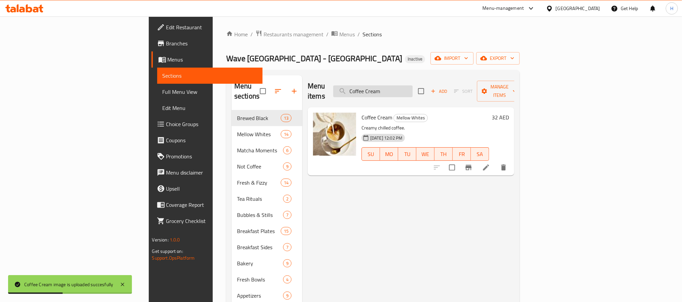
click at [412, 89] on input "Coffee Cream" at bounding box center [372, 91] width 79 height 12
paste input "Date & Kale Salad"
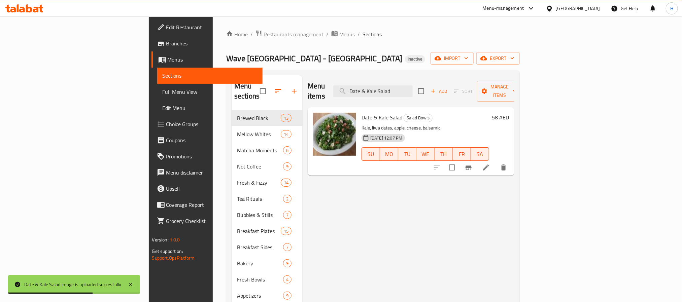
drag, startPoint x: 418, startPoint y: 88, endPoint x: 352, endPoint y: 89, distance: 66.3
click at [352, 89] on div "Menu items Date & Kale Salad Add Sort Manage items" at bounding box center [411, 91] width 207 height 32
paste input "ouble Espresso"
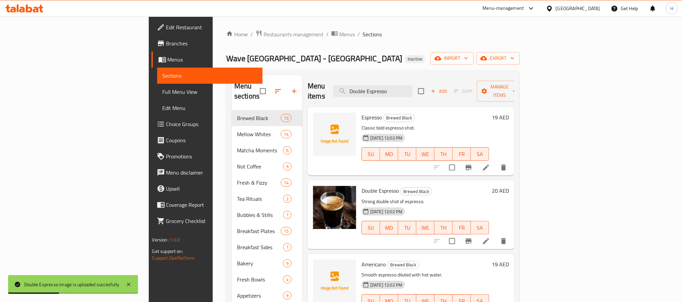
drag, startPoint x: 368, startPoint y: 87, endPoint x: 353, endPoint y: 89, distance: 15.3
click at [353, 89] on div "Menu items Double Espresso Add Sort Manage items" at bounding box center [413, 91] width 215 height 32
paste input "Eira Still Small"
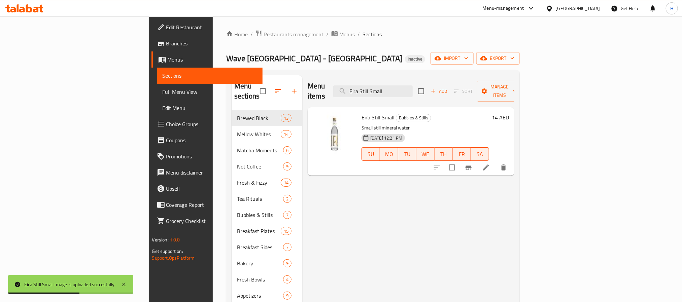
drag, startPoint x: 446, startPoint y: 82, endPoint x: 330, endPoint y: 85, distance: 115.8
click at [330, 85] on div "Menu items Eira Still Small Add Sort Manage items" at bounding box center [411, 91] width 207 height 32
paste input "Falafel Brioche"
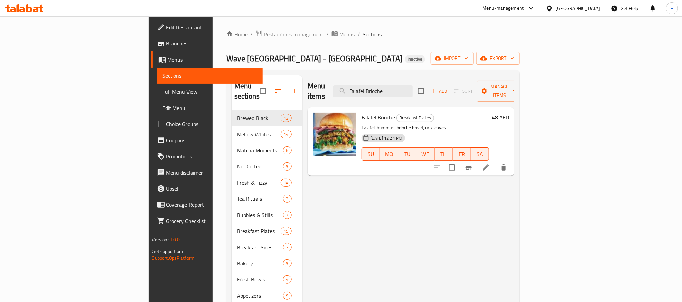
drag, startPoint x: 442, startPoint y: 83, endPoint x: 314, endPoint y: 92, distance: 128.5
click at [315, 92] on div "Menu items Falafel Brioche Add Sort Manage items" at bounding box center [411, 91] width 207 height 32
paste input "eta Watermelon Bites"
click at [428, 79] on div "Menu items Feta Watermelon Bites Add Sort Manage items" at bounding box center [411, 91] width 207 height 32
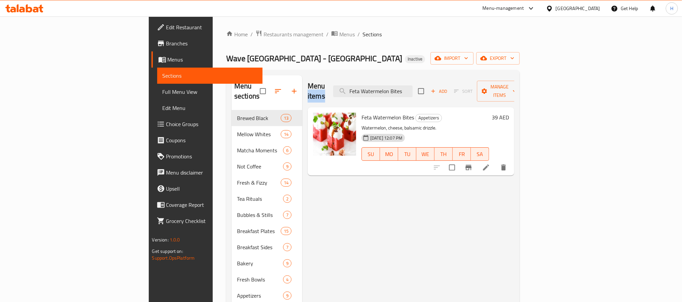
click at [428, 79] on div "Menu items Feta Watermelon Bites Add Sort Manage items" at bounding box center [411, 91] width 207 height 32
click at [412, 87] on input "Feta Watermelon Bites" at bounding box center [372, 91] width 79 height 12
paste input "ig Salad"
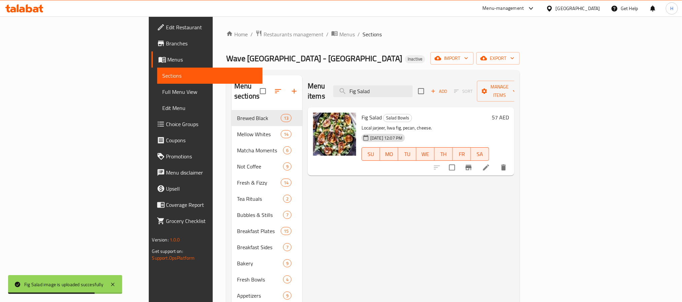
drag, startPoint x: 448, startPoint y: 83, endPoint x: 360, endPoint y: 141, distance: 106.4
click at [357, 86] on div "Menu items Fig Salad Add Sort Manage items" at bounding box center [411, 91] width 207 height 32
paste input "ried Chicken Sandwich"
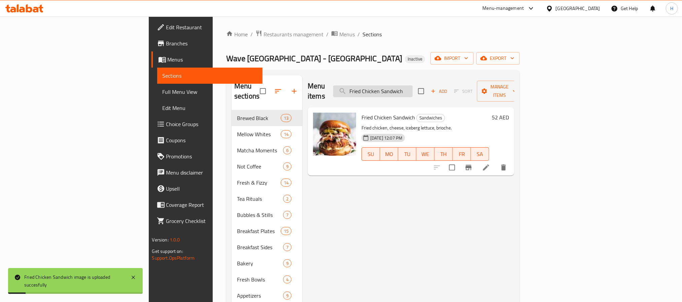
click at [412, 85] on input "Fried Chicken Sandwich" at bounding box center [372, 91] width 79 height 12
paste input "Hash Brown Benedict"
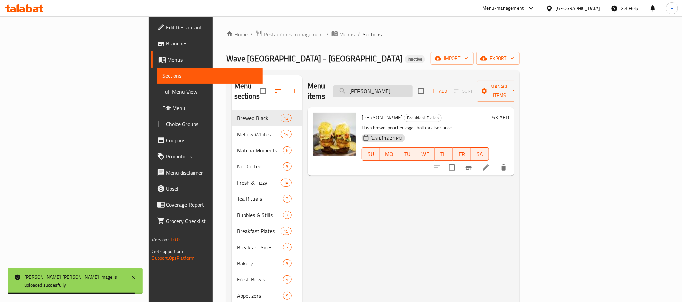
click at [412, 86] on input "Hash Brown Benedict" at bounding box center [372, 91] width 79 height 12
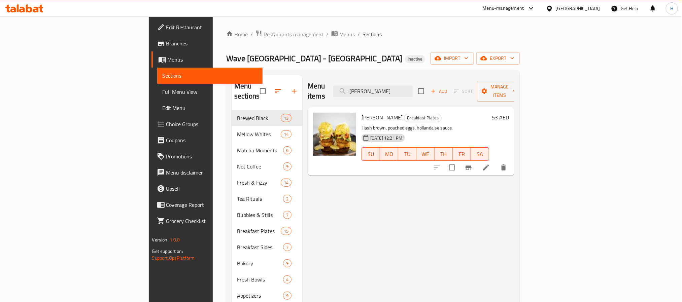
paste input "Lemon Butter Chicken"
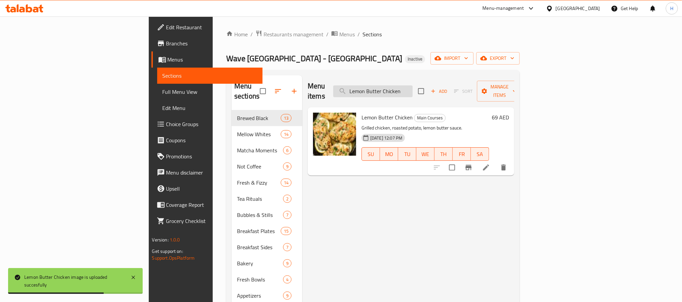
click at [412, 90] on input "Lemon Butter Chicken" at bounding box center [372, 91] width 79 height 12
paste input "iwa Fig & Labneh Toast"
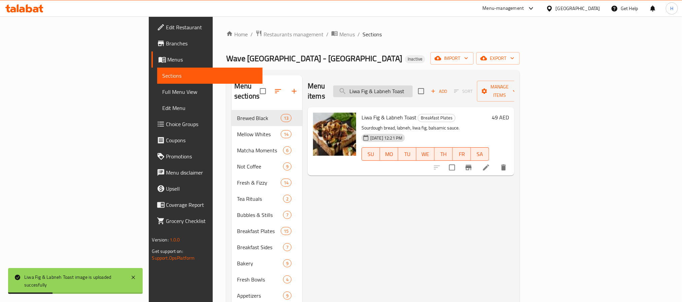
click at [412, 92] on input "Liwa Fig & Labneh Toast" at bounding box center [372, 91] width 79 height 12
paste input "Mashed Potatoes"
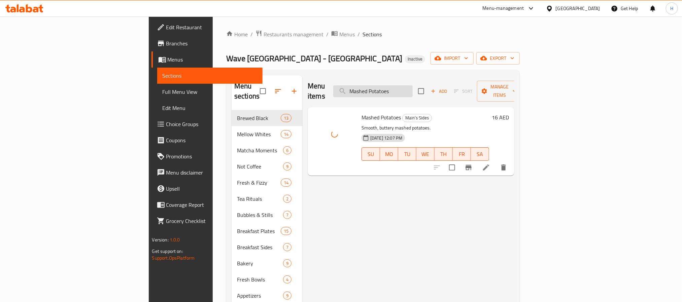
click at [412, 85] on input "Mashed Potatoes" at bounding box center [372, 91] width 79 height 12
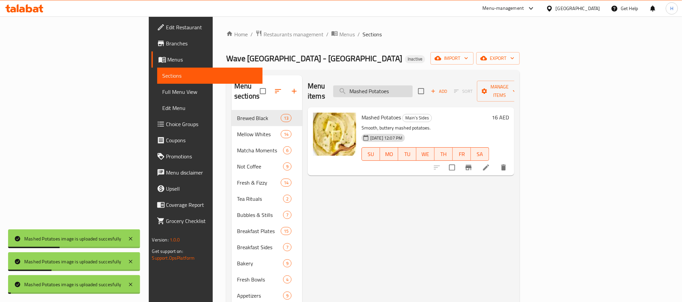
click at [412, 86] on input "Mashed Potatoes" at bounding box center [372, 91] width 79 height 12
paste input "tcha Latte"
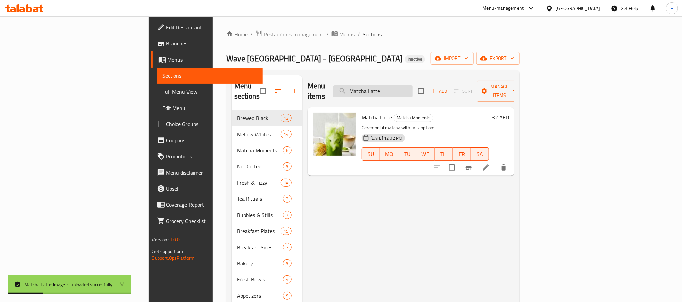
click at [412, 85] on input "Matcha Latte" at bounding box center [372, 91] width 79 height 12
paste input "Moments ΓÇô Coconut Matcha Cloud_"
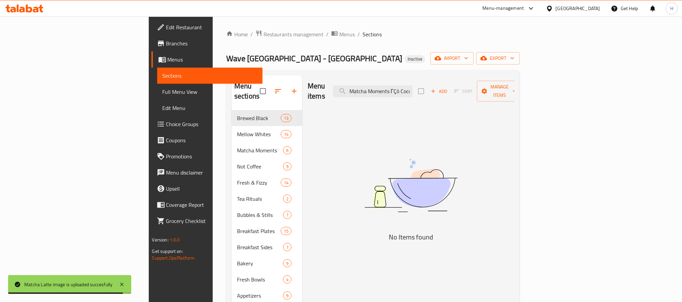
drag, startPoint x: 414, startPoint y: 86, endPoint x: 348, endPoint y: 90, distance: 66.7
click at [348, 90] on div "Menu items Matcha Moments ΓÇô Coconut Matcha Cloud Add Sort Manage items" at bounding box center [411, 91] width 207 height 32
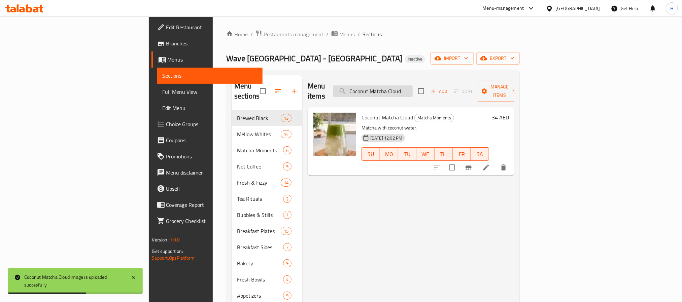
click at [412, 86] on input "Coconut Matcha Cloud" at bounding box center [372, 91] width 79 height 12
paste input "Mellow Whites ΓÇô Honey Comb"
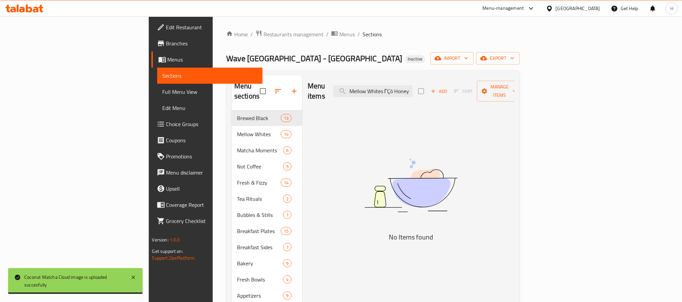
drag, startPoint x: 434, startPoint y: 86, endPoint x: 327, endPoint y: 103, distance: 108.7
click at [327, 103] on div "Menu items Mellow Whites ΓÇô Honey Comb Add Sort Manage items No Items found" at bounding box center [408, 239] width 212 height 328
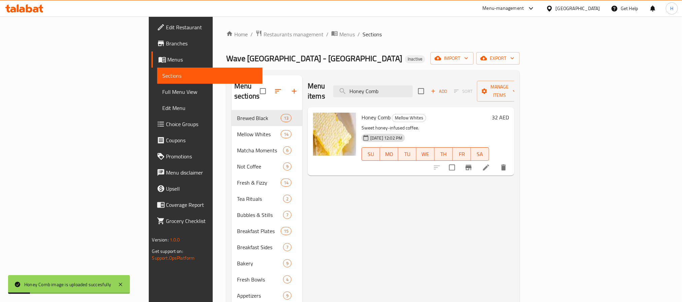
drag, startPoint x: 449, startPoint y: 88, endPoint x: 352, endPoint y: 89, distance: 97.6
click at [352, 89] on div "Menu items Honey Comb Add Sort Manage items" at bounding box center [411, 91] width 207 height 32
paste input "Pain au Chocolat"
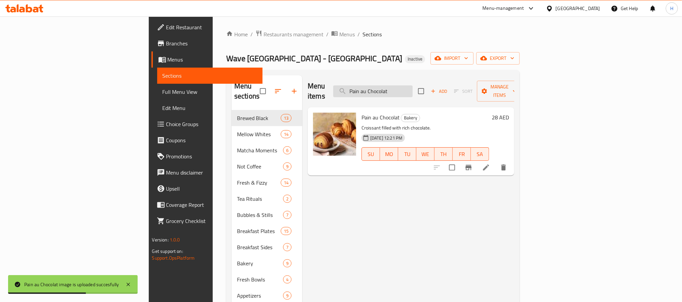
click at [412, 86] on input "Pain au Chocolat" at bounding box center [372, 91] width 79 height 12
paste input "each Iced Tea"
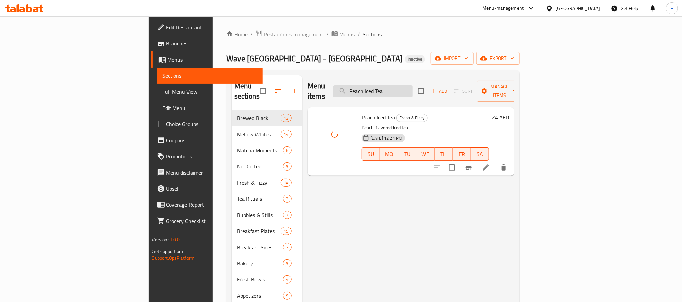
click at [412, 85] on input "Peach Iced Tea" at bounding box center [372, 91] width 79 height 12
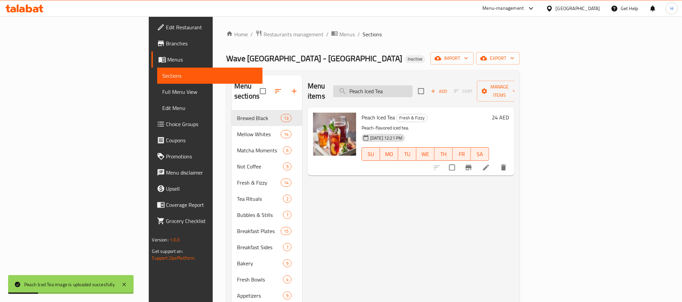
click at [412, 85] on input "Peach Iced Tea" at bounding box center [372, 91] width 79 height 12
paste input "Scrambled Truffle Croissant"
click at [412, 85] on input "Peach Iced Scrambled Truffle Croissant" at bounding box center [372, 91] width 79 height 12
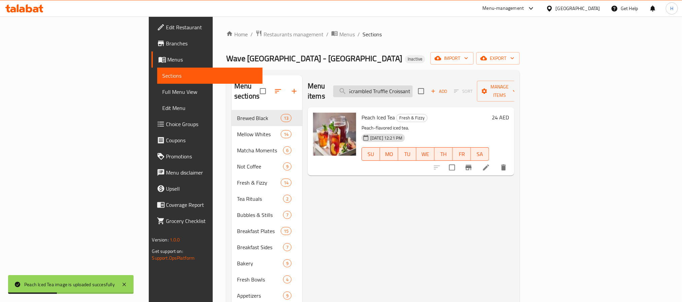
paste input "search"
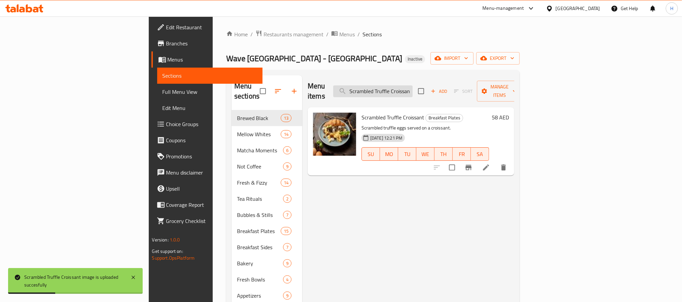
click at [412, 87] on input "Scrambled Truffle Croissant" at bounding box center [372, 91] width 79 height 12
paste input "weet Plates ΓÇô Aseeda Pudding"
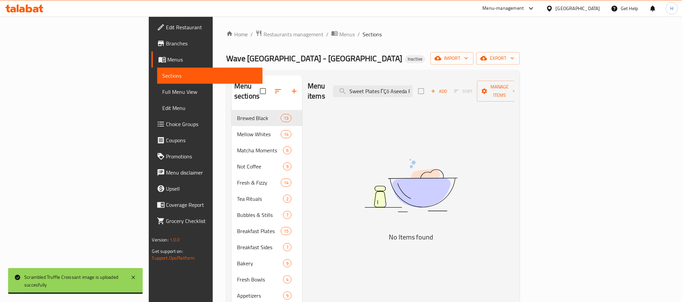
drag, startPoint x: 447, startPoint y: 85, endPoint x: 341, endPoint y: 88, distance: 106.0
click at [341, 88] on div "Menu items Sweet Plates ΓÇô Aseeda Pudding Add Sort Manage items" at bounding box center [411, 91] width 207 height 32
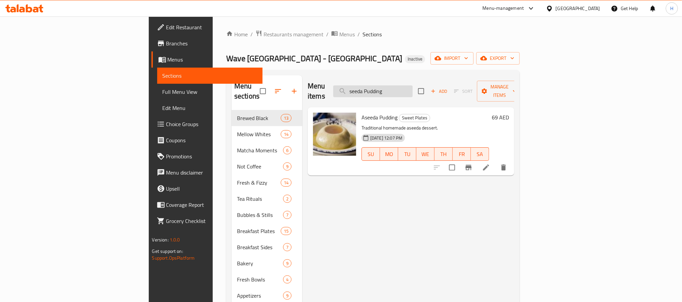
click at [412, 87] on input "seeda Pudding" at bounding box center [372, 91] width 79 height 12
paste input "Watermelon Juice"
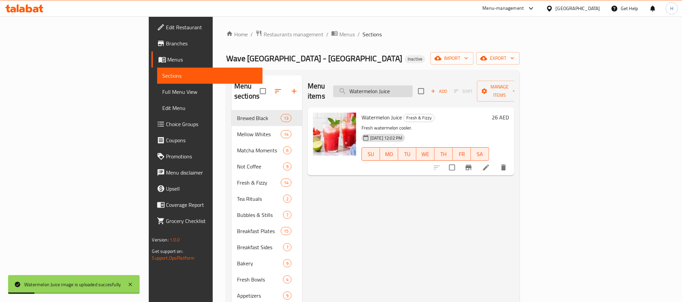
click at [410, 85] on input "Watermelon Juice" at bounding box center [372, 91] width 79 height 12
paste input "Shrimp Tacos"
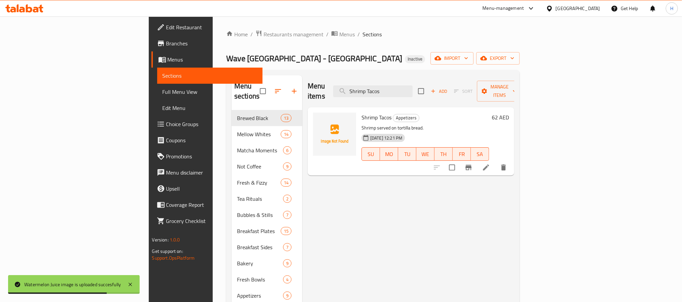
type input "Shrimp Tacos"
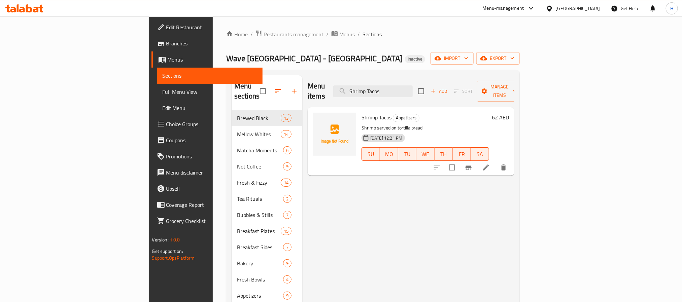
click at [446, 182] on div "Menu items Shrimp Tacos Add Sort Manage items Shrimp Tacos Appetizers Shrimp se…" at bounding box center [408, 239] width 212 height 328
click at [448, 197] on div "Menu items Shrimp Tacos Add Sort Manage items Shrimp Tacos Appetizers Shrimp se…" at bounding box center [408, 239] width 212 height 328
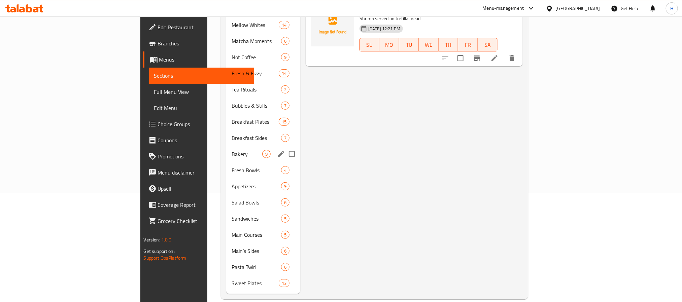
scroll to position [110, 0]
click at [231, 262] on span "Pasta Twirl" at bounding box center [246, 266] width 31 height 8
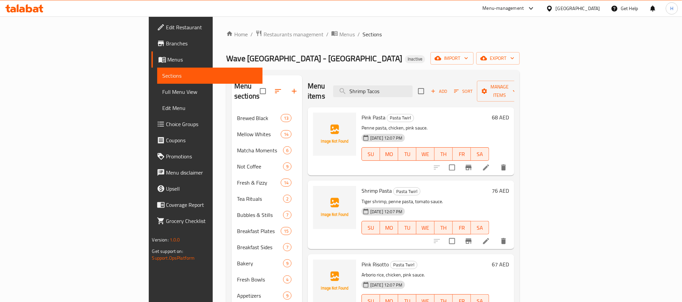
click at [163, 88] on span "Full Menu View" at bounding box center [210, 92] width 95 height 8
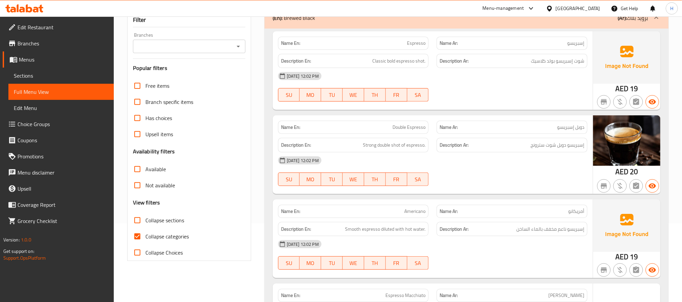
scroll to position [101, 0]
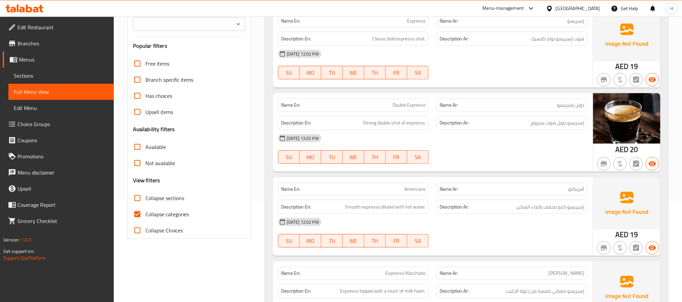
drag, startPoint x: 181, startPoint y: 213, endPoint x: 276, endPoint y: 211, distance: 94.9
click at [180, 213] on span "Collapse categories" at bounding box center [166, 214] width 43 height 8
click at [145, 213] on input "Collapse categories" at bounding box center [137, 214] width 16 height 16
checkbox input "false"
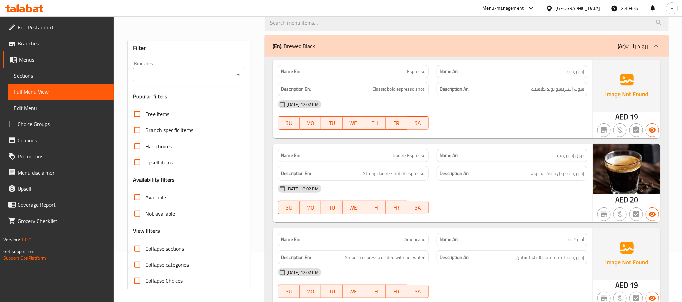
click at [538, 176] on span "إسبريسو دوبل شوت سترونج" at bounding box center [557, 173] width 54 height 8
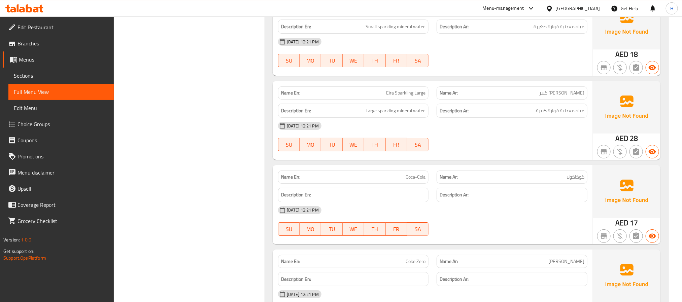
scroll to position [5493, 0]
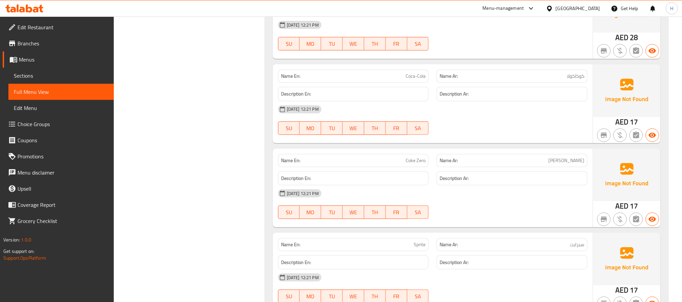
click at [419, 86] on span "Coca-Cola" at bounding box center [415, 82] width 20 height 7
copy span "Coca-Cola"
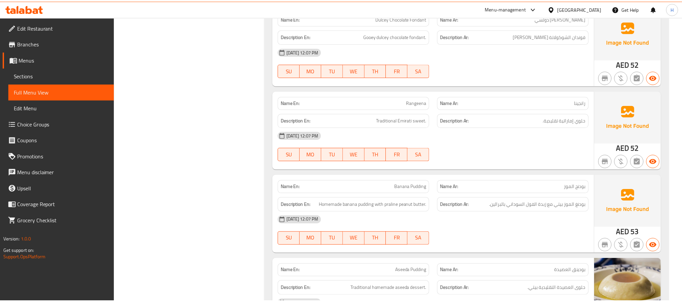
scroll to position [13226, 0]
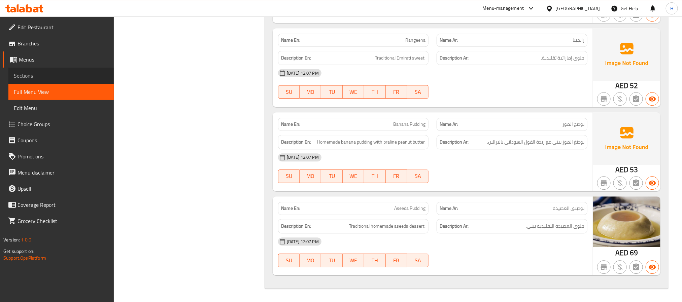
click at [76, 76] on span "Sections" at bounding box center [61, 76] width 95 height 8
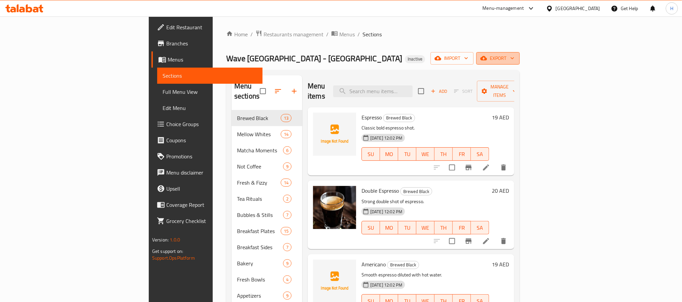
click at [521, 56] on span "export" at bounding box center [504, 58] width 33 height 8
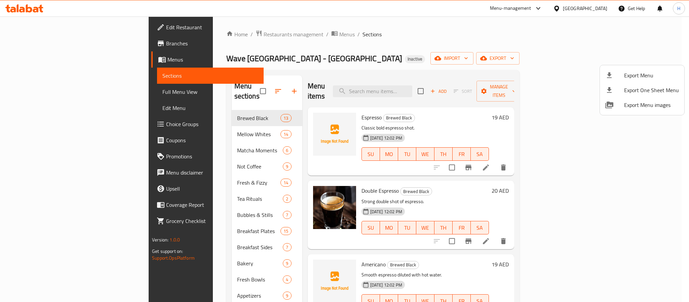
click at [606, 75] on icon at bounding box center [610, 75] width 8 height 8
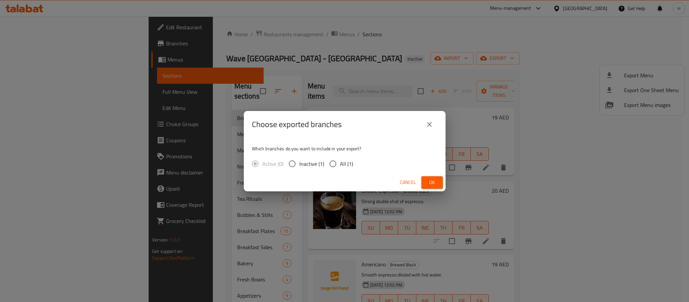
click at [345, 167] on span "All (1)" at bounding box center [346, 164] width 13 height 8
click at [340, 167] on input "All (1)" at bounding box center [333, 164] width 14 height 14
radio input "true"
click at [423, 181] on button "Ok" at bounding box center [433, 182] width 22 height 12
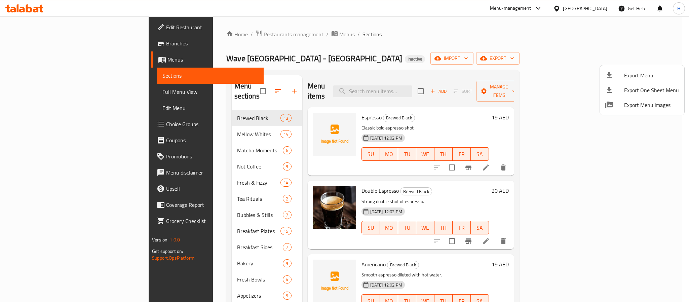
click at [596, 7] on div at bounding box center [344, 151] width 689 height 302
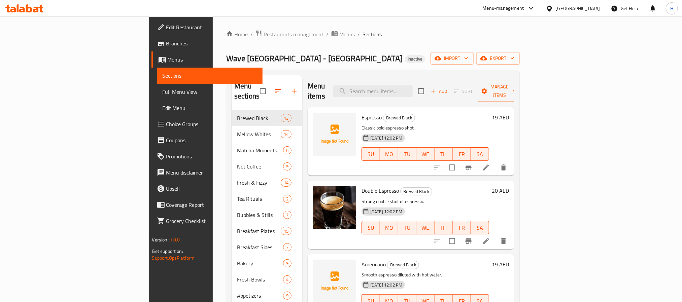
click at [596, 7] on div "United Arab Emirates" at bounding box center [577, 8] width 44 height 7
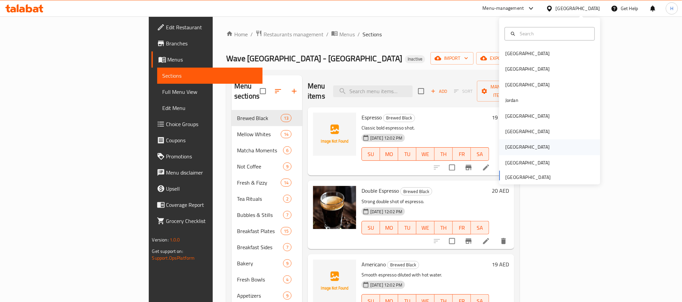
click at [518, 146] on div "[GEOGRAPHIC_DATA]" at bounding box center [549, 147] width 101 height 15
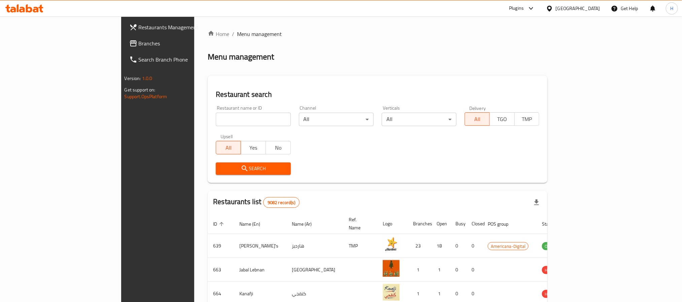
click at [139, 44] on span "Branches" at bounding box center [184, 43] width 91 height 8
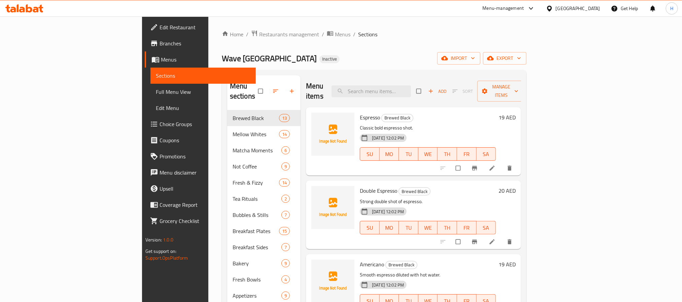
click at [575, 10] on div "[GEOGRAPHIC_DATA]" at bounding box center [577, 8] width 44 height 7
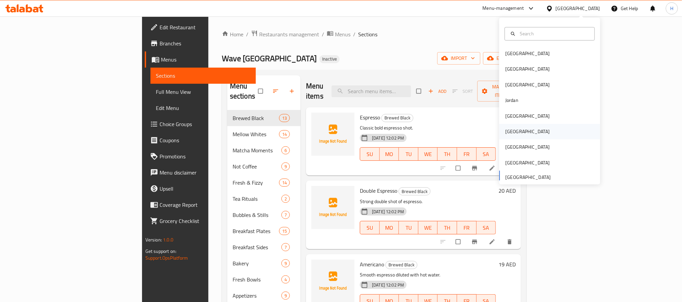
click at [532, 133] on div "Oman" at bounding box center [549, 131] width 101 height 15
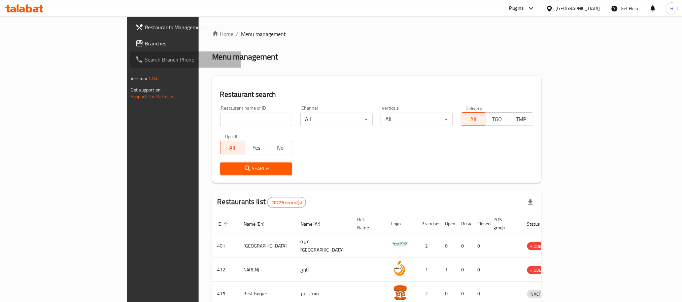
click at [130, 51] on link "Search Branch Phone" at bounding box center [185, 59] width 111 height 16
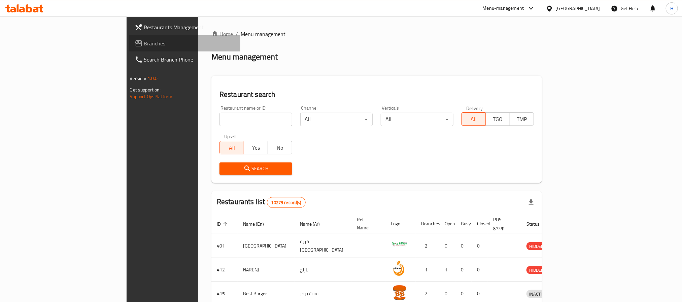
click at [144, 43] on span "Branches" at bounding box center [189, 43] width 91 height 8
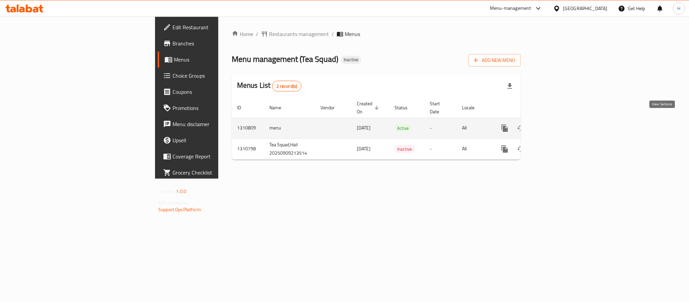
click at [557, 124] on icon "enhanced table" at bounding box center [553, 128] width 8 height 8
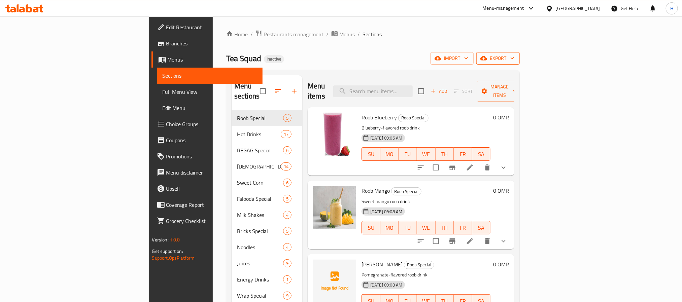
click at [514, 62] on span "export" at bounding box center [497, 58] width 33 height 8
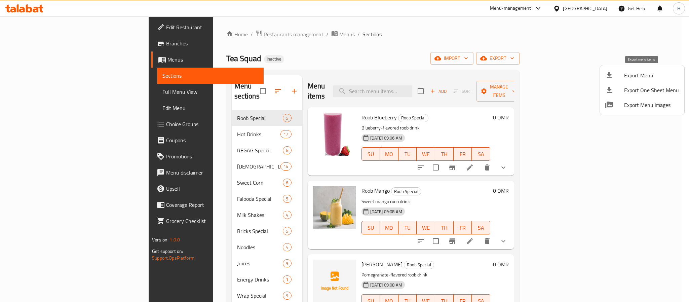
click at [624, 70] on li "Export Menu" at bounding box center [642, 75] width 84 height 15
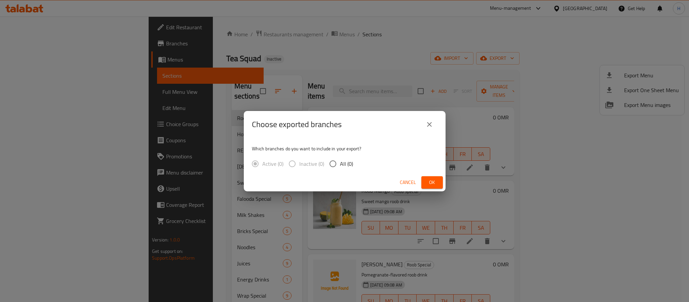
click at [342, 163] on span "All (0)" at bounding box center [346, 164] width 13 height 8
click at [340, 163] on input "All (0)" at bounding box center [333, 164] width 14 height 14
radio input "true"
click at [437, 179] on span "Ok" at bounding box center [432, 182] width 11 height 8
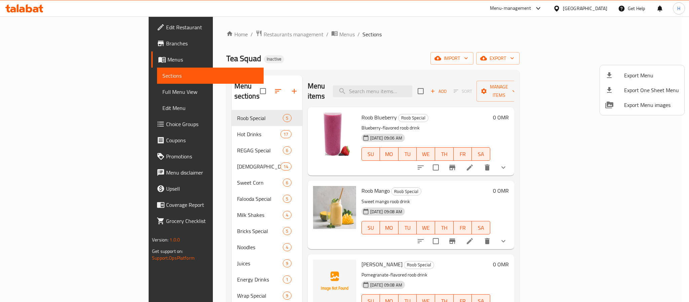
click at [423, 85] on div at bounding box center [344, 151] width 689 height 302
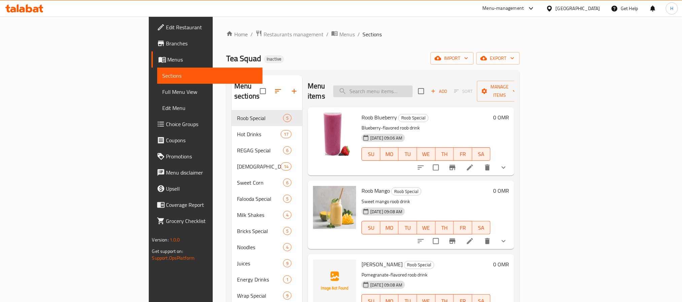
click at [412, 85] on input "search" at bounding box center [372, 91] width 79 height 12
paste input "Pineapple"
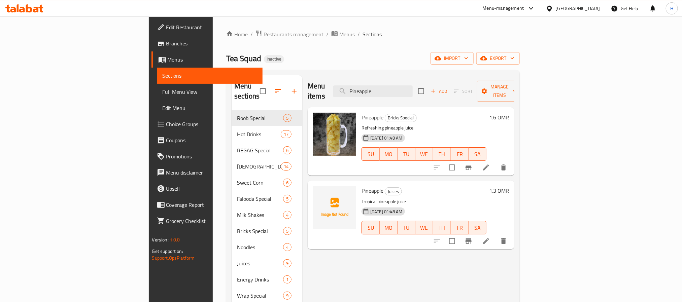
type input "Pineapple"
click at [385, 188] on span "Juices" at bounding box center [393, 192] width 16 height 8
copy span "Juices"
click at [490, 237] on icon at bounding box center [486, 241] width 8 height 8
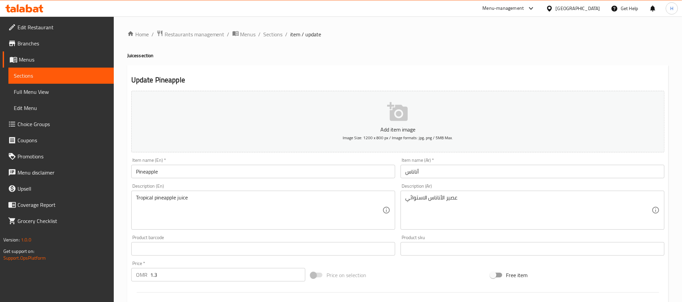
click at [230, 166] on input "Pineapple" at bounding box center [263, 171] width 264 height 13
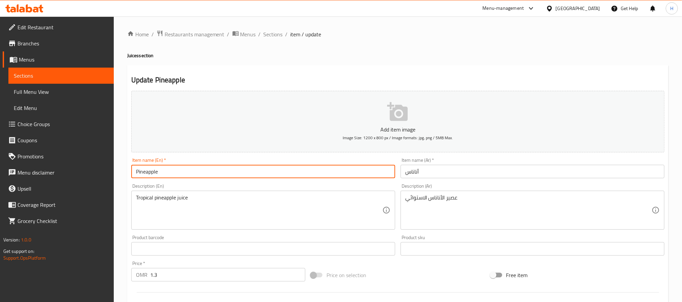
paste input "Juices"
type input "Pineapple Juices"
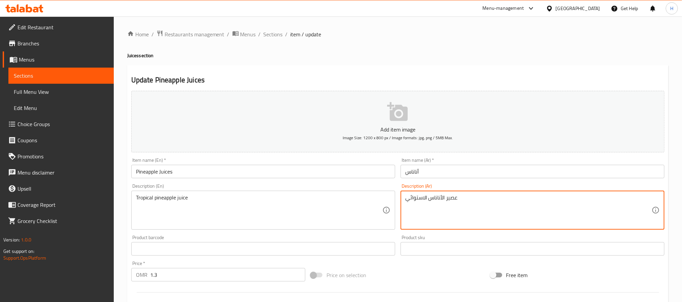
click at [455, 200] on textarea "عصير الأناناس الاستوائي" at bounding box center [528, 210] width 246 height 32
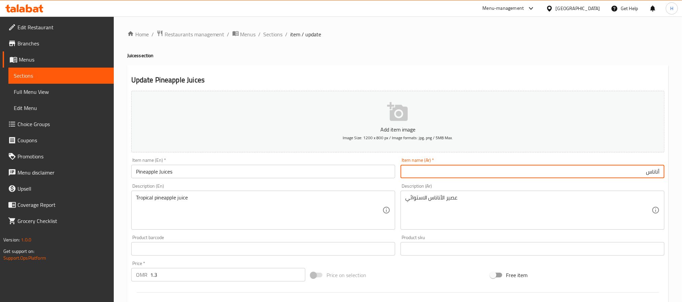
click at [662, 171] on input "أناناس" at bounding box center [532, 171] width 264 height 13
paste input "عصير"
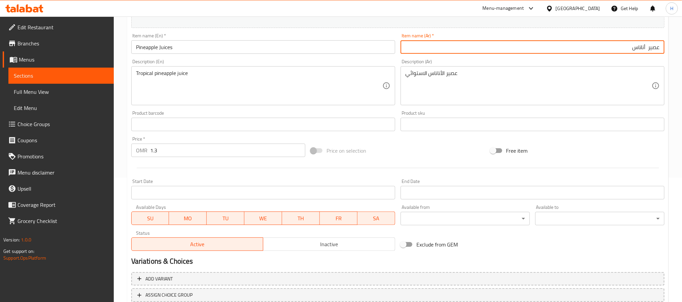
scroll to position [173, 0]
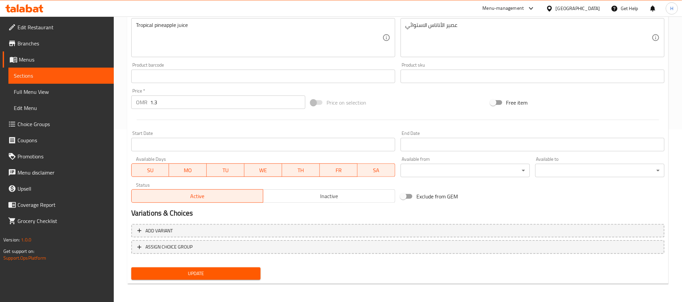
type input "عصير أناناس"
click at [236, 273] on span "Update" at bounding box center [196, 273] width 118 height 8
drag, startPoint x: 88, startPoint y: 73, endPoint x: 114, endPoint y: 84, distance: 28.3
click at [88, 73] on span "Sections" at bounding box center [61, 76] width 95 height 8
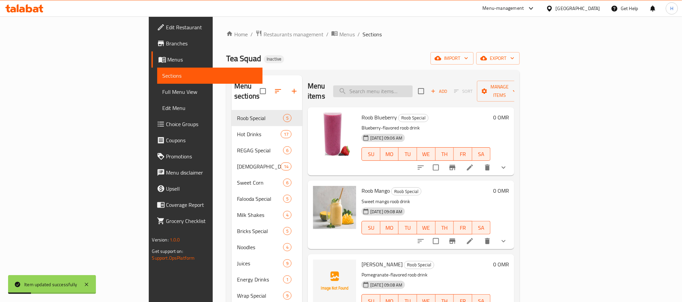
click at [412, 85] on input "search" at bounding box center [372, 91] width 79 height 12
paste input "Pomegranate"
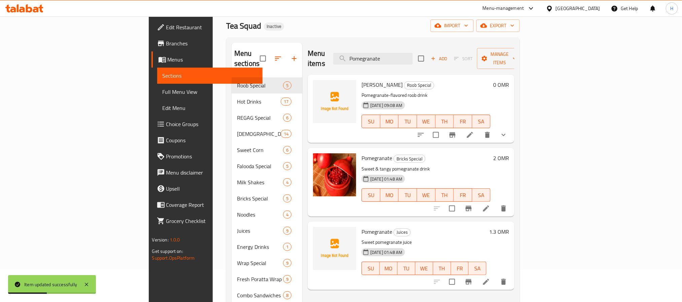
scroll to position [50, 0]
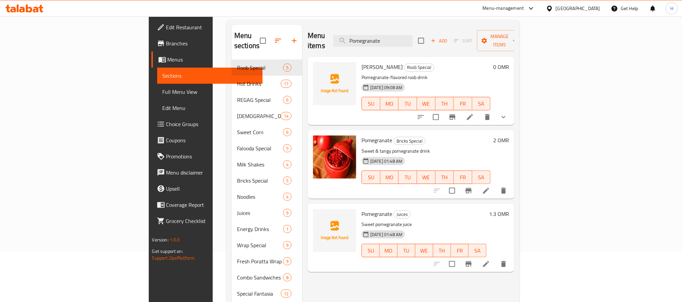
type input "Pomegranate"
click at [495, 258] on li at bounding box center [485, 264] width 19 height 12
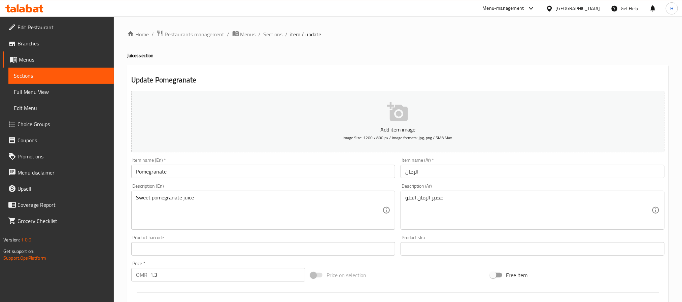
click at [520, 174] on input "الرمان" at bounding box center [532, 171] width 264 height 13
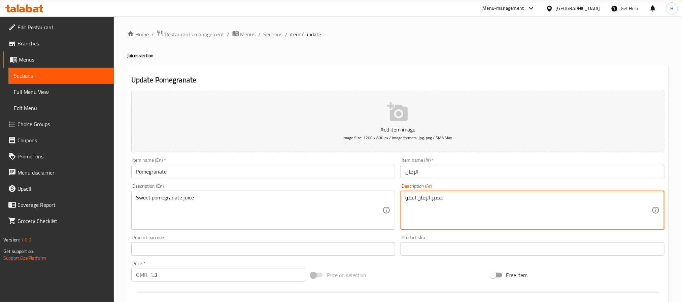
click at [436, 196] on textarea "عصير الرمان الحلو" at bounding box center [528, 210] width 246 height 32
click at [465, 173] on input "الرمان" at bounding box center [532, 171] width 264 height 13
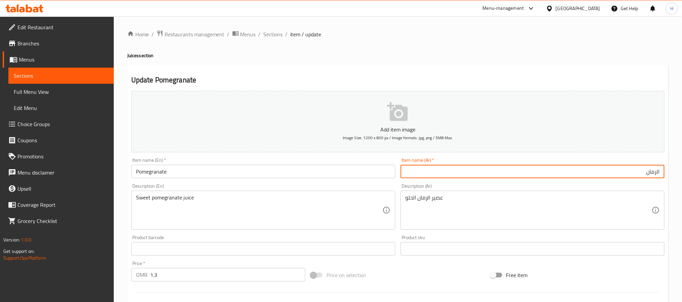
click at [661, 172] on input "الرمان" at bounding box center [532, 171] width 264 height 13
paste input "عصير"
type input "عصير الرمان"
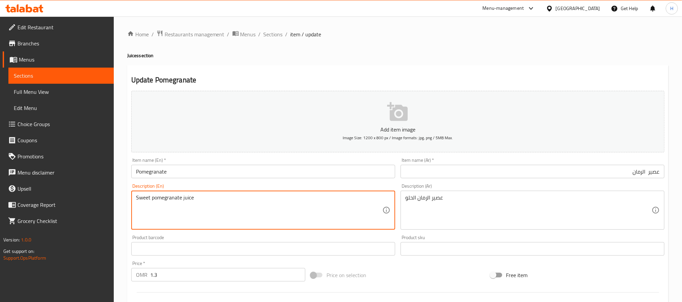
click at [192, 196] on textarea "Sweet pomegranate juice" at bounding box center [259, 210] width 246 height 32
click at [189, 166] on input "Pomegranate" at bounding box center [263, 171] width 264 height 13
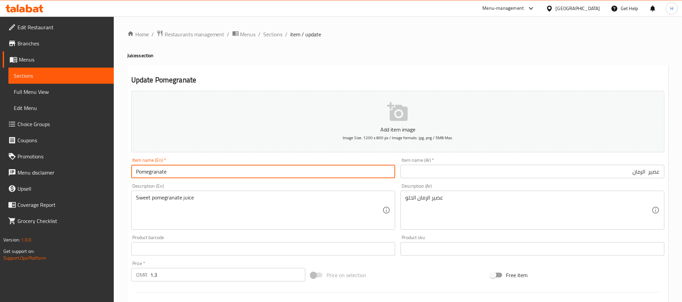
paste input "juice"
type input "Pomegranate juice"
click at [321, 184] on div "Description (En) Sweet pomegranate juice Description (En)" at bounding box center [263, 207] width 264 height 46
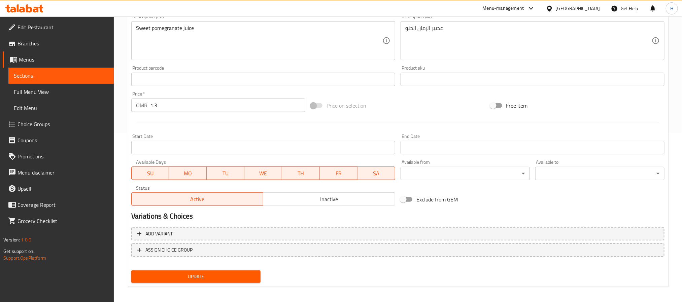
scroll to position [173, 0]
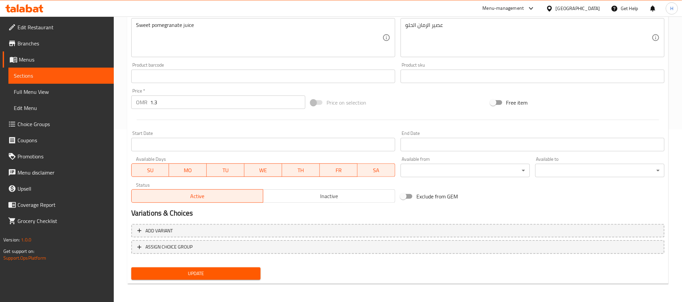
click at [248, 270] on span "Update" at bounding box center [196, 273] width 118 height 8
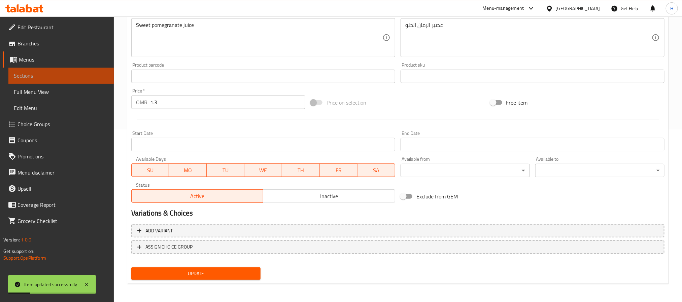
click at [71, 76] on span "Sections" at bounding box center [61, 76] width 95 height 8
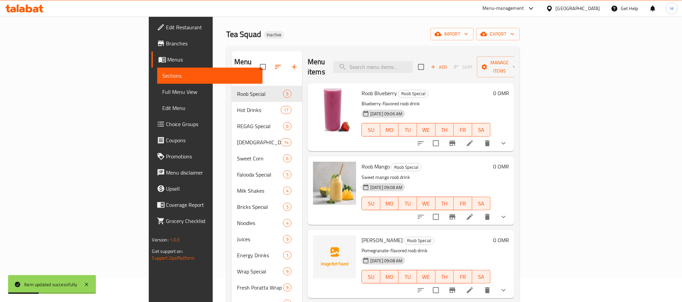
scroll to position [6, 0]
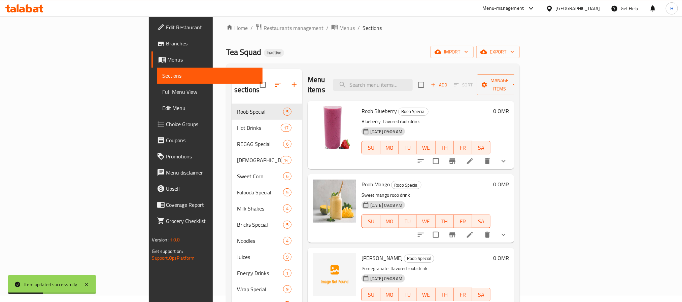
click at [436, 89] on div "Menu items Add Sort Manage items" at bounding box center [411, 85] width 207 height 32
click at [412, 80] on input "search" at bounding box center [372, 85] width 79 height 12
paste input "Cheese"
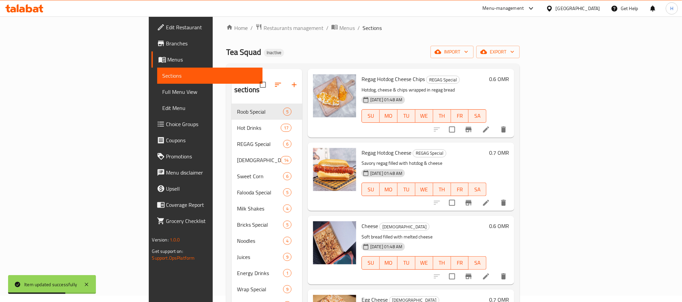
scroll to position [353, 0]
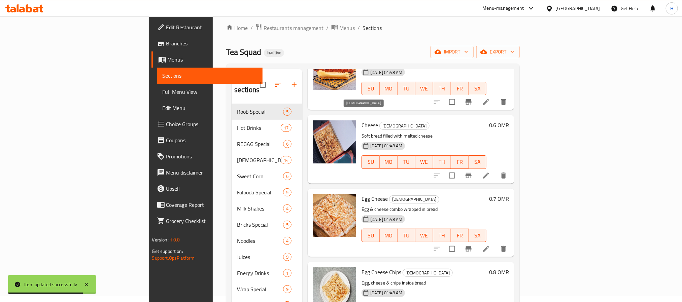
type input "Cheese"
click at [380, 122] on span "[DEMOGRAPHIC_DATA]" at bounding box center [404, 126] width 49 height 8
copy span "[DEMOGRAPHIC_DATA]"
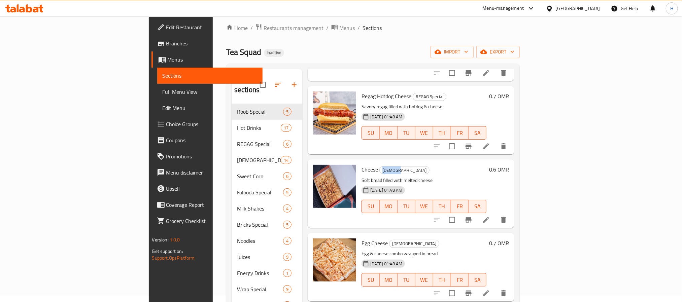
scroll to position [303, 0]
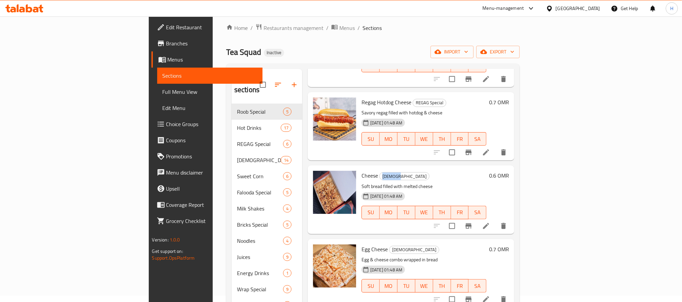
click at [495, 220] on li at bounding box center [485, 226] width 19 height 12
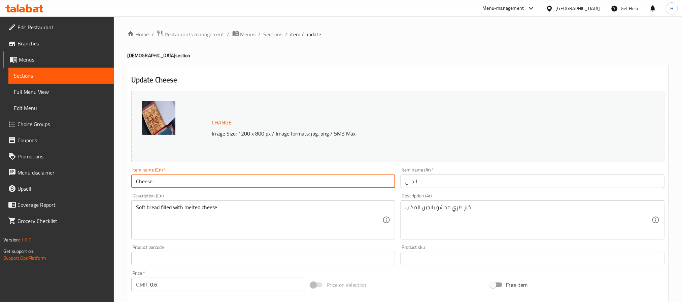
click at [204, 179] on input "Cheese" at bounding box center [263, 181] width 264 height 13
paste input "[DEMOGRAPHIC_DATA]"
type input "Cheese Salalah"
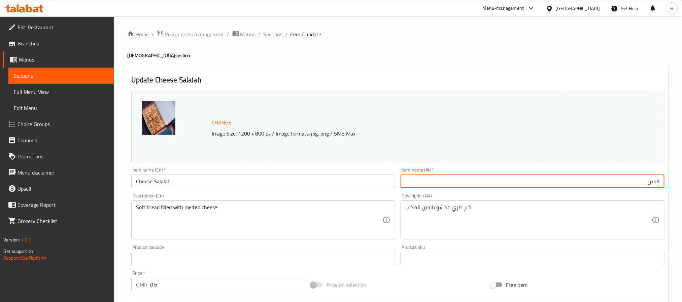
click at [661, 182] on input "الجبن" at bounding box center [532, 181] width 264 height 13
paste input "صالالة"
type input "صالالة الجبن"
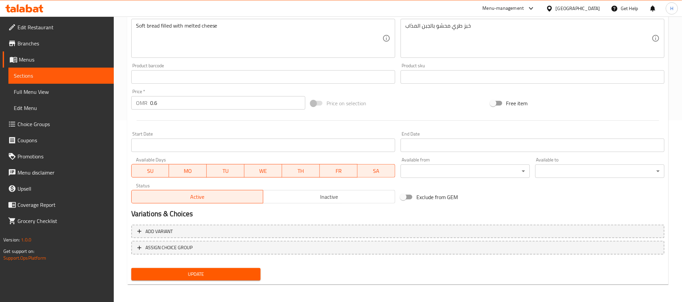
scroll to position [182, 0]
click at [190, 276] on span "Update" at bounding box center [196, 274] width 118 height 8
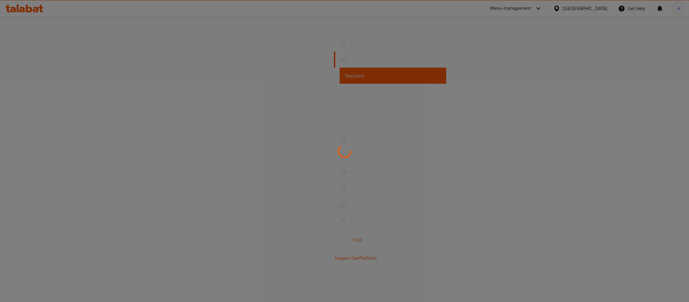
click at [102, 75] on div at bounding box center [344, 151] width 689 height 302
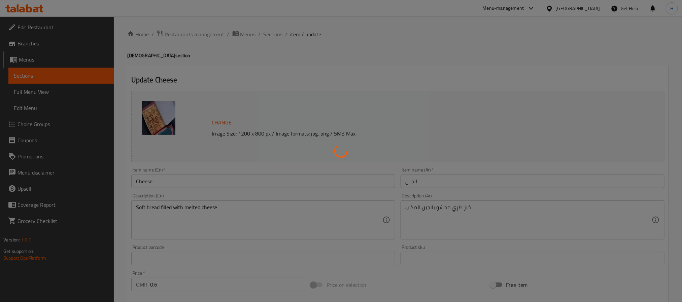
click at [282, 50] on div at bounding box center [341, 151] width 682 height 302
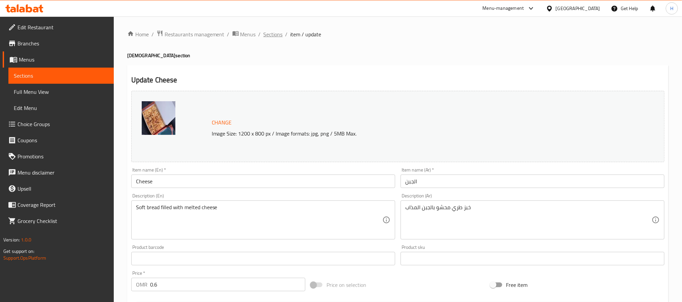
click at [275, 34] on span "Sections" at bounding box center [272, 34] width 19 height 8
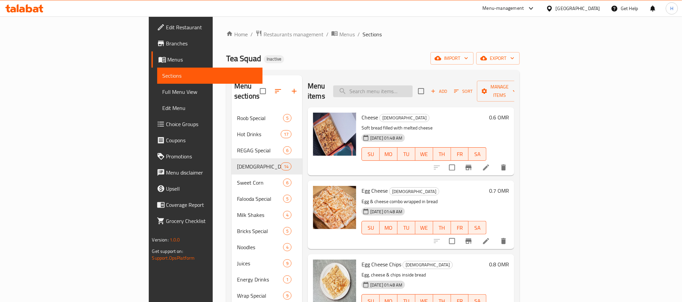
click at [412, 90] on input "search" at bounding box center [372, 91] width 79 height 12
paste input "[DEMOGRAPHIC_DATA]"
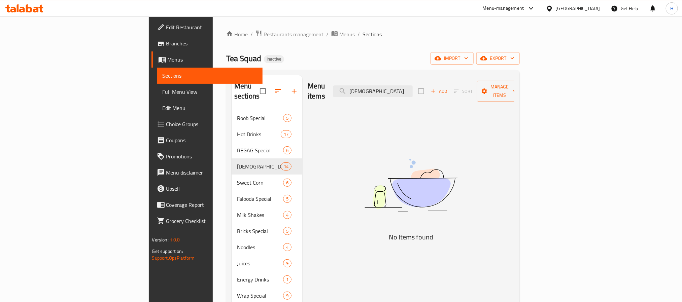
type input "[DEMOGRAPHIC_DATA]"
click at [352, 166] on div "Menu items Salalah Add Sort Manage items No Items found" at bounding box center [408, 263] width 212 height 376
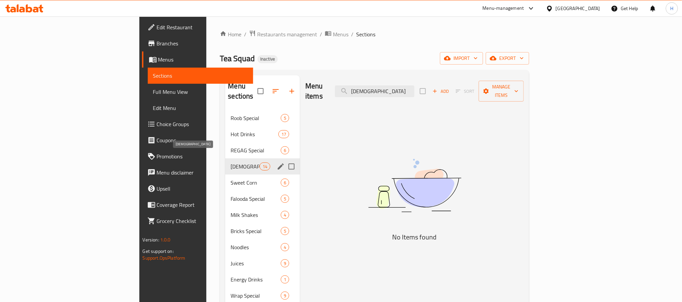
click at [230, 163] on span "[DEMOGRAPHIC_DATA]" at bounding box center [244, 167] width 29 height 8
click at [277, 163] on icon "edit" at bounding box center [281, 167] width 8 height 8
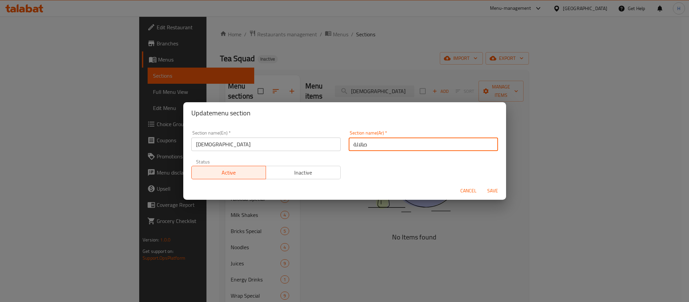
drag, startPoint x: 371, startPoint y: 144, endPoint x: 330, endPoint y: 147, distance: 41.5
click at [330, 147] on div "Section name(En)   * Salalah Section name(En) * Section name(Ar)   * صالالة Sec…" at bounding box center [344, 155] width 315 height 57
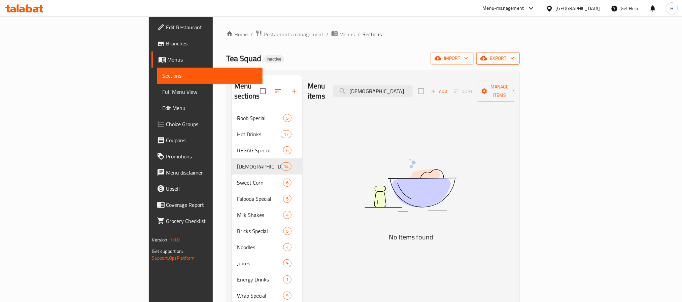
click at [487, 58] on icon "button" at bounding box center [483, 58] width 7 height 7
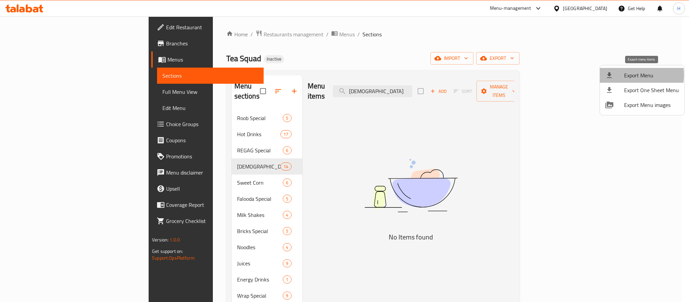
click at [619, 75] on div at bounding box center [615, 75] width 19 height 8
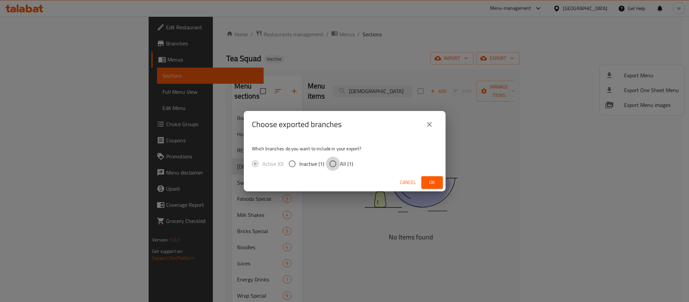
click at [338, 166] on input "All (1)" at bounding box center [333, 164] width 14 height 14
radio input "true"
click at [438, 183] on button "Ok" at bounding box center [433, 182] width 22 height 12
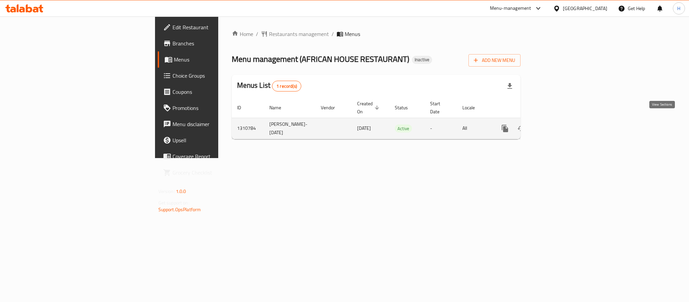
click at [562, 126] on link "enhanced table" at bounding box center [554, 128] width 16 height 16
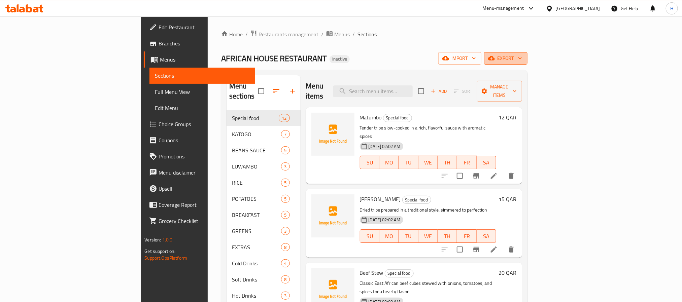
click at [522, 62] on span "export" at bounding box center [505, 58] width 33 height 8
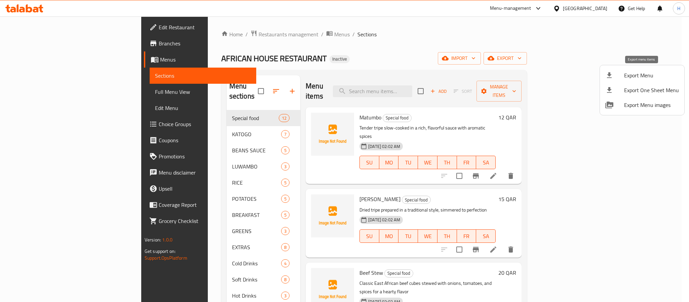
click at [619, 69] on li "Export Menu" at bounding box center [642, 75] width 84 height 15
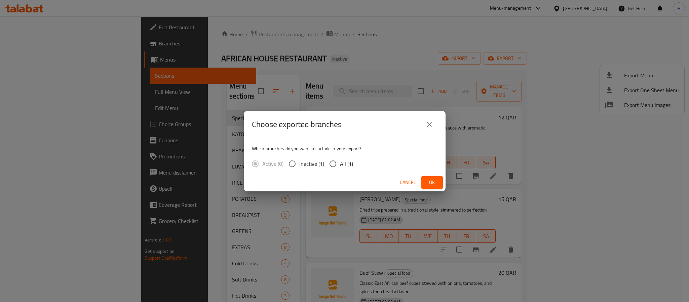
click at [342, 165] on span "All (1)" at bounding box center [346, 164] width 13 height 8
click at [340, 165] on input "All (1)" at bounding box center [333, 164] width 14 height 14
radio input "true"
click at [429, 180] on span "Ok" at bounding box center [432, 182] width 11 height 8
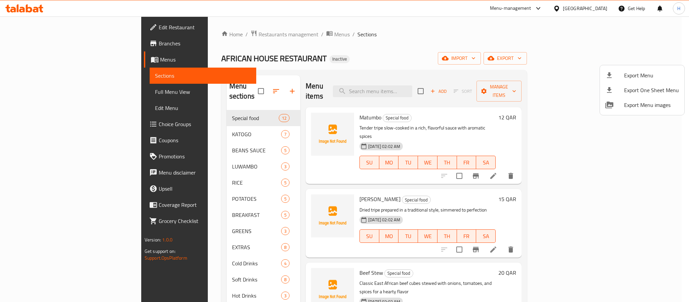
click at [400, 90] on div at bounding box center [344, 151] width 689 height 302
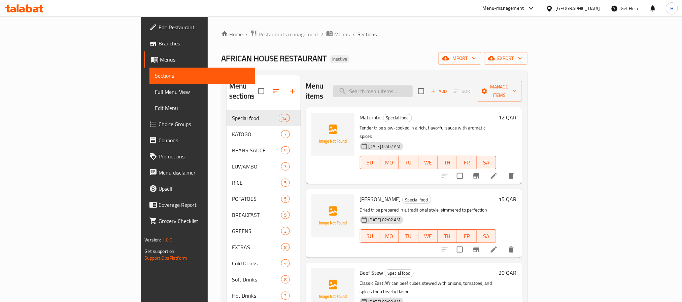
click at [403, 87] on input "search" at bounding box center [372, 91] width 79 height 12
paste input "Sprite 3QR"
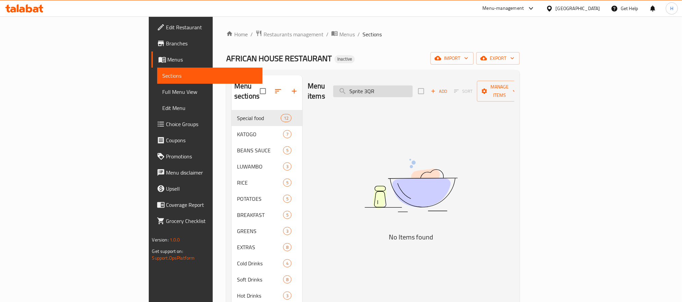
click at [412, 86] on input "Sprite 3QR" at bounding box center [372, 91] width 79 height 12
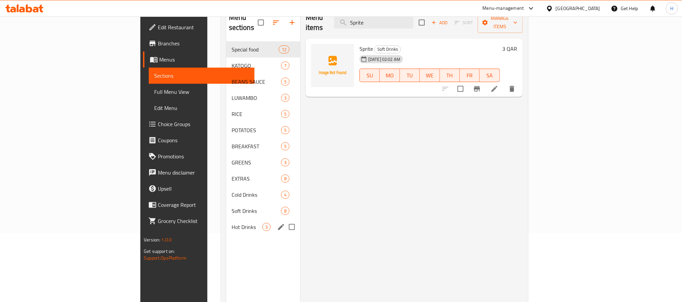
scroll to position [44, 0]
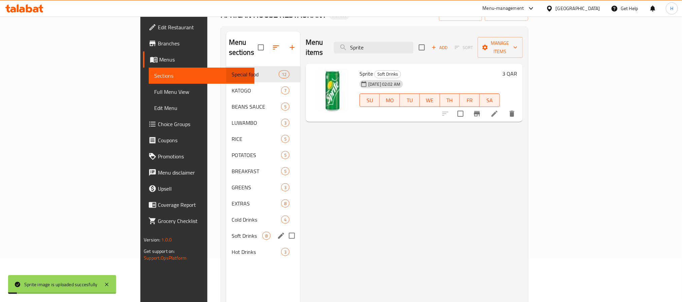
click at [226, 230] on div "Soft Drinks 8" at bounding box center [263, 236] width 74 height 16
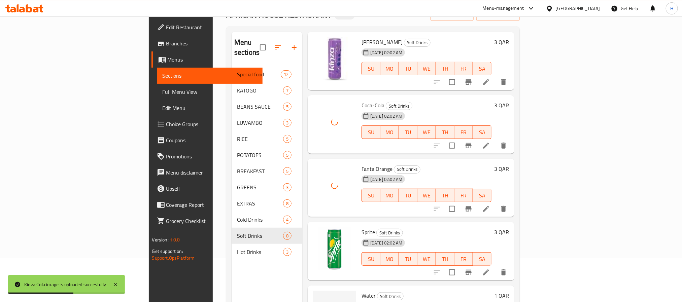
scroll to position [94, 0]
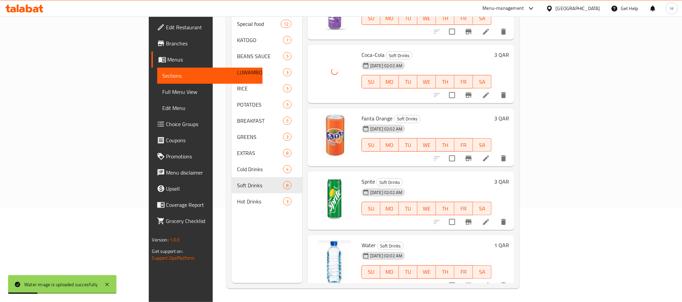
drag, startPoint x: 186, startPoint y: 275, endPoint x: 208, endPoint y: 252, distance: 32.4
click at [231, 275] on div "Menu sections Special food 12 KATOGO 7 BEANS SAUCE 5 LUWAMBO 3 RICE 5 POTATOES …" at bounding box center [266, 132] width 71 height 302
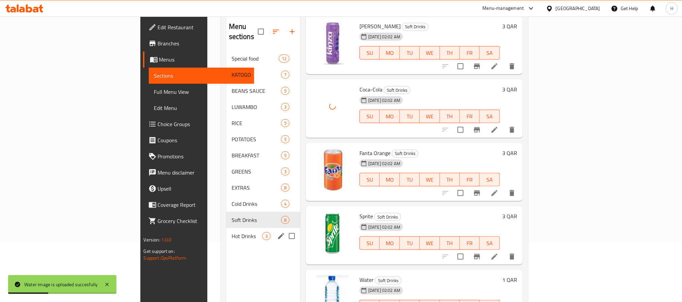
scroll to position [0, 0]
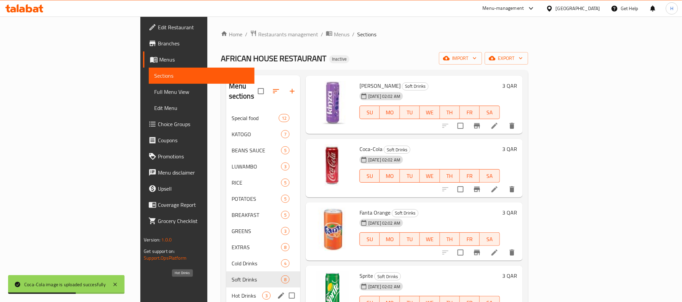
click at [231, 292] on span "Hot Drinks" at bounding box center [246, 296] width 31 height 8
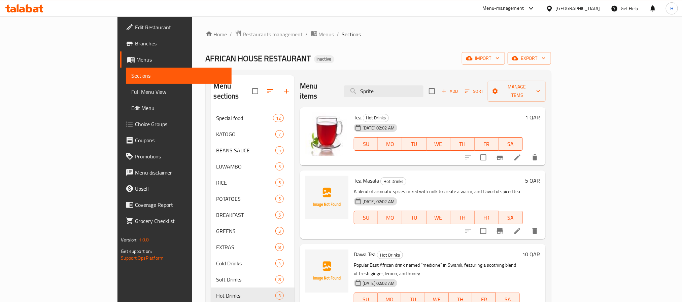
click at [422, 95] on div "Menu items Sprite Add Sort Manage items" at bounding box center [423, 91] width 246 height 32
click at [422, 91] on input "Sprite" at bounding box center [383, 91] width 79 height 12
paste input "Pineapple"
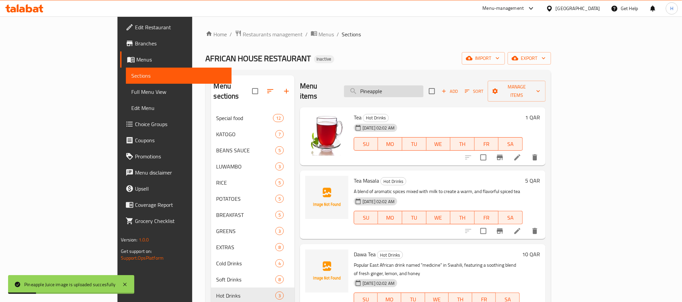
click at [423, 85] on input "Pineapple" at bounding box center [383, 91] width 79 height 12
paste input "[PERSON_NAME] 6QR"
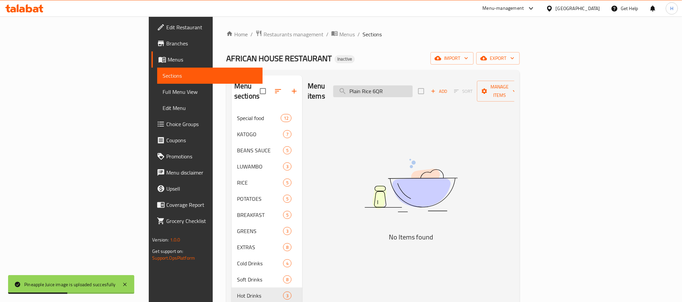
drag, startPoint x: 428, startPoint y: 84, endPoint x: 439, endPoint y: 84, distance: 11.4
click at [412, 85] on input "Plain Rice 6QR" at bounding box center [372, 91] width 79 height 12
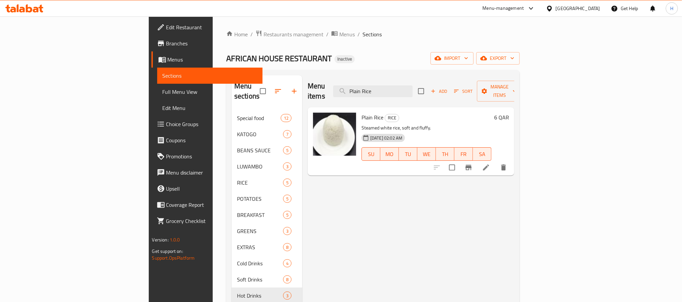
drag, startPoint x: 426, startPoint y: 87, endPoint x: 372, endPoint y: 86, distance: 53.8
click at [331, 83] on div "Menu items Plain Rice Add Sort Manage items" at bounding box center [411, 91] width 207 height 32
paste input "otato Wedges 10QR"
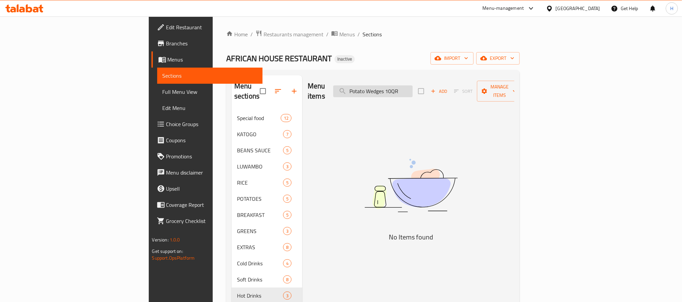
click at [412, 87] on input "Potato Wedges 10QR" at bounding box center [372, 91] width 79 height 12
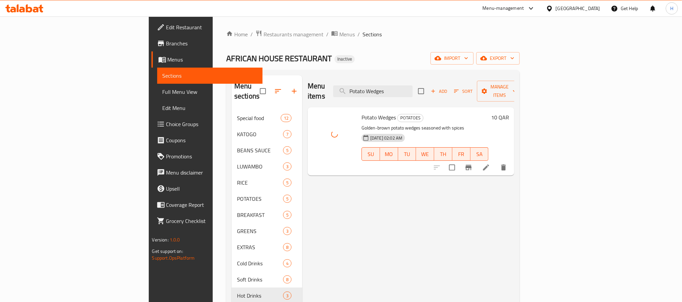
drag, startPoint x: 443, startPoint y: 87, endPoint x: 360, endPoint y: 89, distance: 83.8
click at [360, 89] on div "Menu items Potato Wedges Add Sort Manage items" at bounding box center [411, 91] width 207 height 32
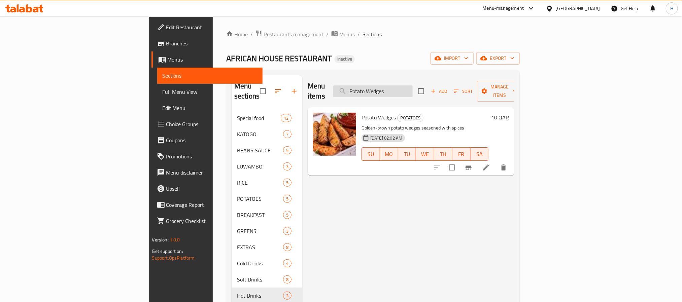
click at [412, 85] on input "Potato Wedges" at bounding box center [372, 91] width 79 height 12
paste input "Red Kidney Beans 15QR"
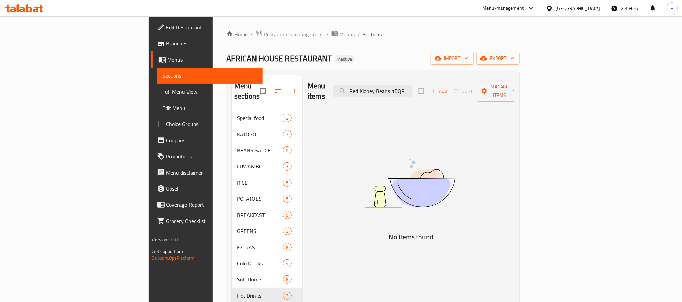
drag, startPoint x: 447, startPoint y: 87, endPoint x: 470, endPoint y: 86, distance: 22.6
click at [470, 86] on div "Menu items Red Kidney Beans 15QR Add Sort Manage items" at bounding box center [411, 91] width 207 height 32
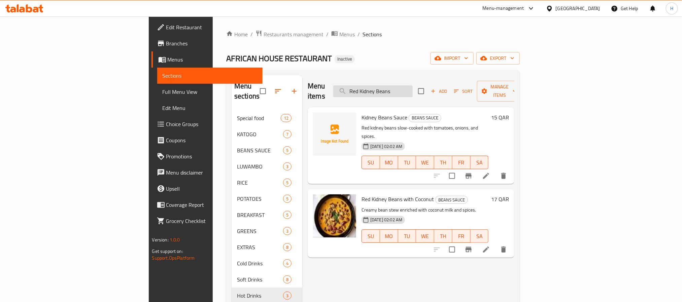
click at [412, 85] on input "Red Kidney Beans" at bounding box center [372, 91] width 79 height 12
click at [406, 88] on input "Red Kidney Beans" at bounding box center [372, 91] width 79 height 12
click at [412, 86] on input "Red Kidney Beans" at bounding box center [372, 91] width 79 height 12
drag, startPoint x: 434, startPoint y: 86, endPoint x: 428, endPoint y: 87, distance: 6.1
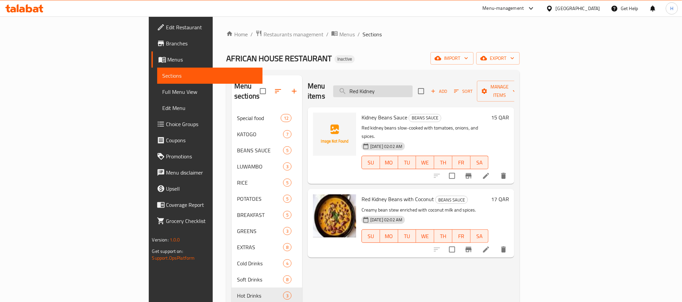
click at [412, 87] on input "Red Kidney" at bounding box center [372, 91] width 79 height 12
paste input "olex Sandwich 5QR"
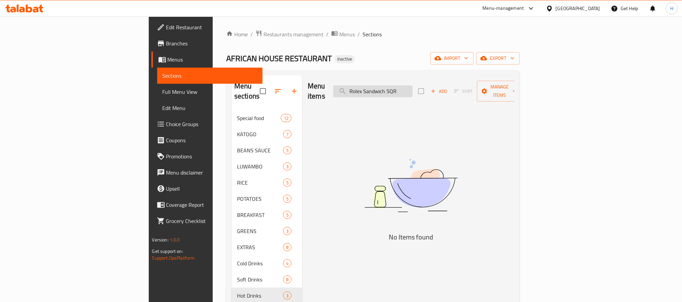
click at [412, 89] on input "Rolex Sandwich 5QR" at bounding box center [372, 91] width 79 height 12
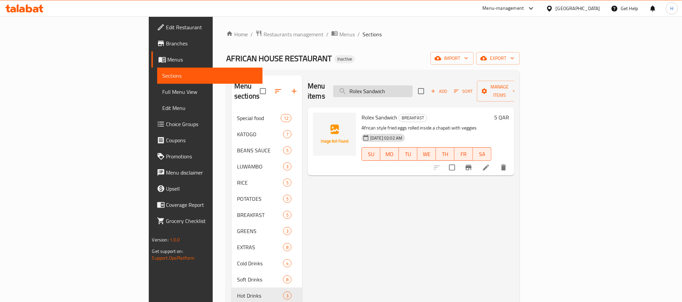
click at [412, 91] on input "Rolex Sandwich" at bounding box center [372, 91] width 79 height 12
click at [408, 85] on input "Rolex Sandwich" at bounding box center [372, 91] width 79 height 12
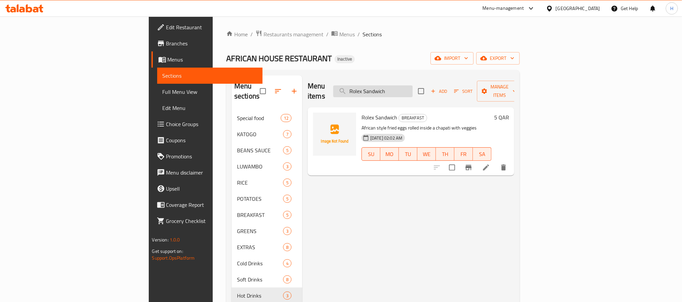
click at [408, 85] on input "Rolex Sandwich" at bounding box center [372, 91] width 79 height 12
paste input "smokey sausage with kachumbari 15QR"
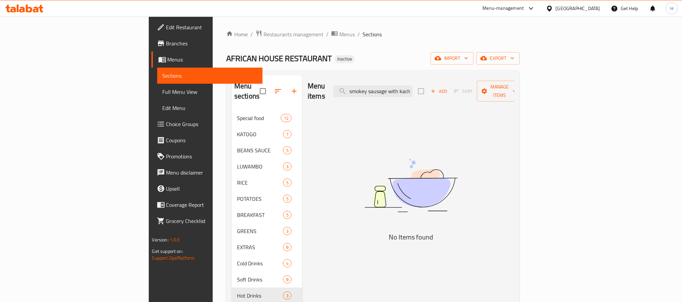
scroll to position [0, 31]
drag, startPoint x: 461, startPoint y: 86, endPoint x: 534, endPoint y: 86, distance: 72.7
click at [514, 86] on div "Menu items smokey sausage with kachumbari 15QR Add Sort Manage items" at bounding box center [411, 91] width 207 height 32
click at [412, 86] on input "smokey sausage with kachumbari 15QR" at bounding box center [372, 91] width 79 height 12
drag, startPoint x: 452, startPoint y: 85, endPoint x: 475, endPoint y: 86, distance: 22.6
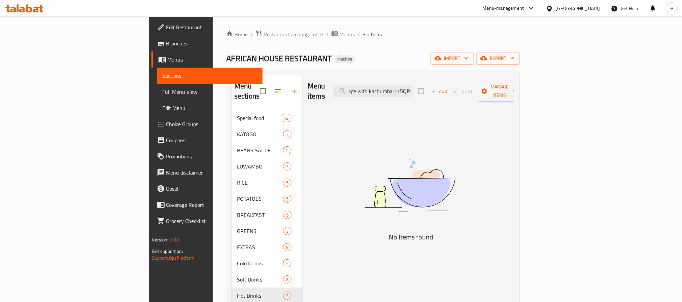
click at [475, 86] on div "Menu items smokey sausage with kachumbari 15QR Add Sort Manage items" at bounding box center [411, 91] width 207 height 32
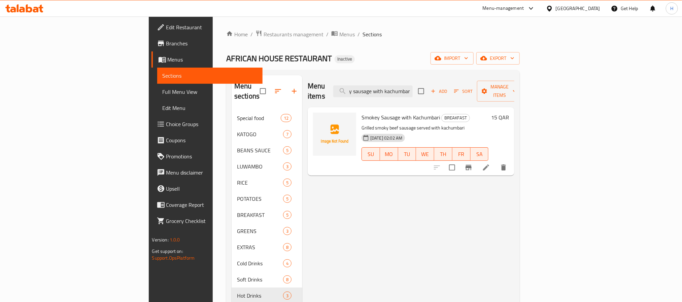
scroll to position [0, 0]
click at [412, 90] on input "smokey sausage with kachumbar" at bounding box center [372, 91] width 79 height 12
paste input "Spinach 8QR"
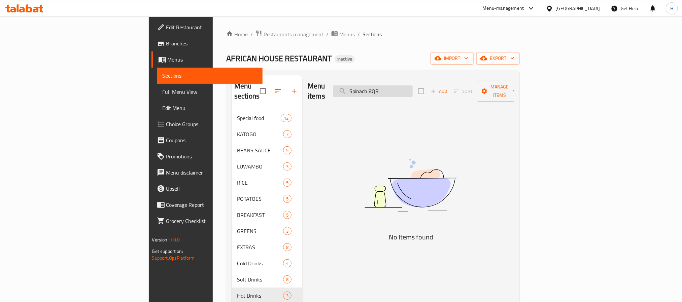
click at [412, 86] on input "Spinach 8QR" at bounding box center [372, 91] width 79 height 12
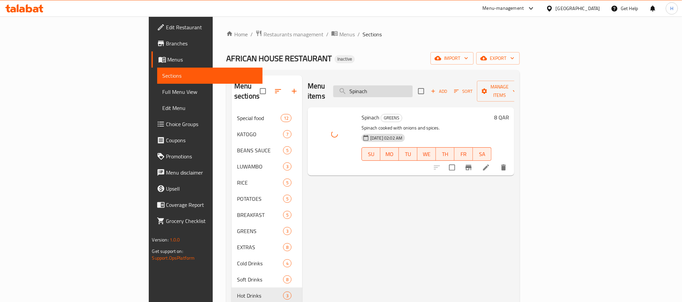
click at [412, 88] on input "Spinach" at bounding box center [372, 91] width 79 height 12
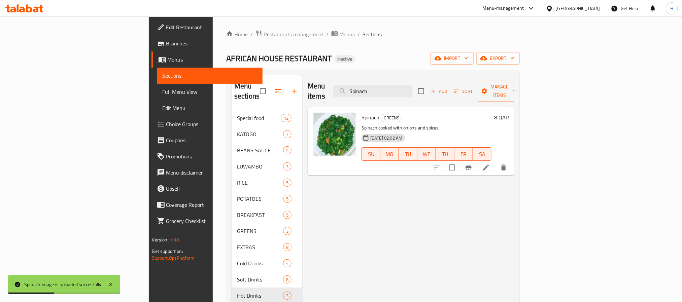
paste input "crambled egg (mayai) 10QR"
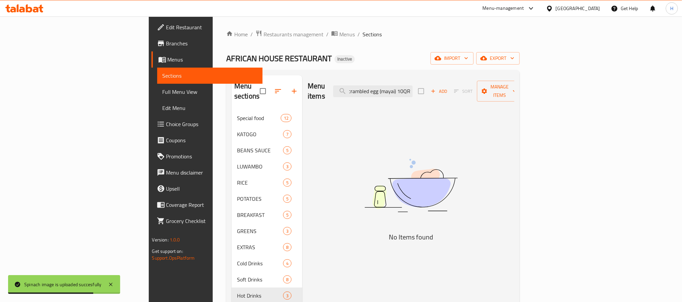
scroll to position [0, 5]
drag, startPoint x: 492, startPoint y: 83, endPoint x: 520, endPoint y: 82, distance: 28.3
click at [514, 82] on div "Menu items Scrambled egg (mayai) 10QR Add Sort Manage items" at bounding box center [411, 91] width 207 height 32
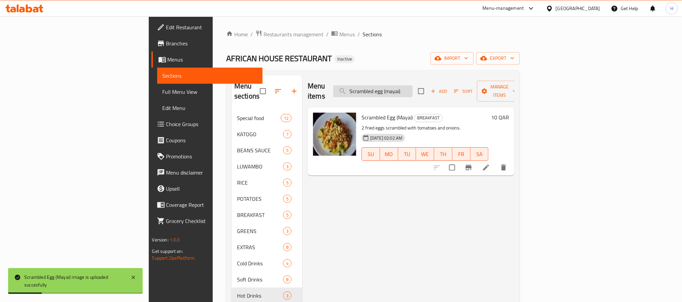
click at [412, 85] on input "Scrambled egg (mayai)" at bounding box center [372, 91] width 79 height 12
paste input "spinach omelette 10QR"
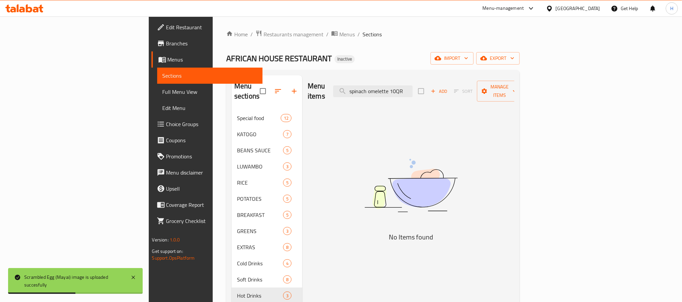
drag, startPoint x: 442, startPoint y: 86, endPoint x: 509, endPoint y: 83, distance: 66.7
click at [490, 85] on div "Menu items spinach omelette 10QR Add Sort Manage items" at bounding box center [411, 91] width 207 height 32
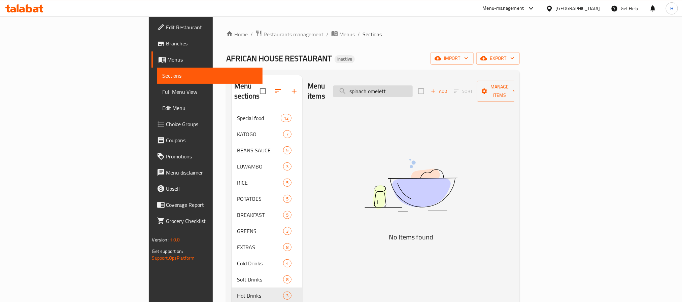
click at [412, 89] on input "spinach omelett" at bounding box center [372, 91] width 79 height 12
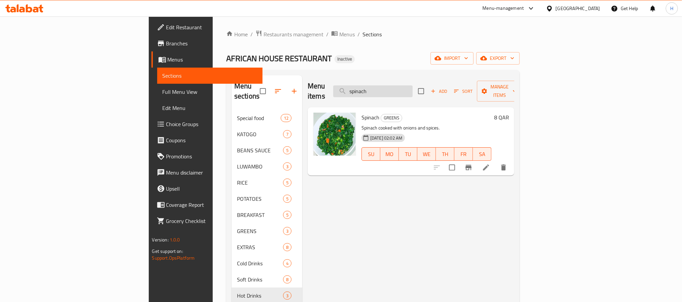
drag, startPoint x: 405, startPoint y: 88, endPoint x: 420, endPoint y: 88, distance: 15.1
click at [405, 88] on input "spinach" at bounding box center [372, 91] width 79 height 12
click at [412, 87] on input "pinach" at bounding box center [372, 91] width 79 height 12
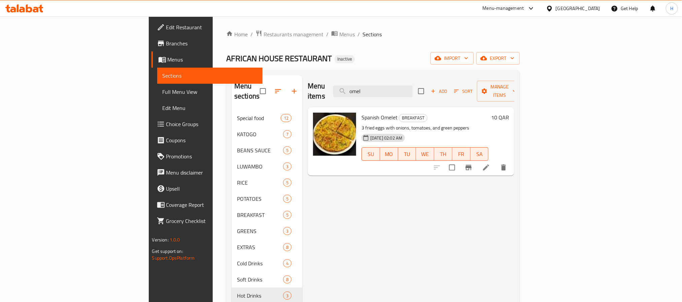
drag, startPoint x: 439, startPoint y: 85, endPoint x: 383, endPoint y: 81, distance: 56.3
click at [383, 81] on div "Menu items omel Add Sort Manage items" at bounding box center [411, 91] width 207 height 32
paste input "strawberry 8QR"
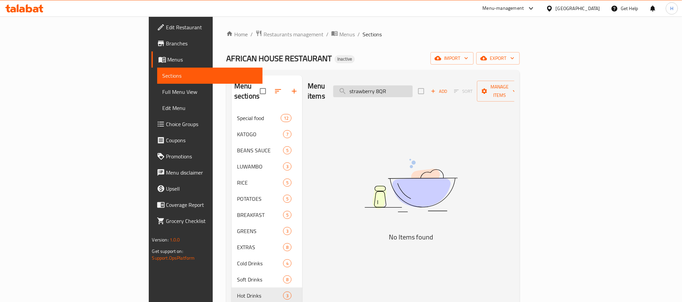
click at [412, 88] on input "strawberry 8QR" at bounding box center [372, 91] width 79 height 12
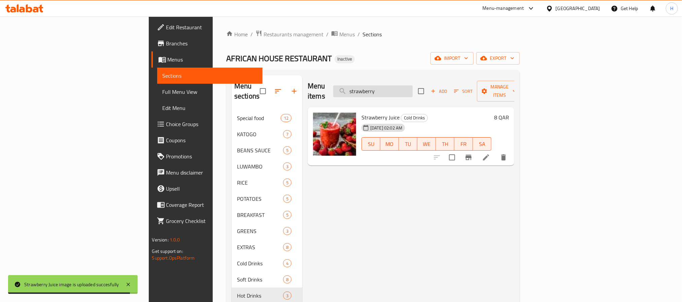
click at [410, 85] on input "strawberry" at bounding box center [372, 91] width 79 height 12
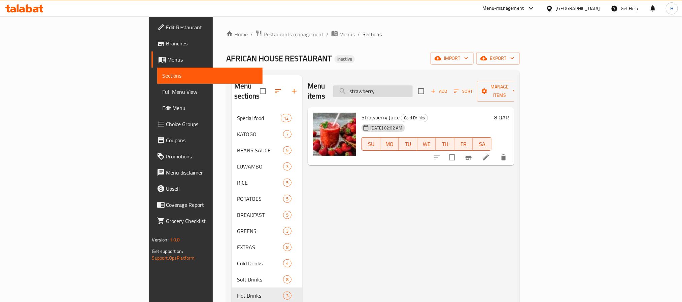
paste input "tatari sauce 2QR"
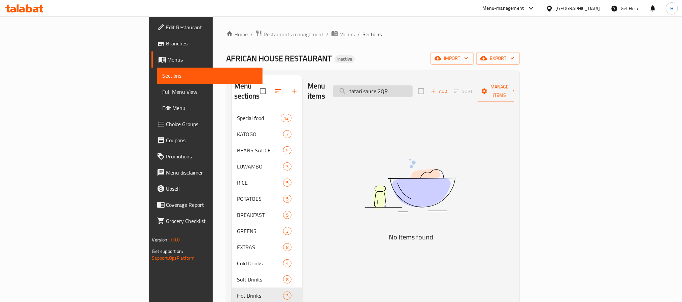
click at [412, 86] on input "tatari sauce 2QR" at bounding box center [372, 91] width 79 height 12
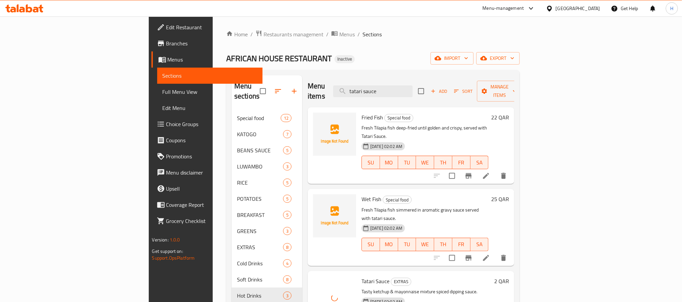
click at [439, 80] on div "Menu items tatari sauce Add Sort Manage items" at bounding box center [411, 91] width 207 height 32
click at [412, 85] on input "tatari sauce" at bounding box center [372, 91] width 79 height 12
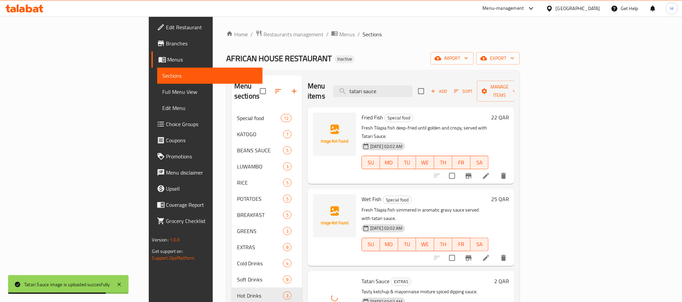
paste input "Beef Luwambo 35QR"
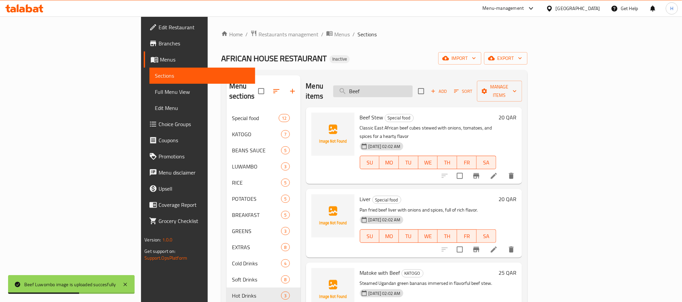
drag, startPoint x: 418, startPoint y: 85, endPoint x: 390, endPoint y: 87, distance: 28.3
click at [390, 87] on input "Beef" at bounding box center [372, 91] width 79 height 12
paste input "Sukuma Wiki 13QR"
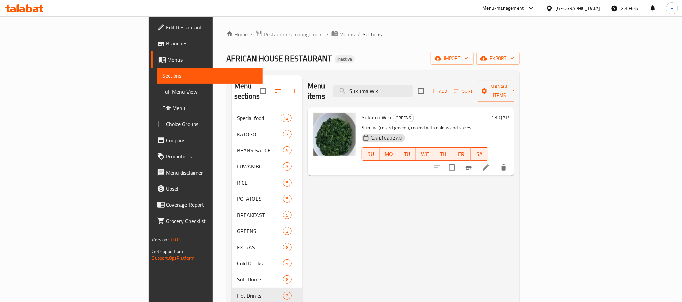
drag, startPoint x: 435, startPoint y: 85, endPoint x: 370, endPoint y: 104, distance: 67.8
click at [361, 88] on div "Menu items Sukuma Wik Add Sort Manage items" at bounding box center [411, 91] width 207 height 32
paste input "tea masala 5QR"
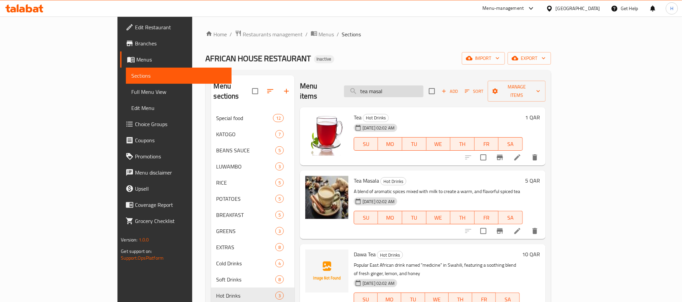
click at [421, 85] on input "tea masal" at bounding box center [383, 91] width 79 height 12
paste input "ugali 5QR"
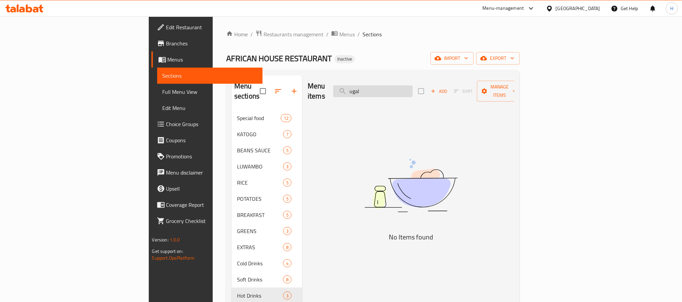
click at [409, 87] on input "ugal" at bounding box center [372, 91] width 79 height 12
click at [412, 88] on input "ugal" at bounding box center [372, 91] width 79 height 12
click at [403, 85] on input "ugal" at bounding box center [372, 91] width 79 height 12
click at [412, 88] on input "ugal" at bounding box center [372, 91] width 79 height 12
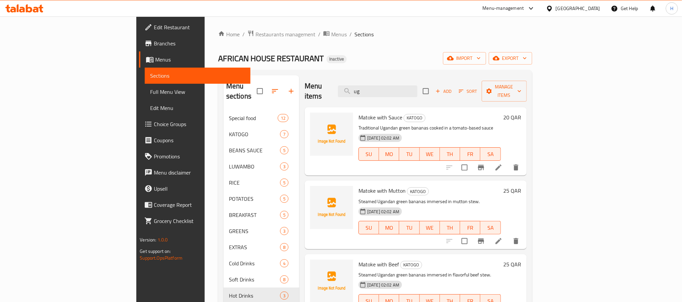
drag, startPoint x: 413, startPoint y: 89, endPoint x: 362, endPoint y: 88, distance: 50.5
click at [362, 88] on div "Menu items ug Add Sort Manage items" at bounding box center [415, 91] width 222 height 32
paste input "andan katogo 25QR"
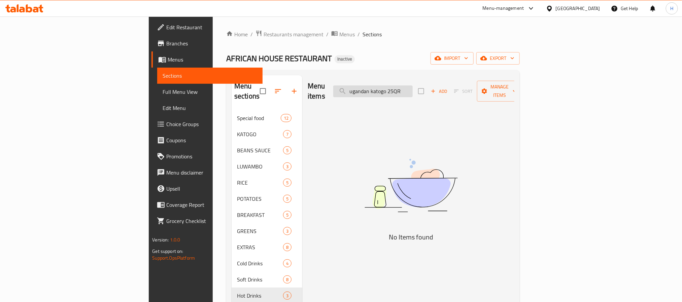
click at [412, 87] on input "ugandan katogo 25QR" at bounding box center [372, 91] width 79 height 12
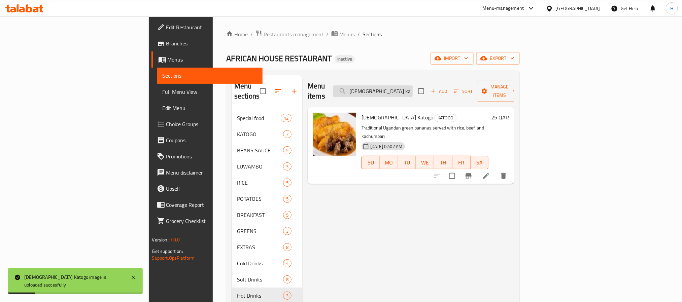
click at [412, 85] on input "[DEMOGRAPHIC_DATA] katogo" at bounding box center [372, 91] width 79 height 12
paste input "wet fish 25QR"
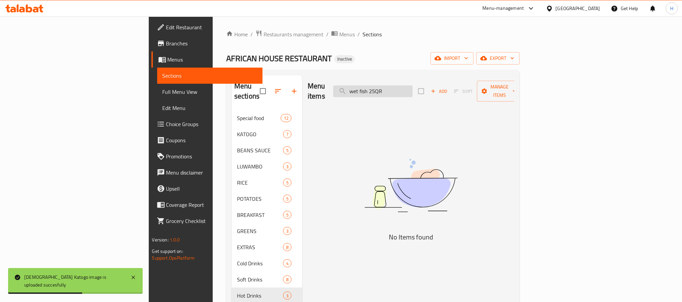
drag, startPoint x: 424, startPoint y: 86, endPoint x: 457, endPoint y: 82, distance: 32.5
click at [412, 85] on input "wet fish 25QR" at bounding box center [372, 91] width 79 height 12
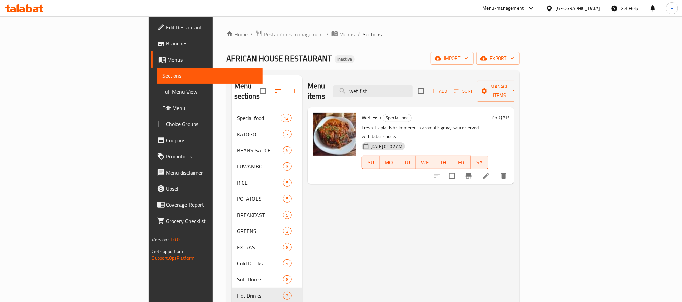
drag, startPoint x: 422, startPoint y: 90, endPoint x: 349, endPoint y: 98, distance: 73.4
click at [349, 98] on div "Menu items wet fish Add Sort Manage items Wet Fish Special food Fresh Tilapia f…" at bounding box center [408, 226] width 212 height 302
paste input "beef pilau 15QR"
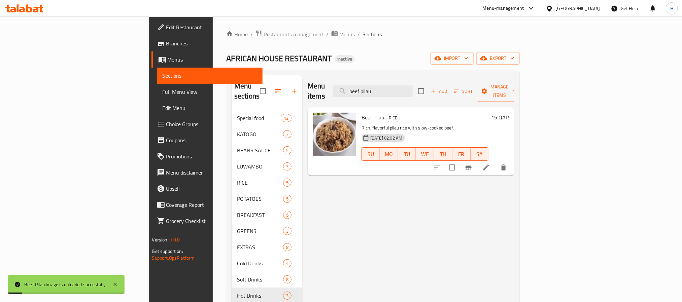
drag, startPoint x: 443, startPoint y: 87, endPoint x: 361, endPoint y: 87, distance: 82.4
click at [361, 87] on div "Menu items beef pilau Add Sort Manage items" at bounding box center [411, 91] width 207 height 32
paste input "samosa 2QR"
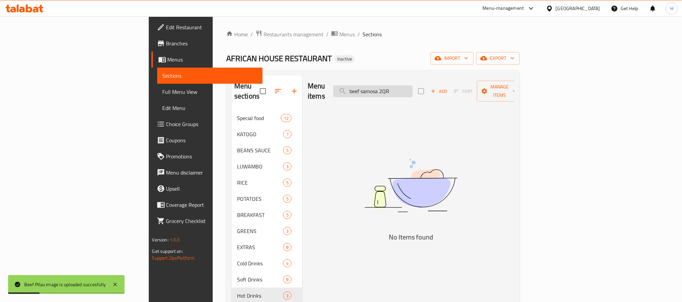
click at [412, 87] on input "beef samosa 2QR" at bounding box center [372, 91] width 79 height 12
click at [412, 89] on input "beef samosa" at bounding box center [372, 91] width 79 height 12
click at [404, 86] on input "beef" at bounding box center [372, 91] width 79 height 12
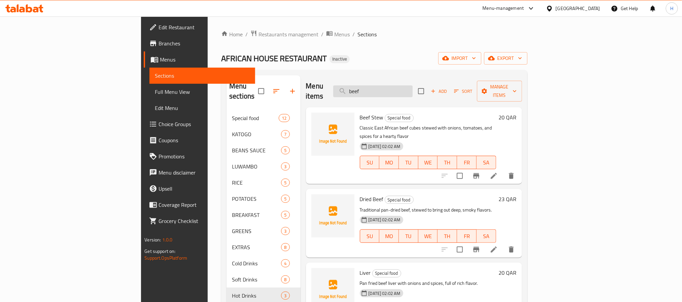
click at [412, 86] on input "beef" at bounding box center [372, 91] width 79 height 12
drag, startPoint x: 385, startPoint y: 86, endPoint x: 375, endPoint y: 84, distance: 9.3
click at [375, 84] on div "Menu items beef Add Sort Manage items" at bounding box center [414, 91] width 216 height 32
paste input "samosa 2QR"
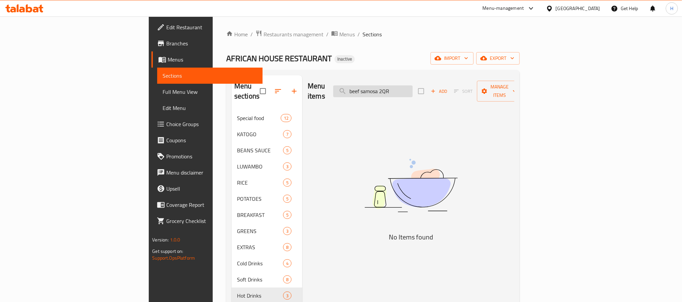
click at [401, 87] on input "beef samosa 2QR" at bounding box center [372, 91] width 79 height 12
click at [412, 87] on input "beef samosa 2QR" at bounding box center [372, 91] width 79 height 12
click at [412, 85] on input "beef samosa" at bounding box center [372, 91] width 79 height 12
click at [412, 86] on input "beef samosa" at bounding box center [372, 91] width 79 height 12
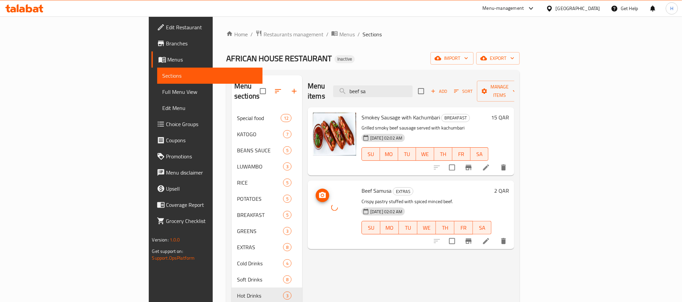
click at [313, 205] on div at bounding box center [334, 207] width 43 height 43
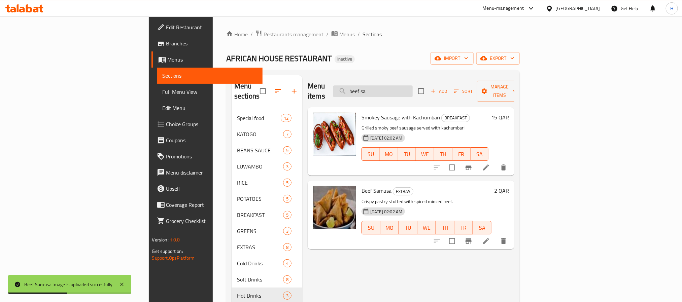
click at [412, 87] on input "beef sa" at bounding box center [372, 91] width 79 height 12
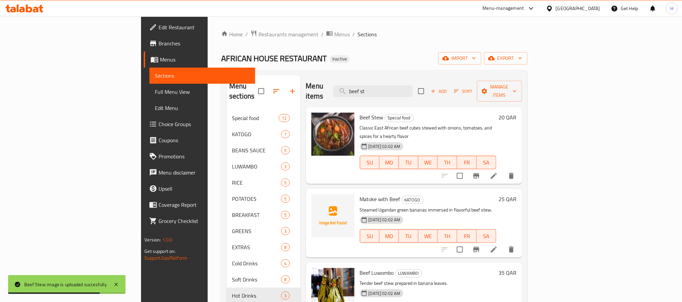
drag, startPoint x: 431, startPoint y: 83, endPoint x: 364, endPoint y: 89, distance: 66.9
click at [364, 89] on div "Menu items beef st Add Sort Manage items" at bounding box center [414, 91] width 216 height 32
paste input "Black beans (Njahi) 15QR"
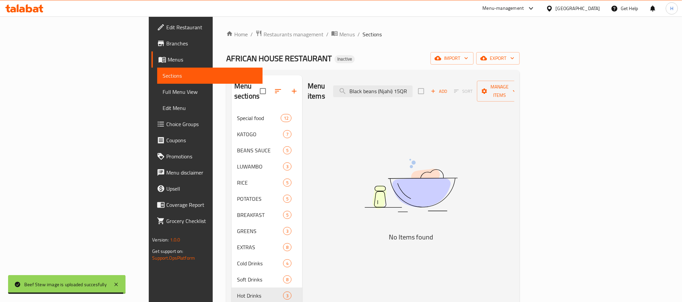
drag, startPoint x: 446, startPoint y: 87, endPoint x: 494, endPoint y: 86, distance: 47.4
click at [489, 85] on div "Menu items Black beans (Njahi) 15QR Add Sort Manage items" at bounding box center [411, 91] width 207 height 32
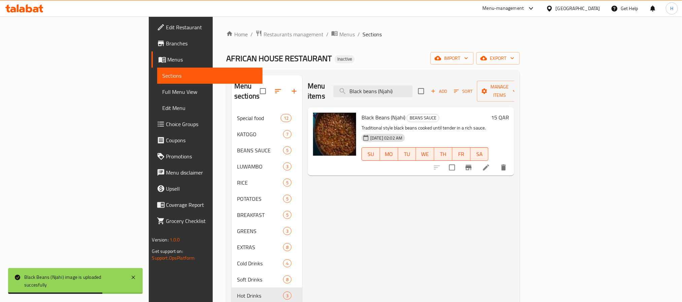
drag, startPoint x: 451, startPoint y: 87, endPoint x: 455, endPoint y: 97, distance: 10.6
click at [345, 100] on div "Menu items Black beans (Njahi) Add Sort Manage items Black Beans (Njahi) BEANS …" at bounding box center [408, 226] width 212 height 302
paste input "boiled egg 5QR"
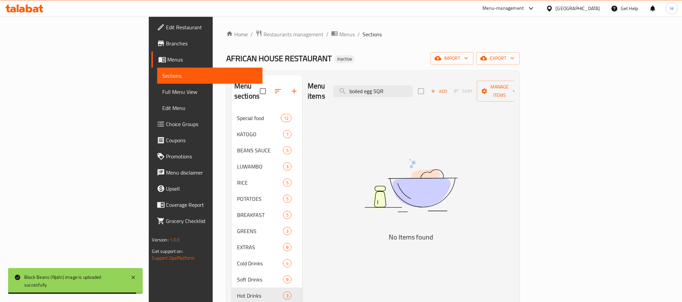
drag, startPoint x: 430, startPoint y: 86, endPoint x: 470, endPoint y: 80, distance: 40.9
click at [470, 80] on div "Menu items boiled egg 5QR Add Sort Manage items" at bounding box center [411, 91] width 207 height 32
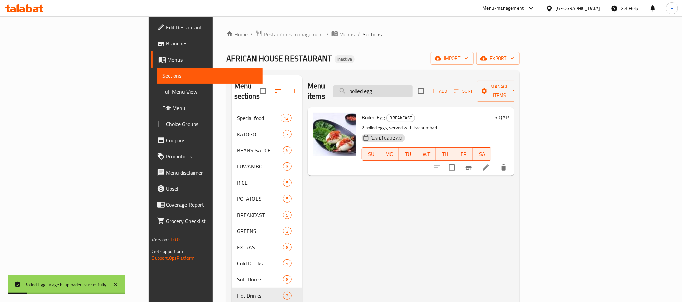
drag, startPoint x: 443, startPoint y: 83, endPoint x: 430, endPoint y: 85, distance: 13.2
click at [342, 87] on div "Menu items boiled egg Add Sort Manage items" at bounding box center [411, 91] width 207 height 32
paste input "chapati 2QR"
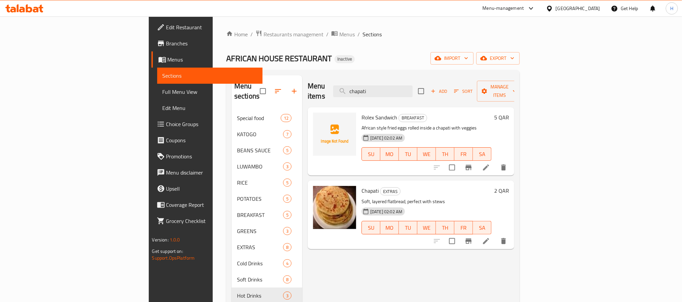
drag, startPoint x: 370, startPoint y: 84, endPoint x: 374, endPoint y: 110, distance: 26.6
click at [358, 85] on div "Menu items chapati Add Sort Manage items" at bounding box center [411, 91] width 207 height 32
paste input "Chaps 10QR"
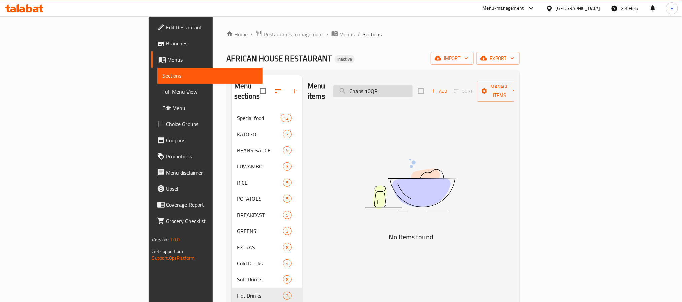
click at [412, 85] on input "Chaps 10QR" at bounding box center [372, 91] width 79 height 12
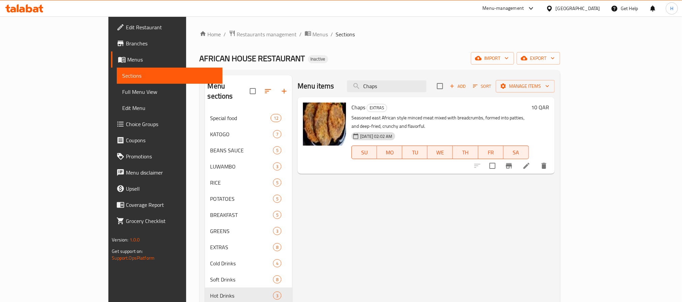
drag, startPoint x: 428, startPoint y: 89, endPoint x: 378, endPoint y: 94, distance: 49.7
click at [378, 94] on div "Menu items Chaps Add Sort Manage items" at bounding box center [425, 86] width 257 height 22
paste input "icken Luwambo 35QR"
drag, startPoint x: 447, startPoint y: 85, endPoint x: 501, endPoint y: 89, distance: 53.6
click at [499, 89] on div "Menu items Chicken Luwambo 35QR Add Sort Manage items" at bounding box center [425, 86] width 257 height 22
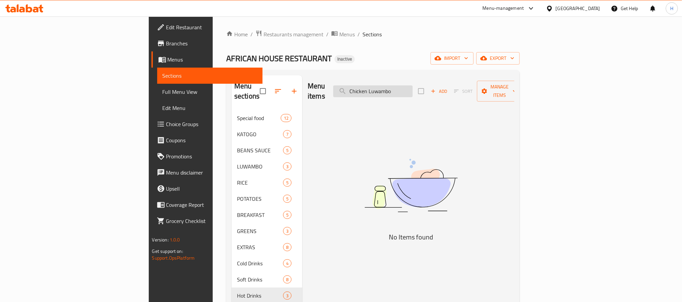
click at [406, 86] on input "Chicken Luwambo" at bounding box center [372, 91] width 79 height 12
click at [412, 89] on input "Chicken Luwambo" at bounding box center [372, 91] width 79 height 12
click at [412, 85] on input "Chicken Luwambo" at bounding box center [372, 91] width 79 height 12
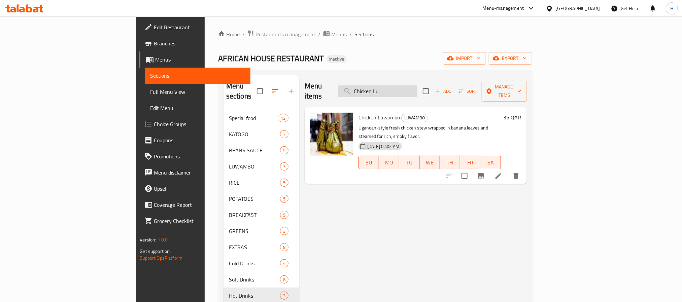
click at [417, 85] on input "Chicken Lu" at bounding box center [377, 91] width 79 height 12
paste input "chicken pilau 13QR"
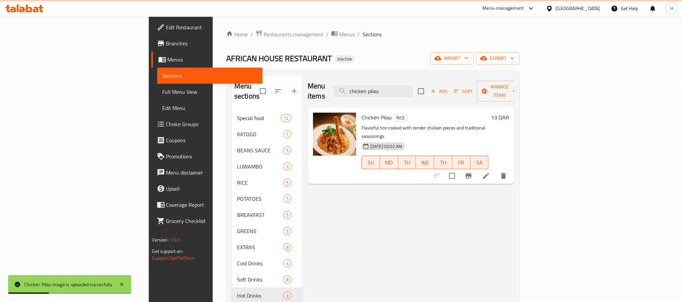
drag, startPoint x: 440, startPoint y: 86, endPoint x: 359, endPoint y: 88, distance: 81.1
click at [359, 88] on div "Menu items chicken pilau Add Sort Manage items" at bounding box center [411, 91] width 207 height 32
paste input "stew 18QR"
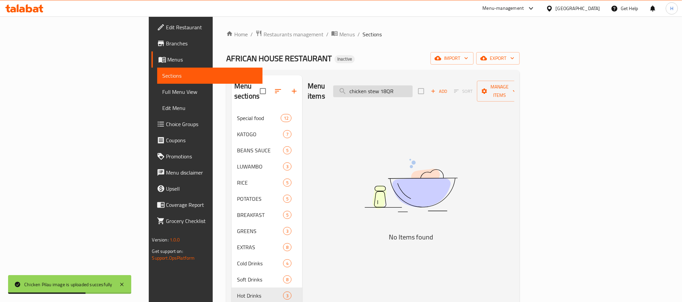
click at [412, 89] on input "chicken stew 18QR" at bounding box center [372, 91] width 79 height 12
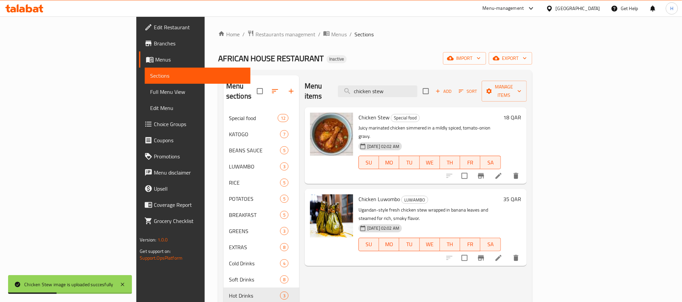
drag, startPoint x: 442, startPoint y: 90, endPoint x: 341, endPoint y: 92, distance: 101.3
click at [341, 92] on div "Menu items chicken stew Add Sort Manage items" at bounding box center [415, 91] width 222 height 32
paste input "ps masala 15QR"
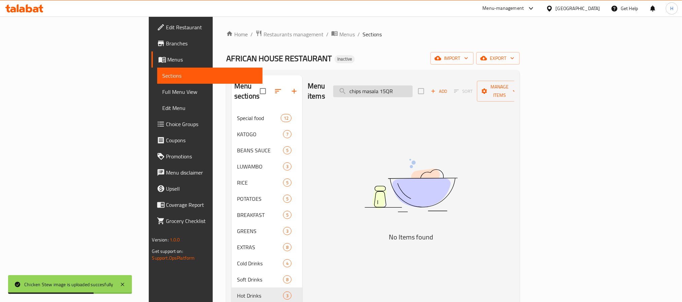
click at [412, 87] on input "chips masala 15QR" at bounding box center [372, 91] width 79 height 12
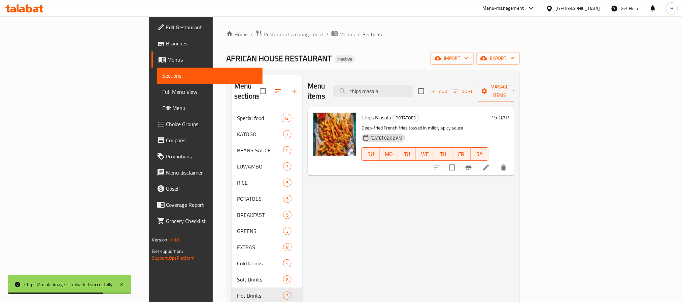
drag, startPoint x: 443, startPoint y: 83, endPoint x: 365, endPoint y: 91, distance: 78.2
click at [365, 91] on div "Menu items chips masala Add Sort Manage items" at bounding box center [411, 91] width 207 height 32
paste input "dawa tea 10QR"
click at [412, 88] on input "dawa tea 10QR" at bounding box center [372, 91] width 79 height 12
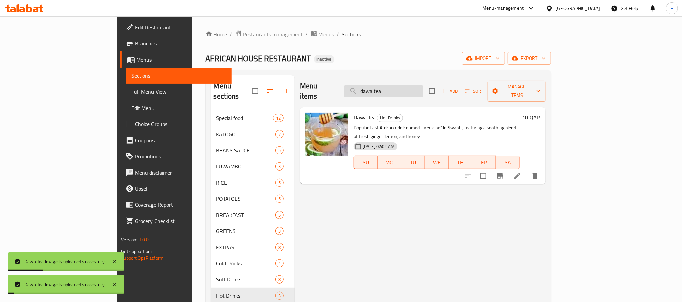
drag, startPoint x: 435, startPoint y: 86, endPoint x: 414, endPoint y: 92, distance: 22.0
click at [376, 91] on div "Menu items dawa tea Add Sort Manage items" at bounding box center [423, 91] width 246 height 32
paste input "chips masala 15QR"
click at [423, 86] on input "chips masala 15QR" at bounding box center [383, 91] width 79 height 12
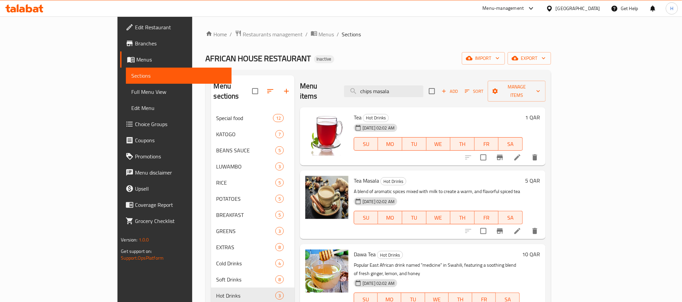
drag, startPoint x: 413, startPoint y: 93, endPoint x: 327, endPoint y: 106, distance: 86.8
click at [327, 106] on div "Menu items chips masala Add Sort Manage items Tea Hot Drinks [DATE] 02:02 AM SU…" at bounding box center [419, 226] width 251 height 302
paste input "Dried Beef 23QR"
click at [423, 86] on input "Dried Beef 23QR" at bounding box center [383, 91] width 79 height 12
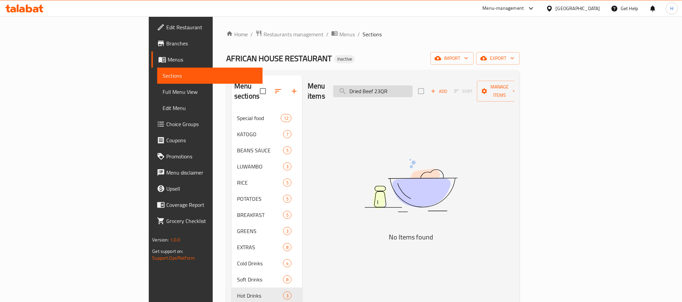
click at [412, 86] on input "Dried Beef 23QR" at bounding box center [372, 91] width 79 height 12
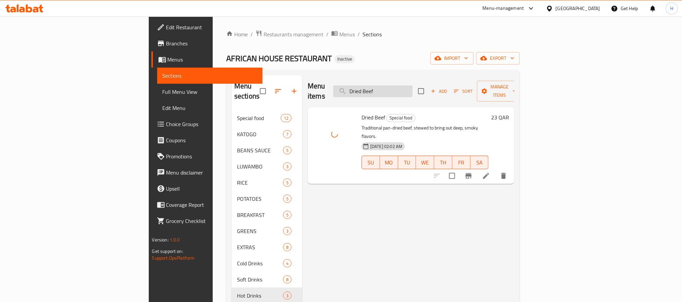
click at [412, 88] on input "Dried Beef" at bounding box center [372, 91] width 79 height 12
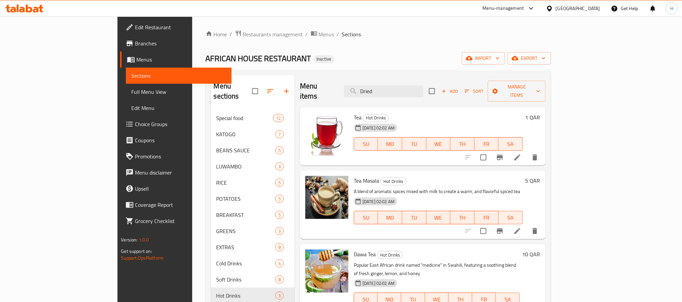
drag, startPoint x: 404, startPoint y: 92, endPoint x: 387, endPoint y: 94, distance: 17.6
click at [387, 94] on div "Menu items Dried Add Sort Manage items" at bounding box center [423, 91] width 246 height 32
paste input "Matumbo 15QR"
click at [423, 87] on input "[PERSON_NAME] 15QR" at bounding box center [383, 91] width 79 height 12
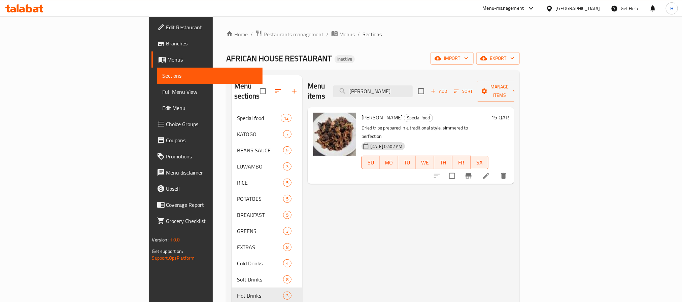
drag, startPoint x: 448, startPoint y: 87, endPoint x: 362, endPoint y: 88, distance: 86.8
click at [362, 88] on div "Menu items Dried Matumbo Add Sort Manage items" at bounding box center [411, 91] width 207 height 32
paste input "Fish Fingers 20QR"
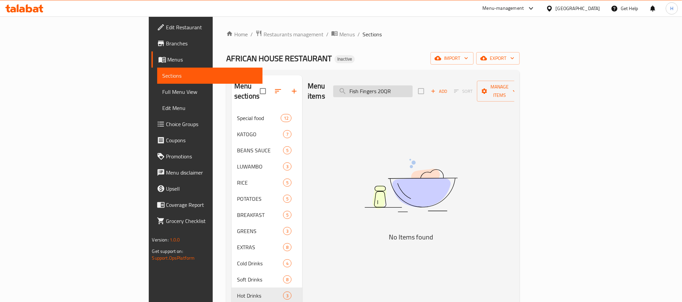
click at [412, 85] on input "Fish Fingers 20QR" at bounding box center [372, 91] width 79 height 12
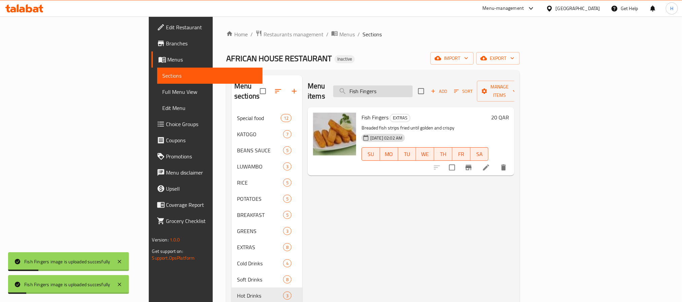
click at [412, 85] on input "Fish Fingers" at bounding box center [372, 91] width 79 height 12
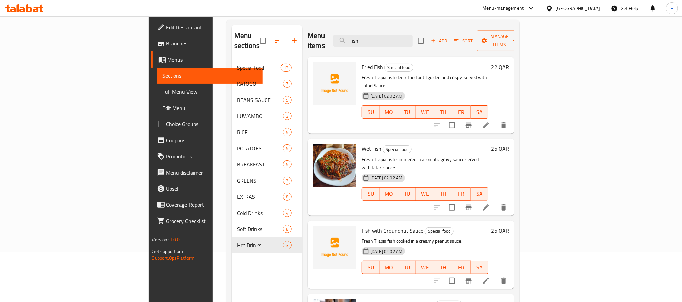
drag, startPoint x: 385, startPoint y: 37, endPoint x: 370, endPoint y: 37, distance: 15.2
click at [370, 37] on div "Menu items Fish Add Sort Manage items" at bounding box center [411, 41] width 207 height 32
paste input "with [PERSON_NAME]Nut 25QR"
click at [412, 35] on input "Fish with G.Nut 25QR" at bounding box center [372, 41] width 79 height 12
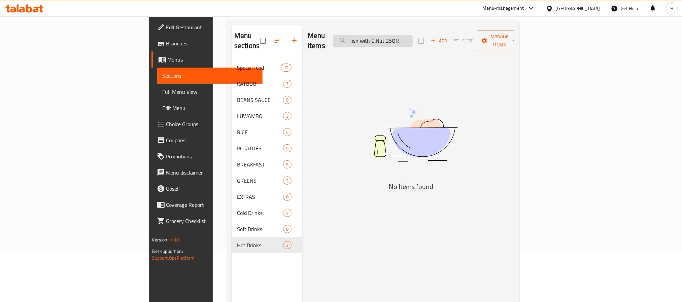
click at [412, 35] on input "Fish with G.Nut 25QR" at bounding box center [372, 41] width 79 height 12
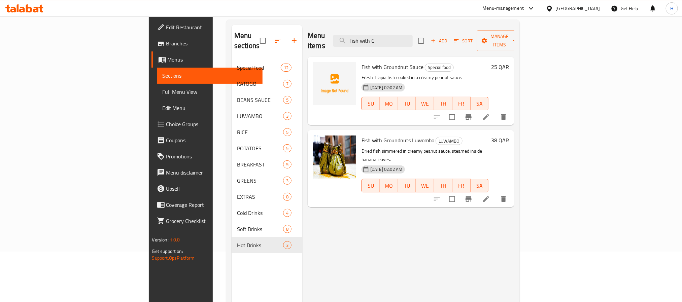
drag, startPoint x: 430, startPoint y: 36, endPoint x: 359, endPoint y: 45, distance: 71.9
click at [359, 45] on div "Menu items Fish with G Add Sort Manage items" at bounding box center [411, 41] width 207 height 32
paste input "french fries 10QR"
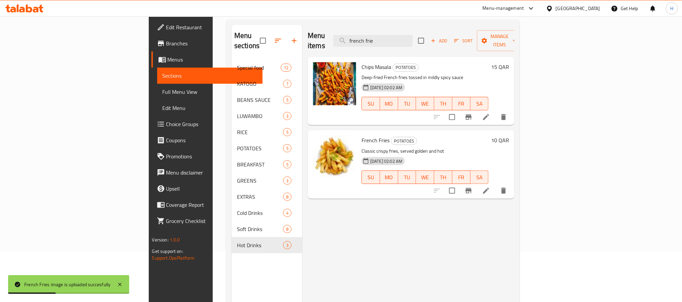
drag, startPoint x: 449, startPoint y: 37, endPoint x: 359, endPoint y: 37, distance: 89.8
click at [359, 37] on div "Menu items french frie Add Sort Manage items" at bounding box center [411, 41] width 207 height 32
paste input "Fried Fish 22QR"
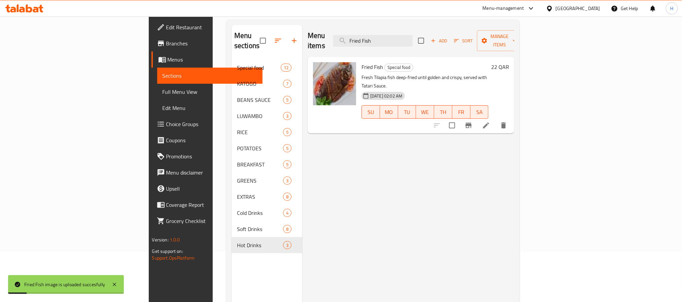
drag, startPoint x: 423, startPoint y: 36, endPoint x: 354, endPoint y: 33, distance: 69.4
click at [354, 33] on div "Menu items Fried Fish Add Sort Manage items" at bounding box center [411, 41] width 207 height 32
paste input "githeri 20QR"
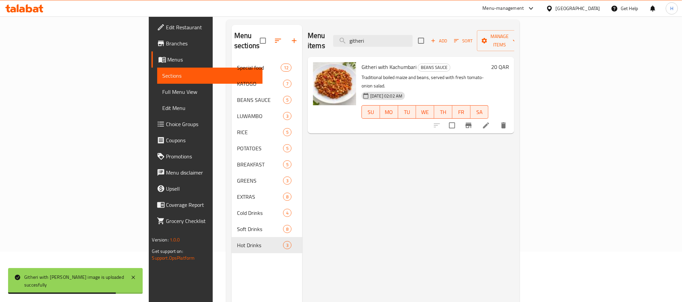
paste input "reen peas sauce 15QR"
drag, startPoint x: 419, startPoint y: 32, endPoint x: 398, endPoint y: 33, distance: 20.9
click at [370, 28] on div "Menu items green peas sauce 15QR Add Sort Manage items" at bounding box center [411, 41] width 207 height 32
click at [412, 37] on input "green peas sauce 15QR" at bounding box center [372, 41] width 79 height 12
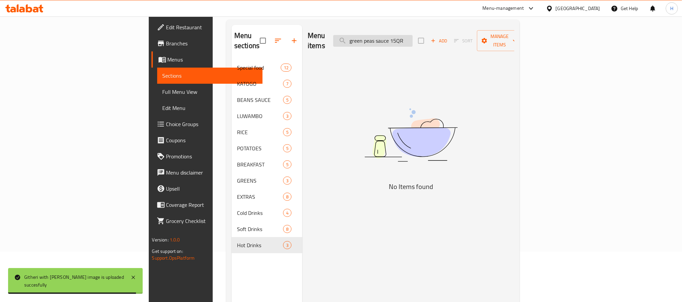
click at [412, 37] on input "green peas sauce 15QR" at bounding box center [372, 41] width 79 height 12
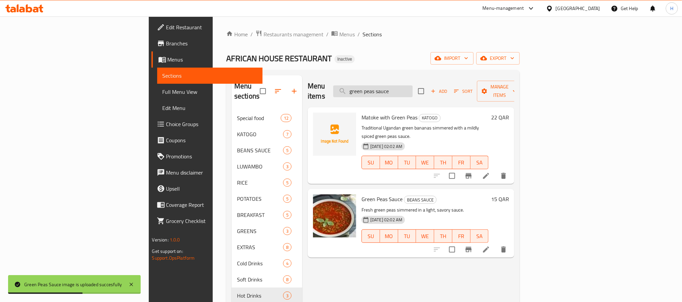
drag, startPoint x: 404, startPoint y: 86, endPoint x: 395, endPoint y: 85, distance: 8.8
click at [395, 85] on input "green peas sauce" at bounding box center [372, 91] width 79 height 12
paste input "Kachumbari 3QR"
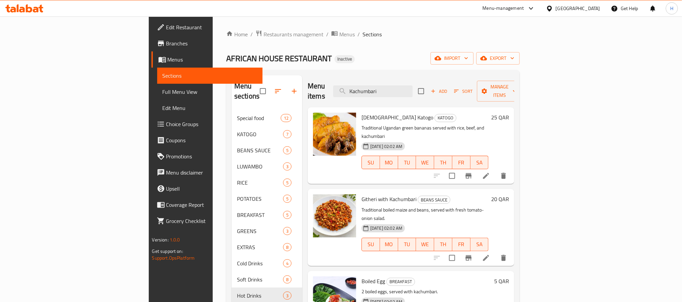
paste input "lo 10QR"
drag, startPoint x: 390, startPoint y: 91, endPoint x: 353, endPoint y: 95, distance: 36.9
click at [353, 95] on div "Menu items Kachumbari Add Sort Manage items" at bounding box center [411, 91] width 207 height 32
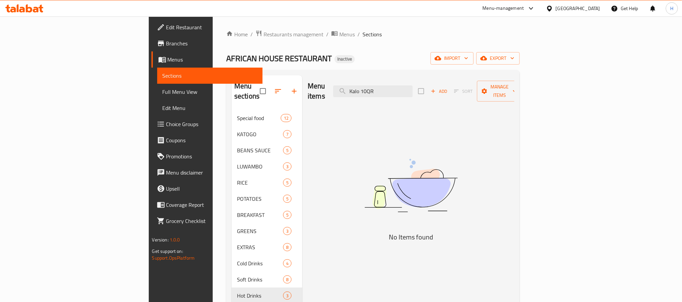
click at [417, 95] on div "Menu items Kalo 10QR Add Sort Manage items" at bounding box center [411, 91] width 207 height 32
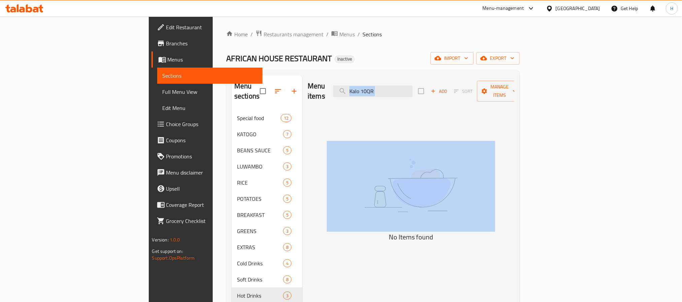
click at [417, 95] on div "Menu items Kalo 10QR Add Sort Manage items" at bounding box center [411, 91] width 207 height 32
click at [412, 86] on input "Kalo 10QR" at bounding box center [372, 91] width 79 height 12
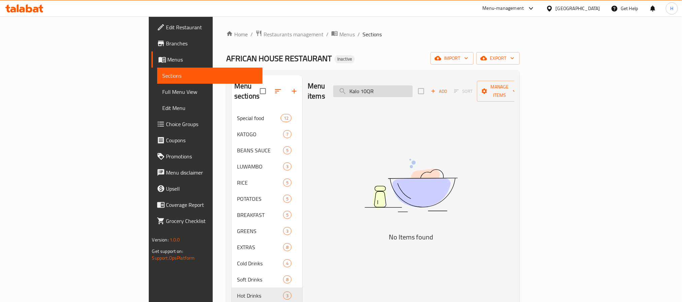
click at [412, 86] on input "Kalo 10QR" at bounding box center [372, 91] width 79 height 12
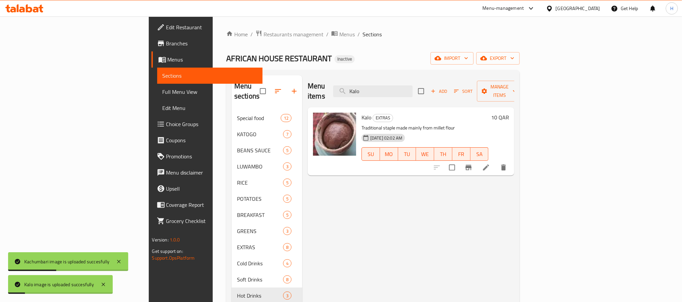
drag, startPoint x: 424, startPoint y: 89, endPoint x: 397, endPoint y: 99, distance: 29.1
click at [371, 95] on div "Menu items Kalo Add Sort Manage items" at bounding box center [411, 91] width 207 height 32
paste input "kuku [PERSON_NAME] 18QR"
click at [412, 87] on input "kuku [PERSON_NAME] 18QR" at bounding box center [372, 91] width 79 height 12
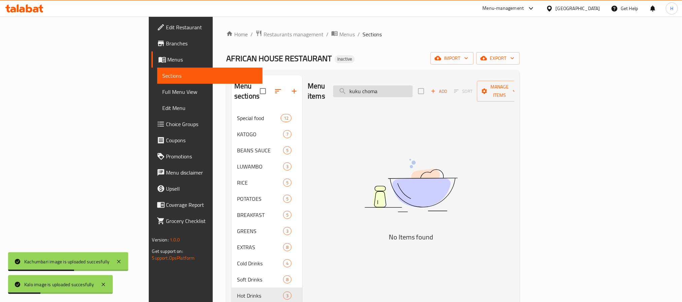
click at [412, 87] on input "kuku [PERSON_NAME]" at bounding box center [372, 91] width 79 height 12
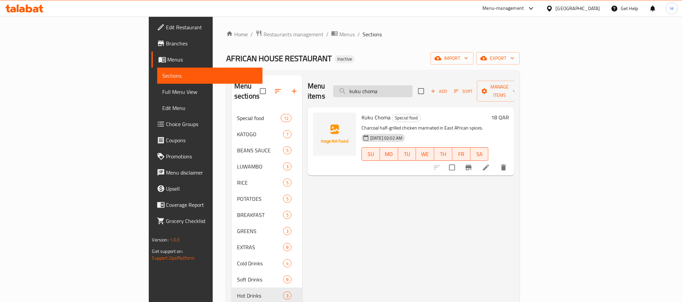
click at [403, 87] on input "kuku [PERSON_NAME]" at bounding box center [372, 91] width 79 height 12
paste input "Kuku [PERSON_NAME] 40QR"
click at [403, 87] on input "Kuku [PERSON_NAME] 40QRchoma" at bounding box center [372, 91] width 79 height 12
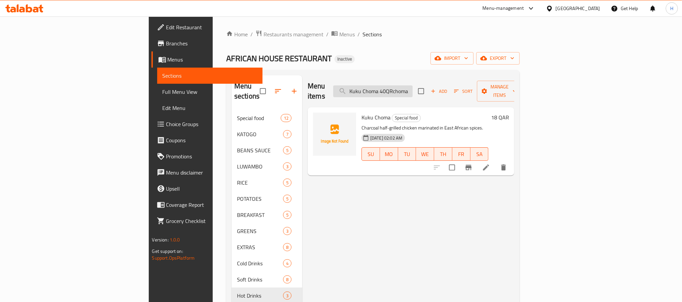
click at [403, 87] on input "Kuku [PERSON_NAME] 40QRchoma" at bounding box center [372, 91] width 79 height 12
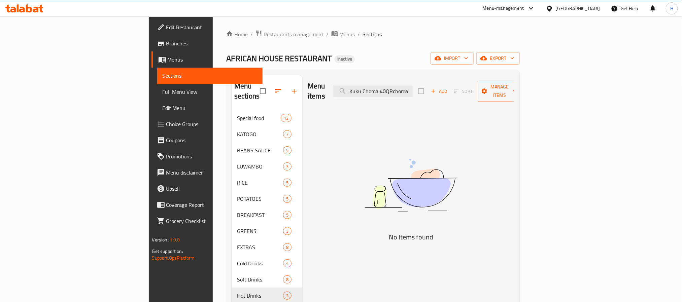
paste input "search"
click at [412, 85] on input "Kuku [PERSON_NAME] 40QR" at bounding box center [372, 91] width 79 height 12
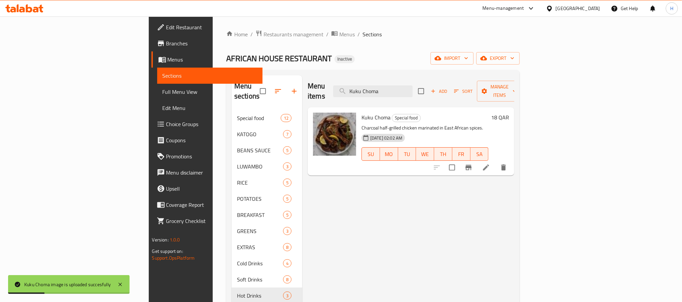
drag, startPoint x: 451, startPoint y: 87, endPoint x: 371, endPoint y: 88, distance: 80.4
click at [371, 88] on div "Menu items Kuku [PERSON_NAME] Add Sort Manage items" at bounding box center [411, 91] width 207 height 32
paste input "Liver 20QR"
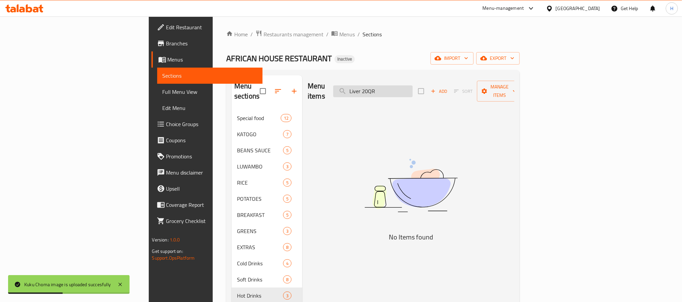
click at [412, 90] on input "Liver 20QR" at bounding box center [372, 91] width 79 height 12
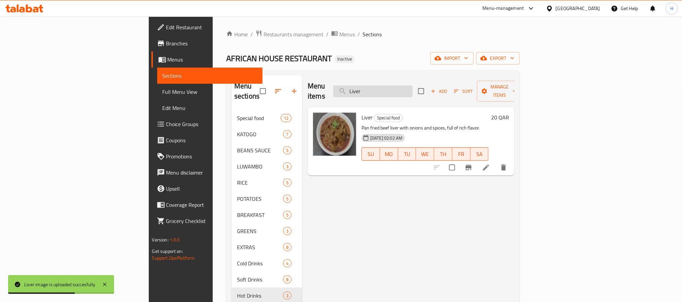
drag, startPoint x: 426, startPoint y: 87, endPoint x: 422, endPoint y: 91, distance: 5.5
click at [381, 87] on div "Menu items Liver Add Sort Manage items" at bounding box center [411, 91] width 207 height 32
paste input "Mahamri (MAndazi) 2QR"
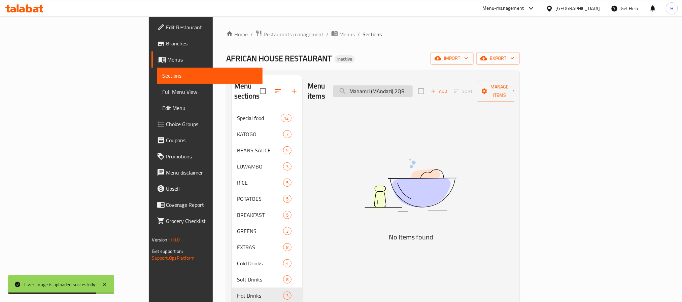
click at [412, 86] on input "Mahamri (MAndazi) 2QR" at bounding box center [372, 91] width 79 height 12
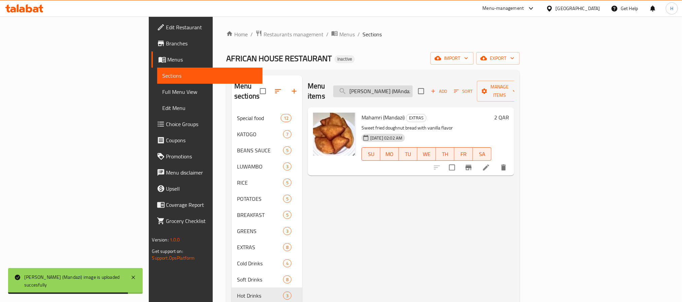
click at [412, 88] on input "[PERSON_NAME] (MAndazi)" at bounding box center [372, 91] width 79 height 12
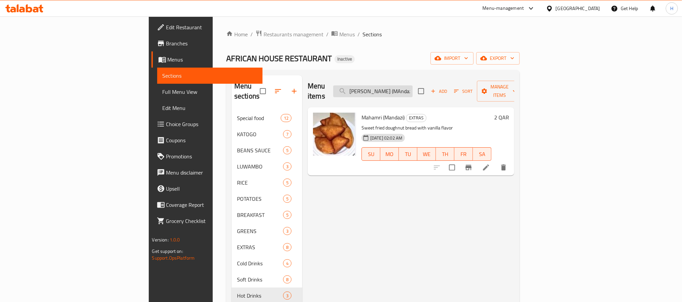
paste input "ngo 8QR"
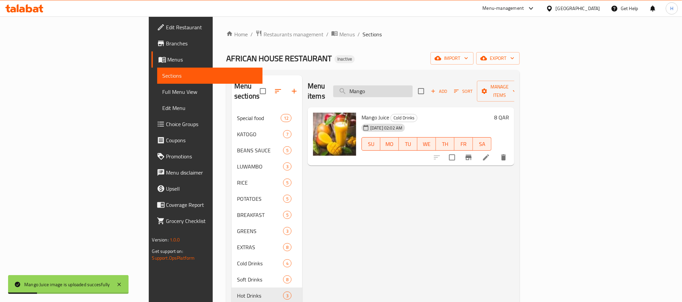
click at [412, 89] on input "Mango" at bounding box center [372, 91] width 79 height 12
paste input "shed Potatoes 15QR"
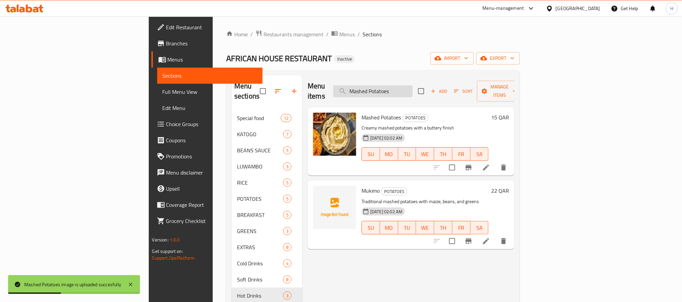
click at [412, 88] on input "Mashed Potatoes" at bounding box center [372, 91] width 79 height 12
paste input "matoke finger 5QR"
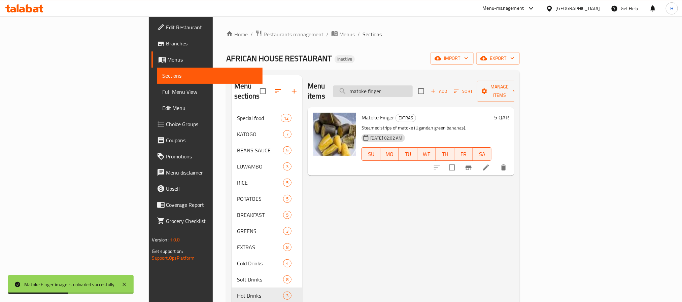
click at [412, 85] on input "matoke finger" at bounding box center [372, 91] width 79 height 12
paste input "with beef 25QR"
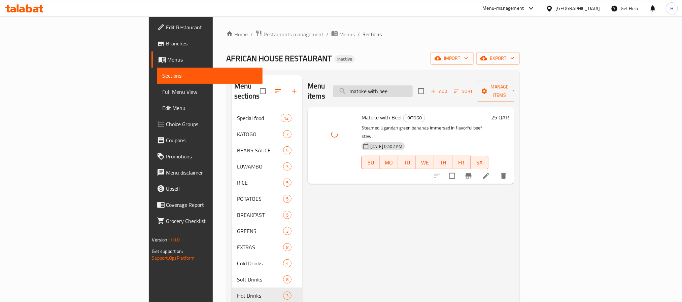
click at [412, 85] on input "matoke with bee" at bounding box center [372, 91] width 79 height 12
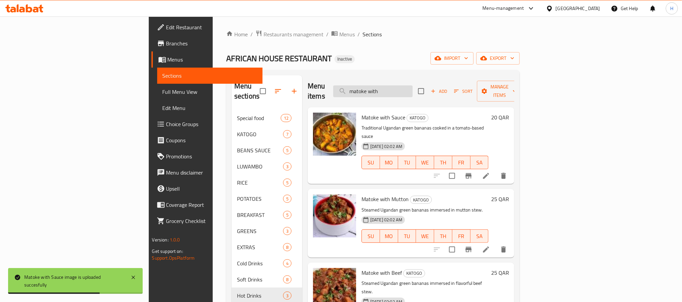
click at [412, 89] on input "matoke with" at bounding box center [372, 91] width 79 height 12
paste input "Matumbu 12QR"
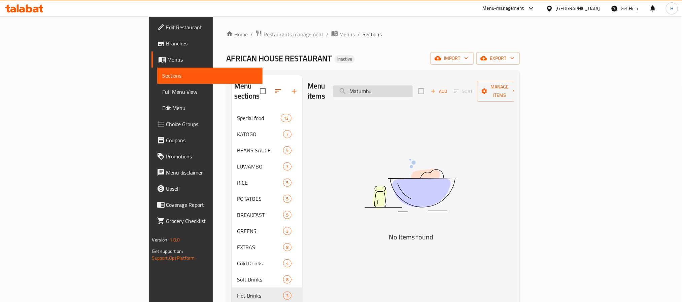
click at [406, 86] on input "Matumbu" at bounding box center [372, 91] width 79 height 12
click at [412, 87] on input "Matumbu" at bounding box center [372, 91] width 79 height 12
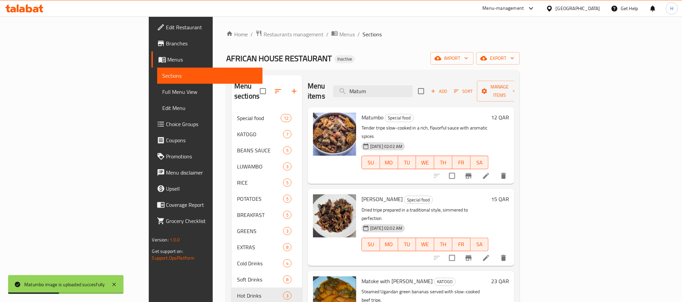
drag, startPoint x: 444, startPoint y: 88, endPoint x: 368, endPoint y: 92, distance: 76.5
click at [368, 95] on div "Menu items Matum Add Sort Manage items" at bounding box center [411, 91] width 207 height 32
paste input "mukimo 22QR"
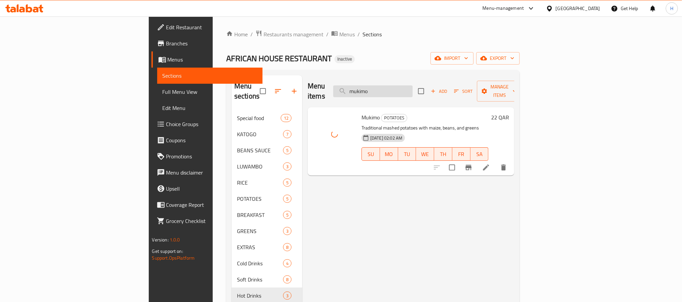
click at [412, 86] on input "mukimo" at bounding box center [372, 91] width 79 height 12
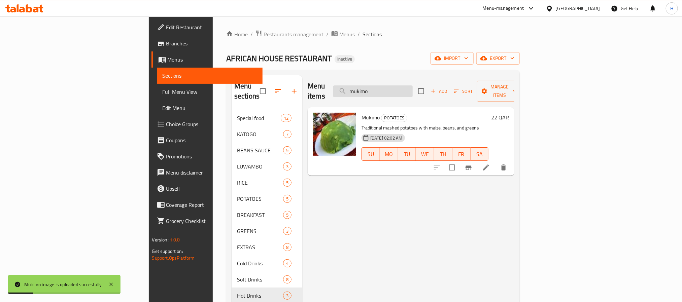
click at [412, 85] on input "mukimo" at bounding box center [372, 91] width 79 height 12
paste input "Mutton Pilau 17QR"
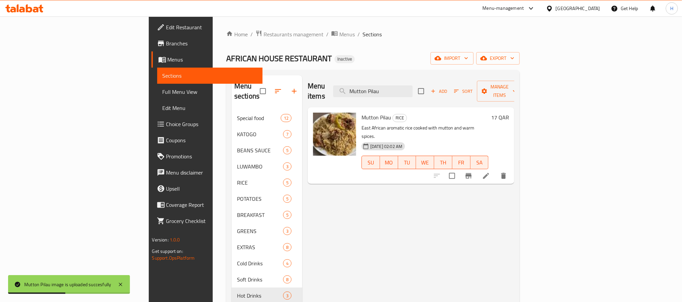
drag, startPoint x: 448, startPoint y: 89, endPoint x: 347, endPoint y: 98, distance: 101.3
click at [336, 99] on div "Menu items Mutton Pilau Add Sort Manage items Mutton Pilau RICE East African ar…" at bounding box center [408, 226] width 212 height 302
paste input "un Stew 22QR"
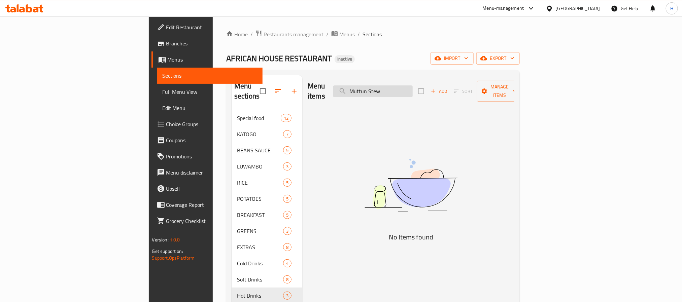
click at [405, 88] on input "Muttun Stew" at bounding box center [372, 91] width 79 height 12
click at [412, 86] on input "Muttun Stew" at bounding box center [372, 91] width 79 height 12
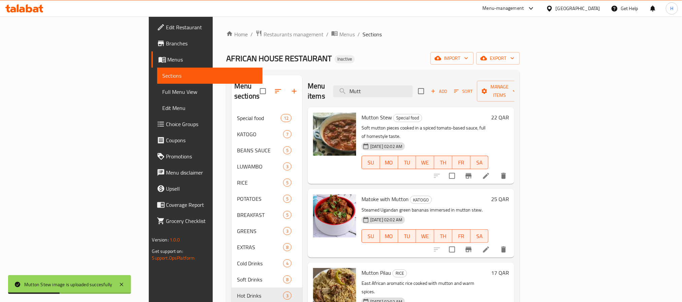
drag, startPoint x: 440, startPoint y: 82, endPoint x: 376, endPoint y: 84, distance: 64.0
click at [376, 84] on div "Menu items Mutt Add Sort Manage items" at bounding box center [411, 91] width 207 height 32
paste input "pilau rice 8QR"
click at [412, 88] on input "pilau rice 8QR" at bounding box center [372, 91] width 79 height 12
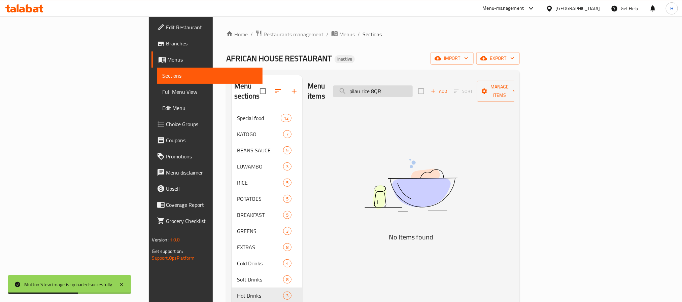
click at [412, 88] on input "pilau rice 8QR" at bounding box center [372, 91] width 79 height 12
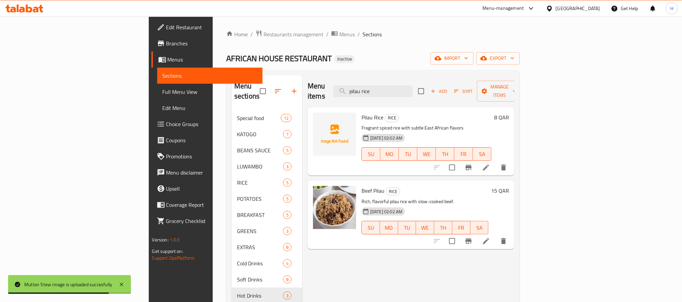
type input "pilau rice"
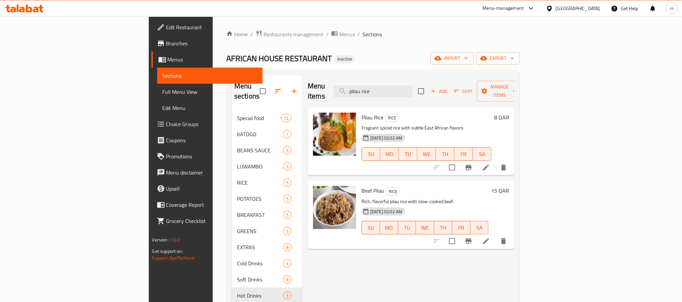
click at [327, 61] on div "AFRICAN HOUSE RESTAURANT Inactive import export" at bounding box center [372, 58] width 293 height 12
click at [163, 91] on span "Full Menu View" at bounding box center [210, 92] width 95 height 8
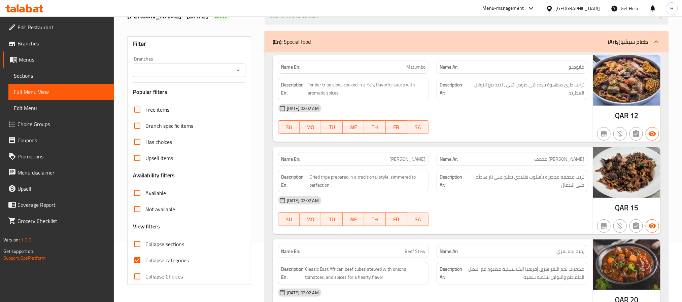
scroll to position [151, 0]
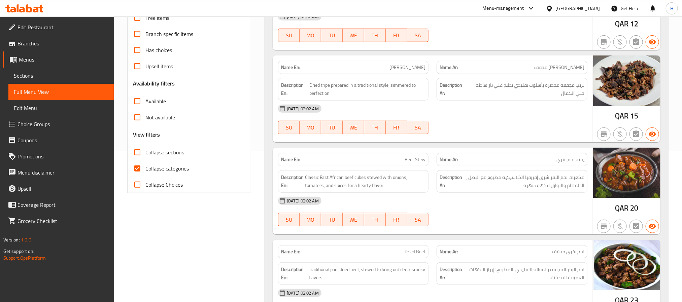
click at [157, 166] on span "Collapse categories" at bounding box center [166, 169] width 43 height 8
click at [145, 166] on input "Collapse categories" at bounding box center [137, 168] width 16 height 16
checkbox input "false"
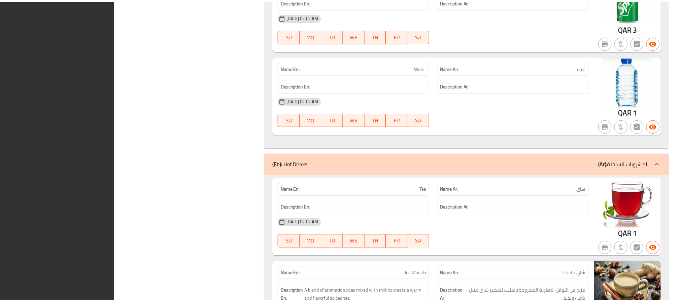
scroll to position [6287, 0]
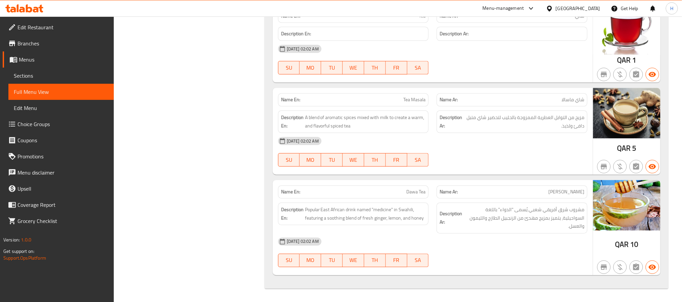
click at [70, 72] on span "Sections" at bounding box center [61, 76] width 95 height 8
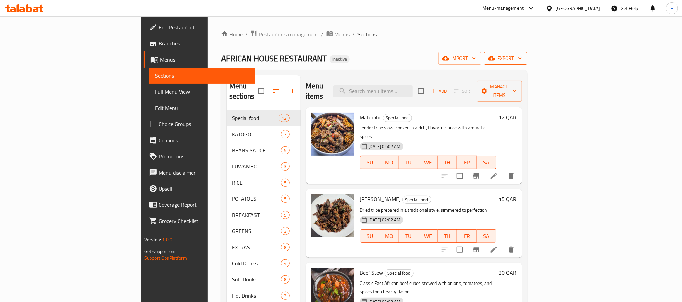
click at [522, 61] on span "export" at bounding box center [505, 58] width 33 height 8
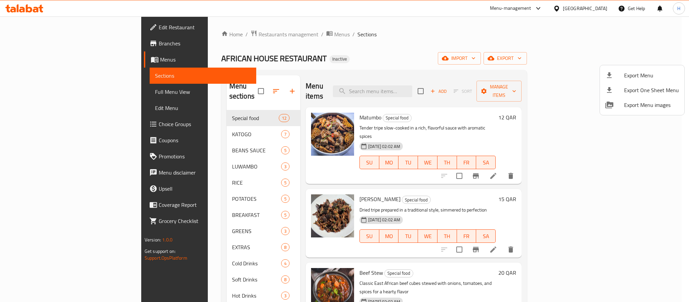
click at [632, 77] on span "Export Menu" at bounding box center [651, 75] width 55 height 8
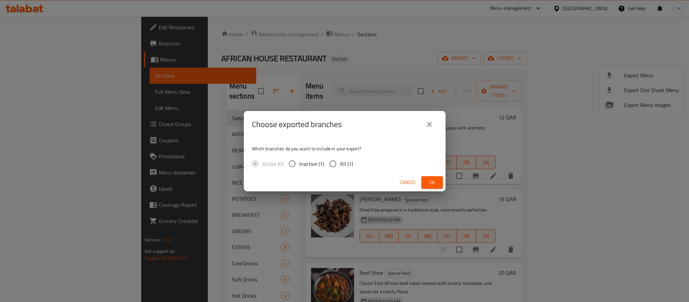
click at [340, 165] on span "All (1)" at bounding box center [346, 164] width 13 height 8
click at [340, 165] on input "All (1)" at bounding box center [333, 164] width 14 height 14
radio input "true"
click at [434, 182] on span "Ok" at bounding box center [432, 182] width 11 height 8
